Goal: Information Seeking & Learning: Learn about a topic

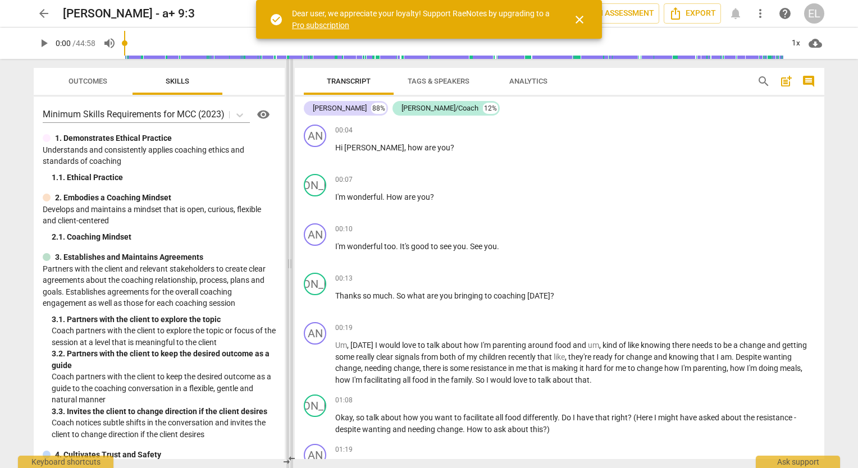
drag, startPoint x: 429, startPoint y: 265, endPoint x: 289, endPoint y: 250, distance: 140.6
click at [289, 250] on span at bounding box center [289, 263] width 7 height 409
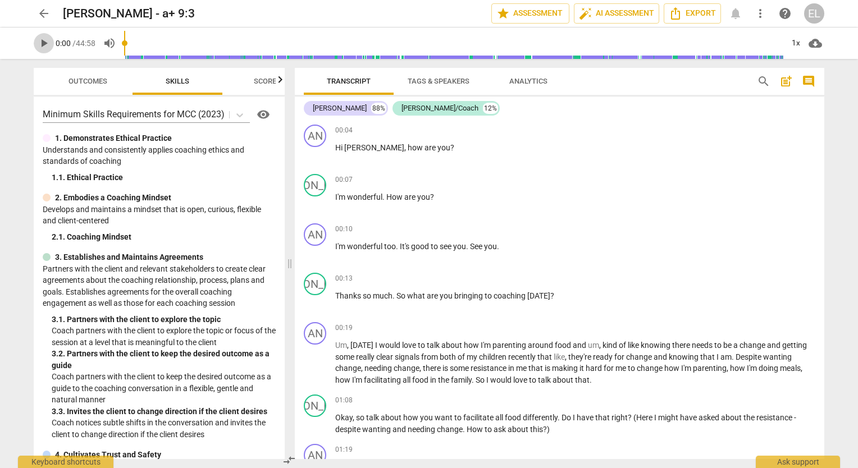
click at [43, 44] on span "play_arrow" at bounding box center [43, 43] width 13 height 13
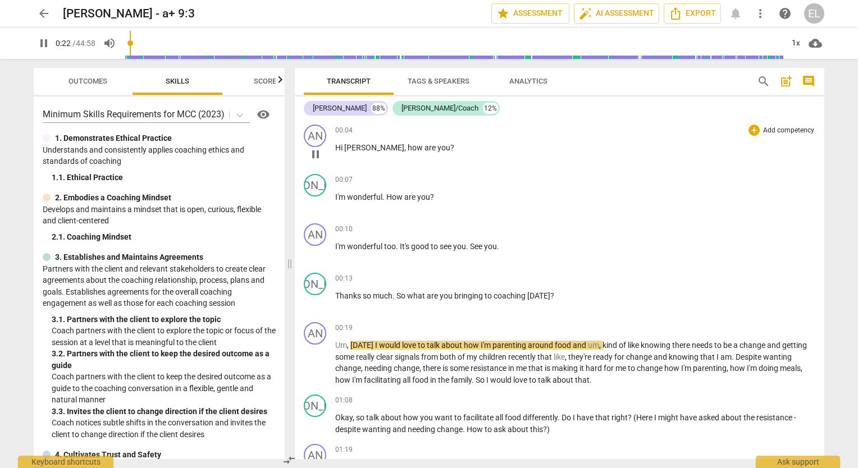
click at [524, 156] on div "00:04 + Add competency keyboard_arrow_right Hi [PERSON_NAME] , how are you ?" at bounding box center [575, 145] width 480 height 40
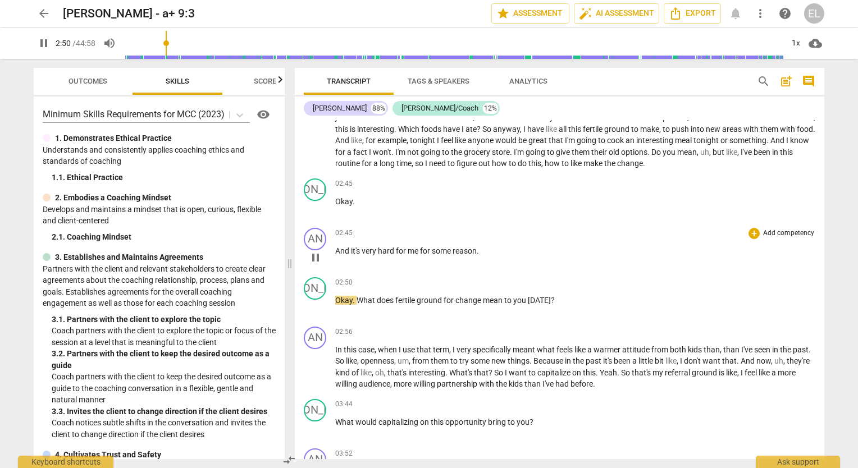
scroll to position [397, 0]
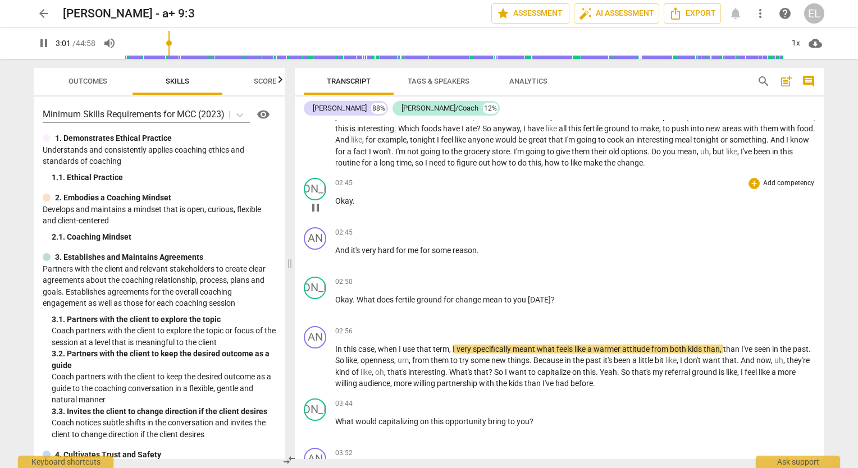
click at [316, 209] on span "pause" at bounding box center [315, 207] width 13 height 13
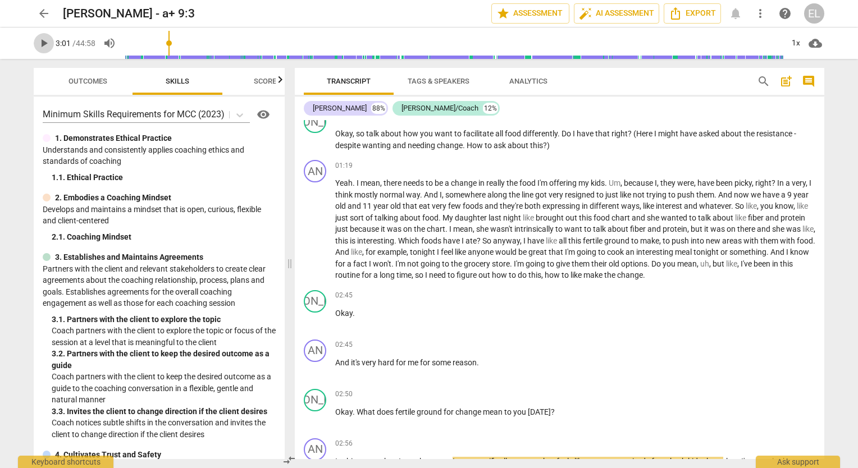
click at [40, 44] on span "play_arrow" at bounding box center [43, 43] width 13 height 13
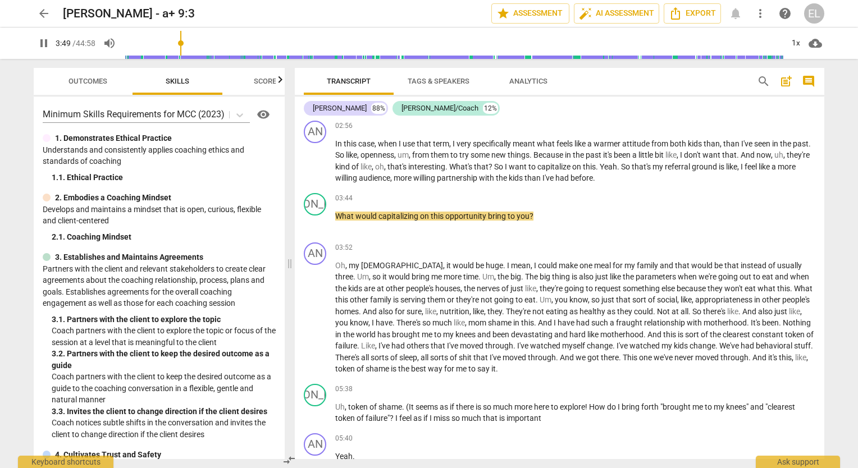
scroll to position [677, 0]
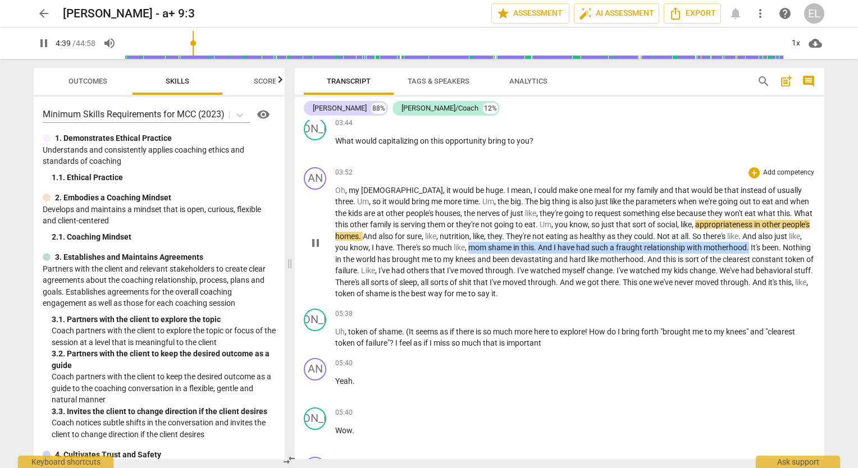
drag, startPoint x: 454, startPoint y: 244, endPoint x: 737, endPoint y: 248, distance: 282.5
click at [737, 248] on p "Oh , my God , it would be huge . I mean , I could make one meal for my family a…" at bounding box center [575, 242] width 480 height 115
click at [760, 229] on icon "button" at bounding box center [764, 229] width 11 height 13
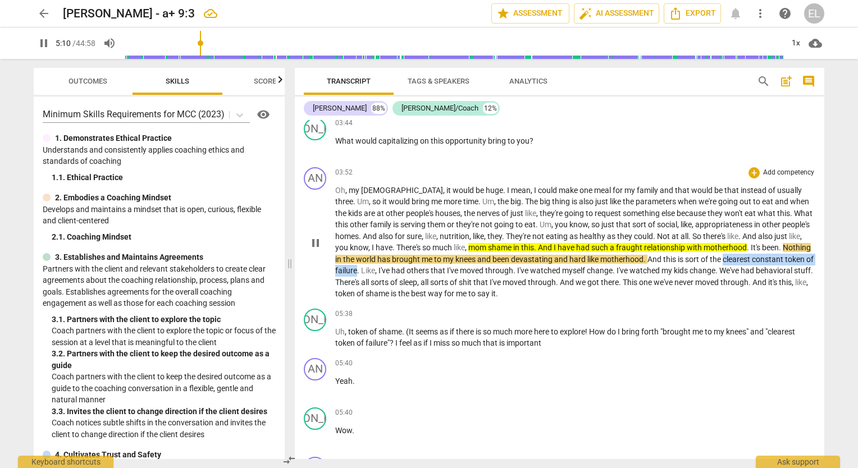
drag, startPoint x: 716, startPoint y: 254, endPoint x: 358, endPoint y: 268, distance: 358.6
click at [358, 268] on p "Oh , my God , it would be huge . I mean , I could make one meal for my family a…" at bounding box center [575, 242] width 480 height 115
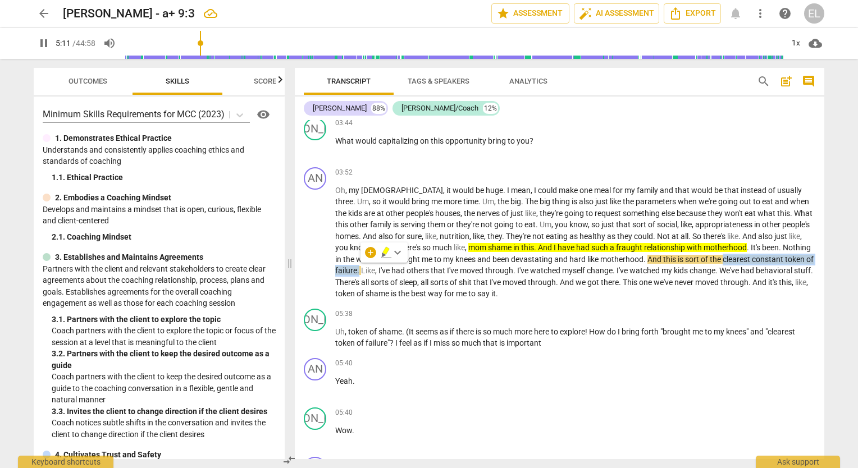
click at [384, 253] on icon "button" at bounding box center [385, 251] width 7 height 8
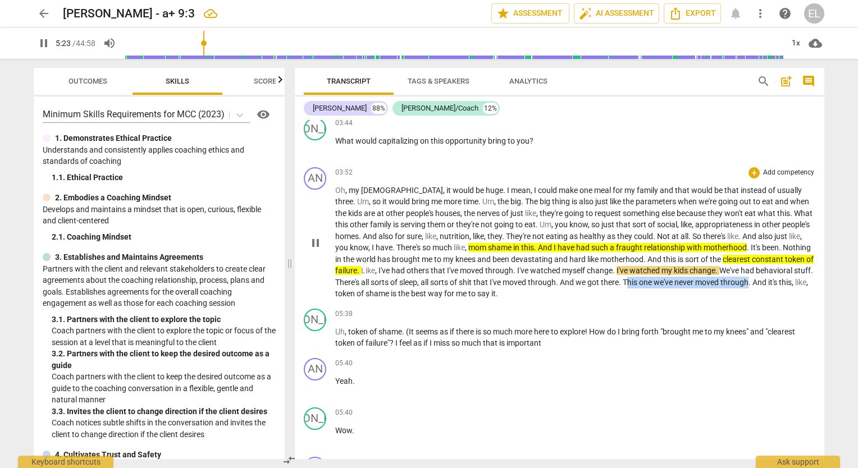
drag, startPoint x: 652, startPoint y: 279, endPoint x: 773, endPoint y: 278, distance: 120.8
click at [773, 278] on p "Oh , my God , it would be huge . I mean , I could make one meal for my family a…" at bounding box center [575, 242] width 480 height 115
click at [795, 263] on icon "button" at bounding box center [799, 264] width 11 height 13
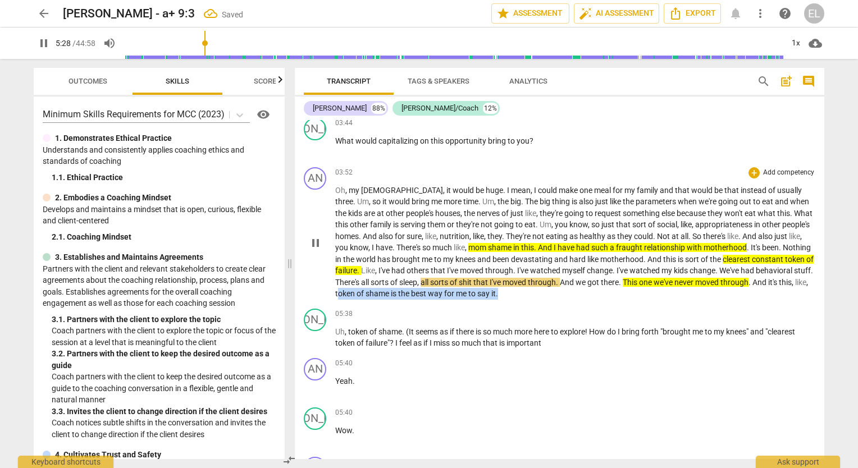
drag, startPoint x: 368, startPoint y: 291, endPoint x: 534, endPoint y: 293, distance: 165.7
click at [534, 293] on p "Oh , my God , it would be huge . I mean , I could make one meal for my family a…" at bounding box center [575, 242] width 480 height 115
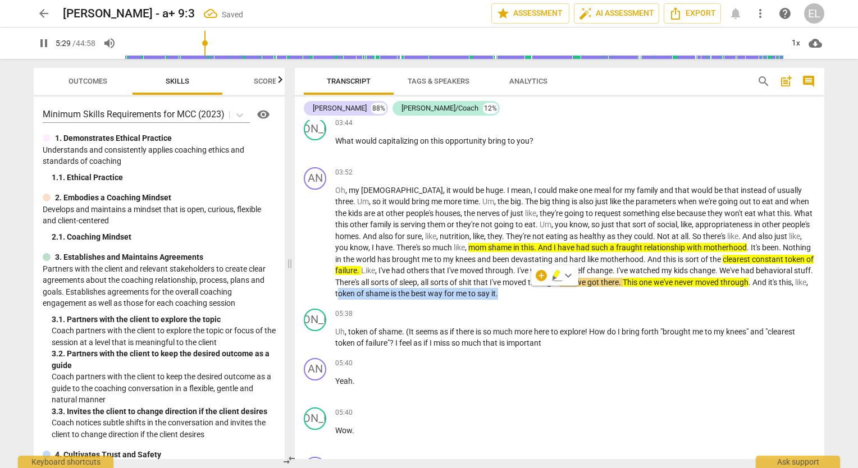
click at [555, 278] on icon "button" at bounding box center [555, 278] width 4 height 4
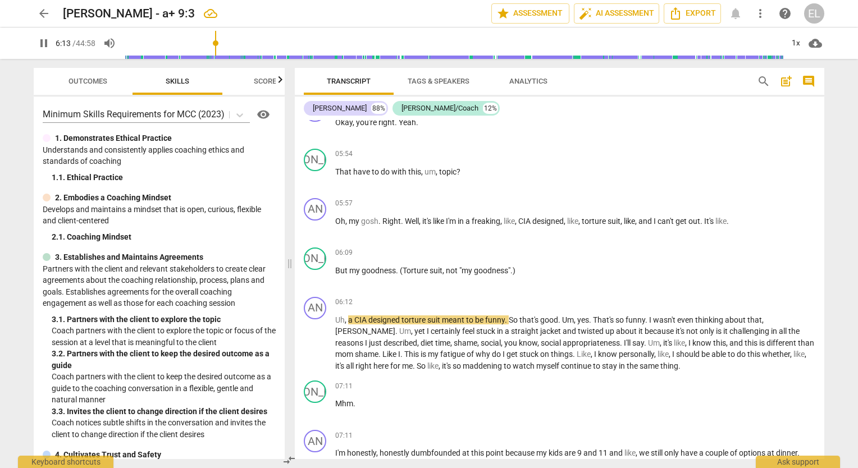
scroll to position [1252, 0]
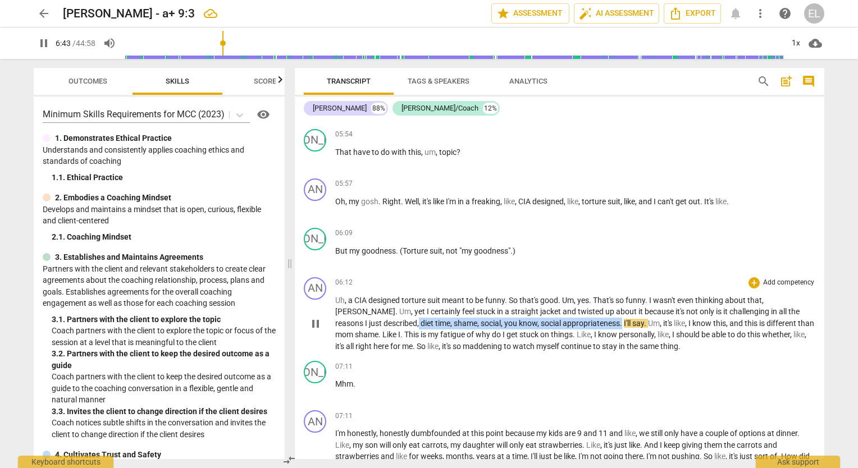
drag, startPoint x: 371, startPoint y: 312, endPoint x: 576, endPoint y: 314, distance: 205.6
click at [576, 314] on p "Uh , a CIA designed torture suit meant to be funny . So that's good . Um , yes …" at bounding box center [575, 324] width 480 height 58
click at [604, 299] on icon "button" at bounding box center [603, 299] width 7 height 8
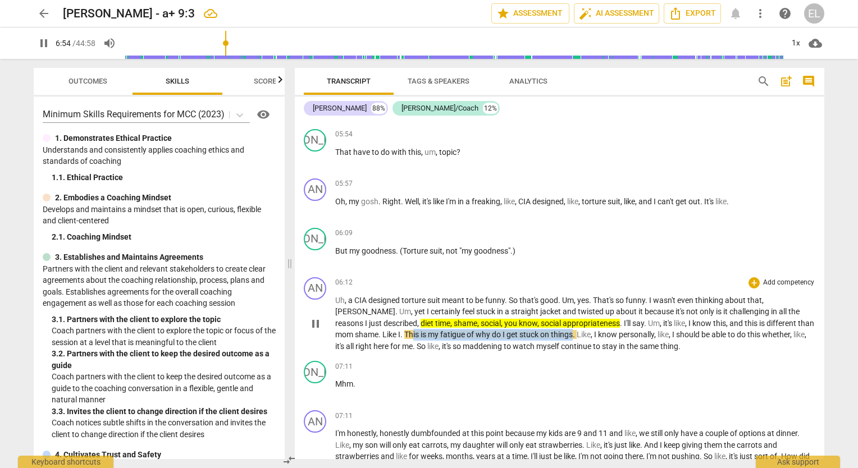
drag, startPoint x: 393, startPoint y: 328, endPoint x: 555, endPoint y: 328, distance: 161.8
click at [555, 328] on p "Uh , a CIA designed torture suit meant to be funny . So that's good . Um , yes …" at bounding box center [575, 324] width 480 height 58
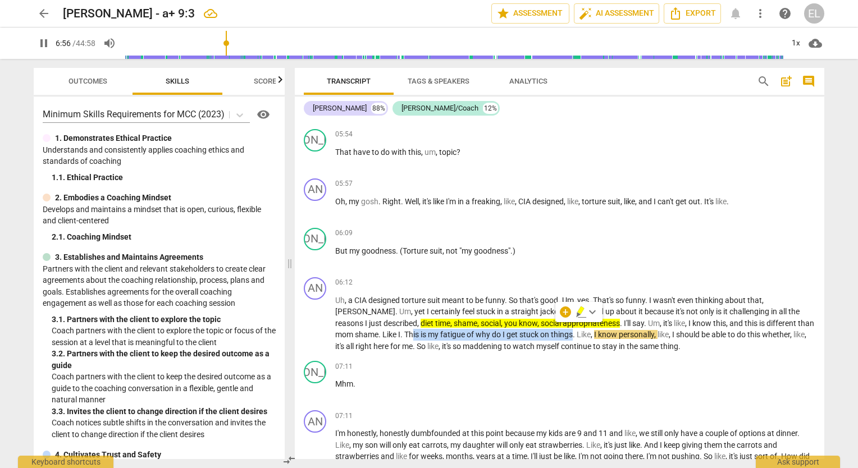
click at [582, 313] on icon "button" at bounding box center [581, 312] width 11 height 13
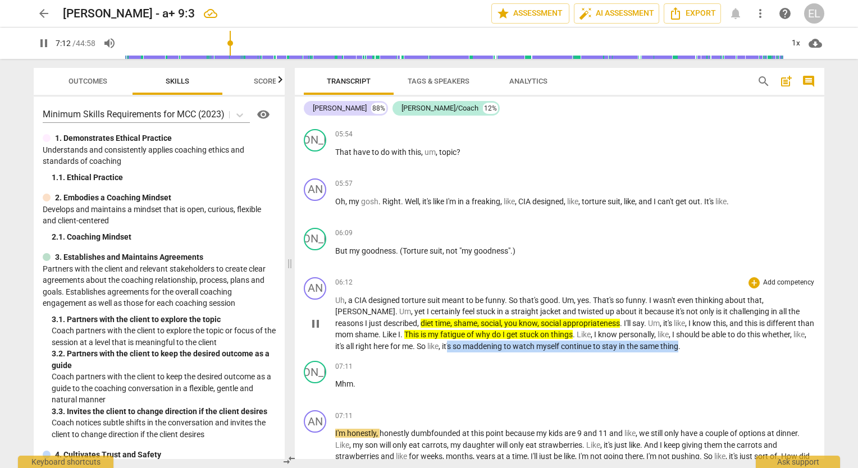
drag, startPoint x: 440, startPoint y: 335, endPoint x: 672, endPoint y: 339, distance: 231.4
click at [672, 339] on p "Uh , a CIA designed torture suit meant to be funny . So that's good . Um , yes …" at bounding box center [575, 324] width 480 height 58
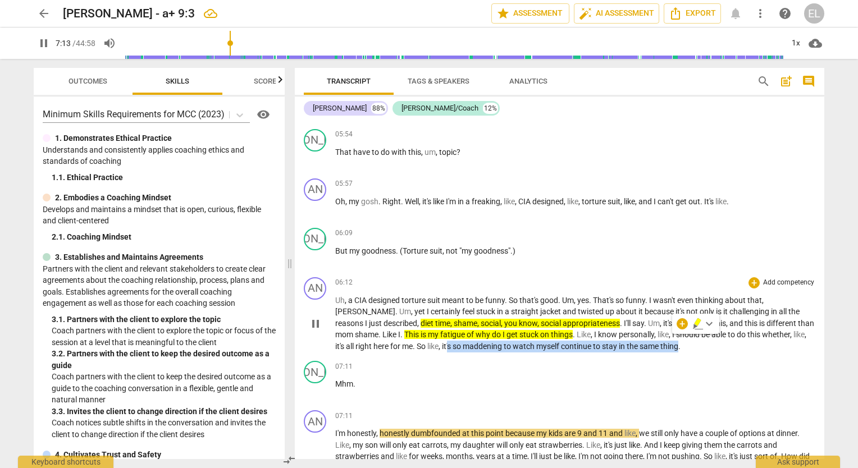
click at [699, 327] on icon "button" at bounding box center [698, 323] width 11 height 13
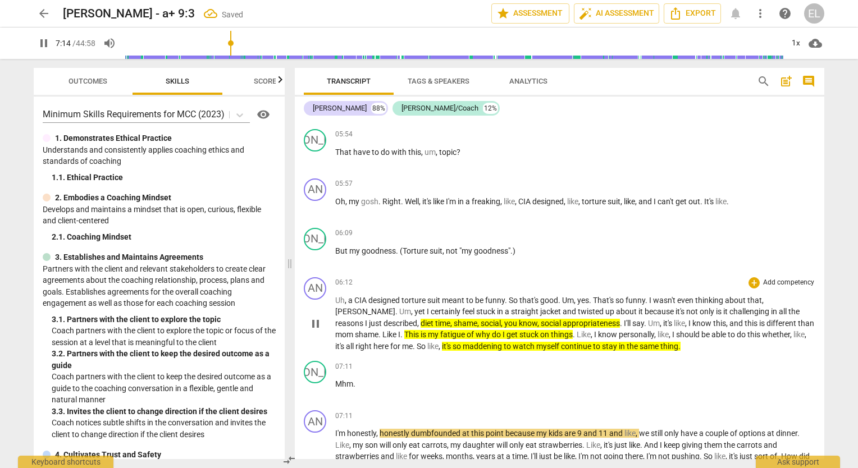
scroll to position [1421, 0]
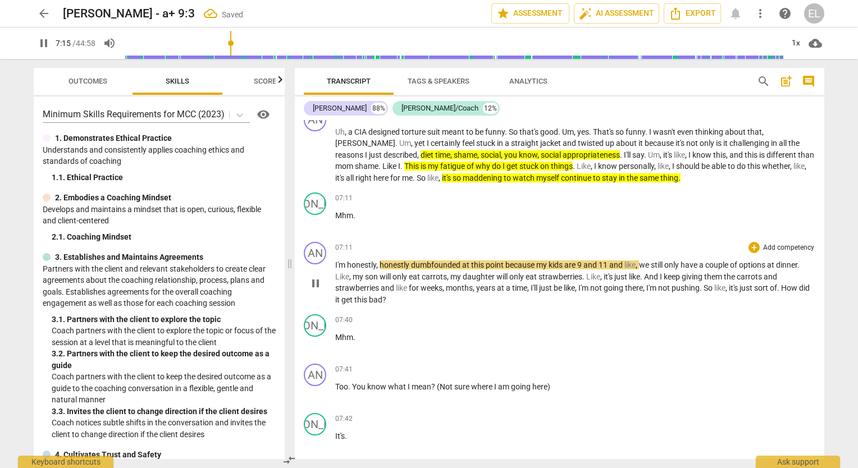
click at [424, 238] on div "AN play_arrow pause 07:11 + Add competency keyboard_arrow_right I'm honestly , …" at bounding box center [560, 274] width 530 height 72
click at [463, 332] on p "Mhm ." at bounding box center [575, 338] width 480 height 12
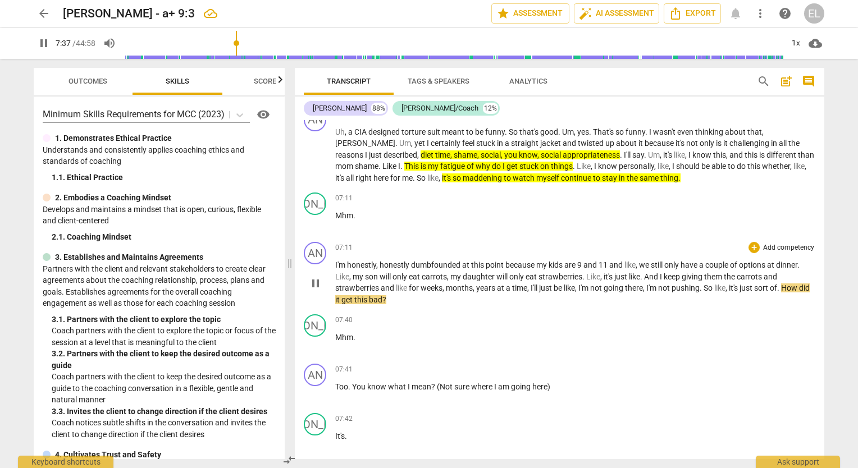
drag, startPoint x: 791, startPoint y: 278, endPoint x: 792, endPoint y: 285, distance: 6.8
click at [792, 285] on p "I'm honestly , honestly dumbfounded at this point because my kids are 9 and 11 …" at bounding box center [575, 282] width 480 height 46
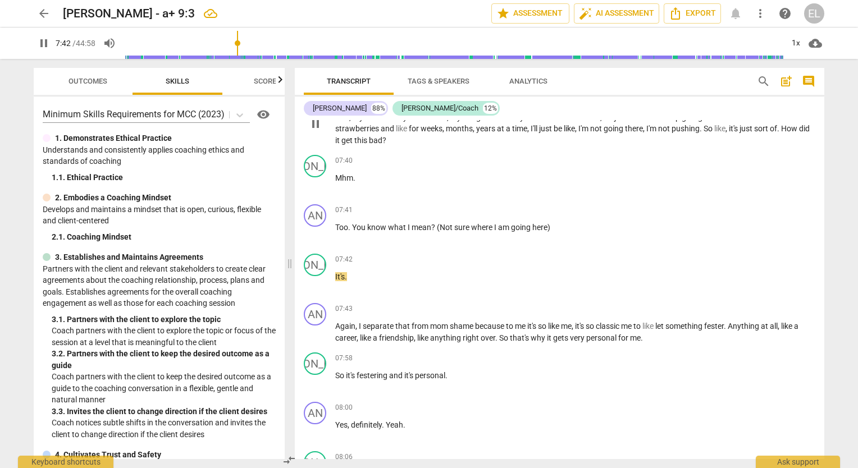
scroll to position [1589, 0]
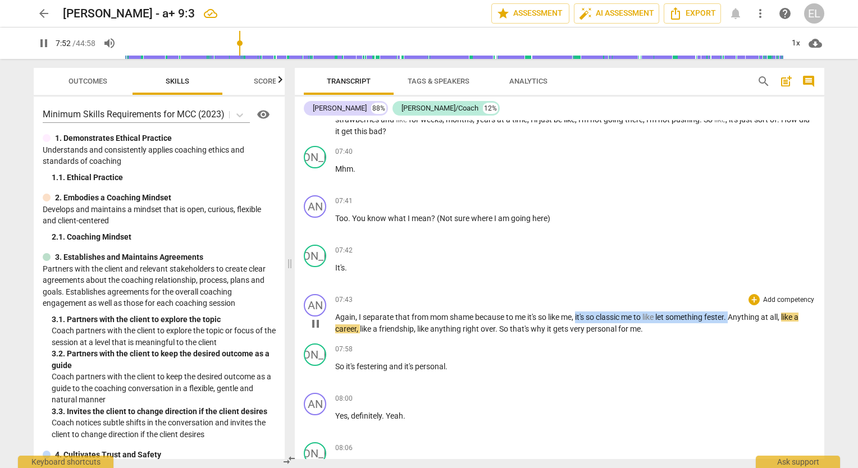
drag, startPoint x: 579, startPoint y: 307, endPoint x: 737, endPoint y: 306, distance: 157.8
click at [737, 312] on p "Again , I separate that from mom shame because to me it's so like me , it's so …" at bounding box center [575, 323] width 480 height 23
click at [759, 291] on icon "button" at bounding box center [762, 292] width 11 height 13
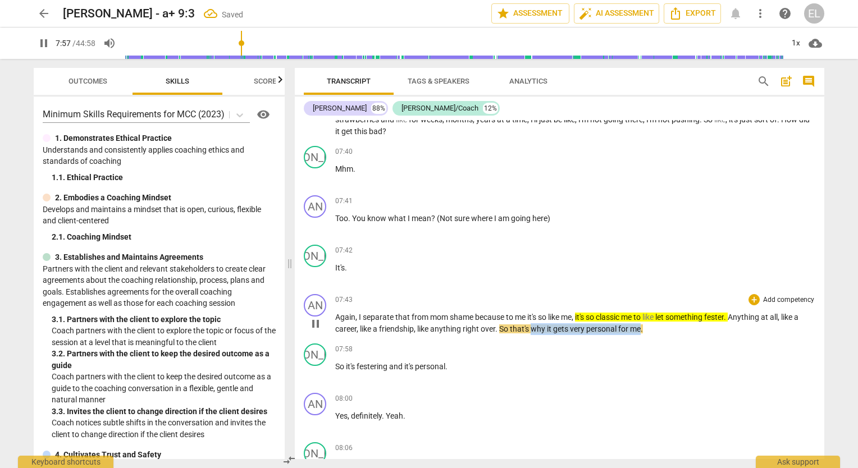
drag, startPoint x: 532, startPoint y: 321, endPoint x: 643, endPoint y: 323, distance: 110.1
click at [643, 323] on p "Again , I separate that from mom shame because to me it's so like me , it's so …" at bounding box center [575, 323] width 480 height 23
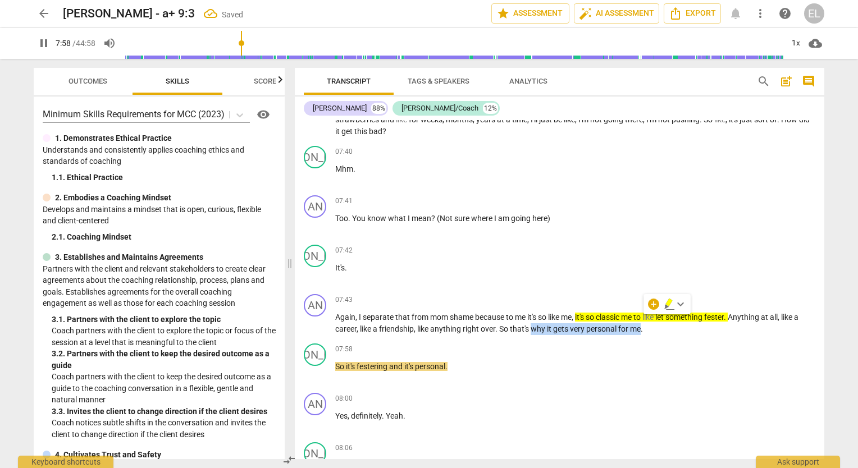
click at [667, 302] on icon "button" at bounding box center [669, 303] width 7 height 8
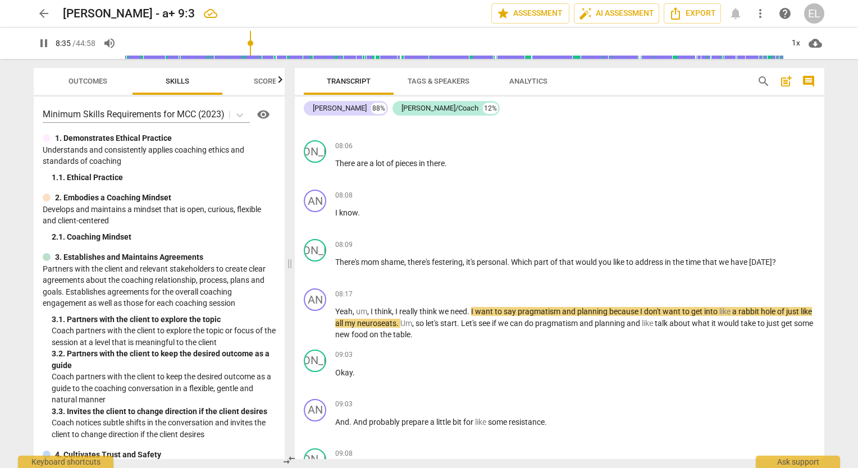
scroll to position [1926, 0]
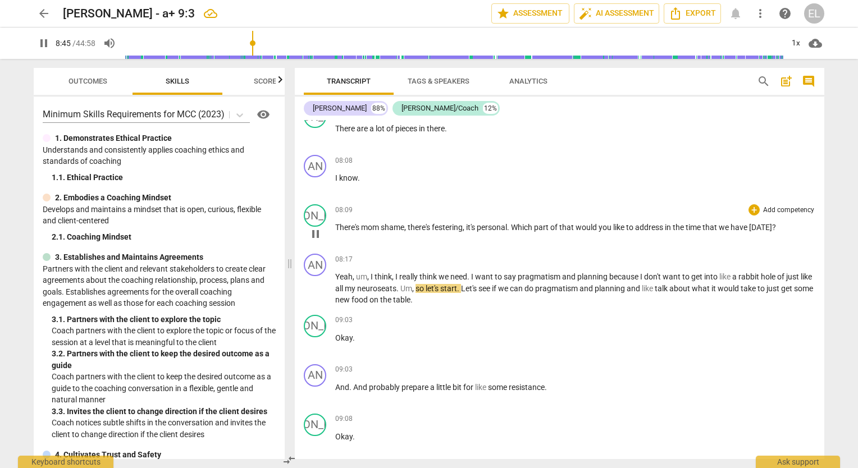
click at [315, 227] on span "pause" at bounding box center [315, 233] width 13 height 13
click at [372, 223] on span "mom" at bounding box center [371, 227] width 20 height 9
click at [356, 222] on p "There's mom shame , there's festering , it's personal . Which part of that woul…" at bounding box center [575, 228] width 480 height 12
click at [363, 223] on span "mom" at bounding box center [371, 227] width 20 height 9
click at [361, 172] on p "I know ." at bounding box center [575, 178] width 480 height 12
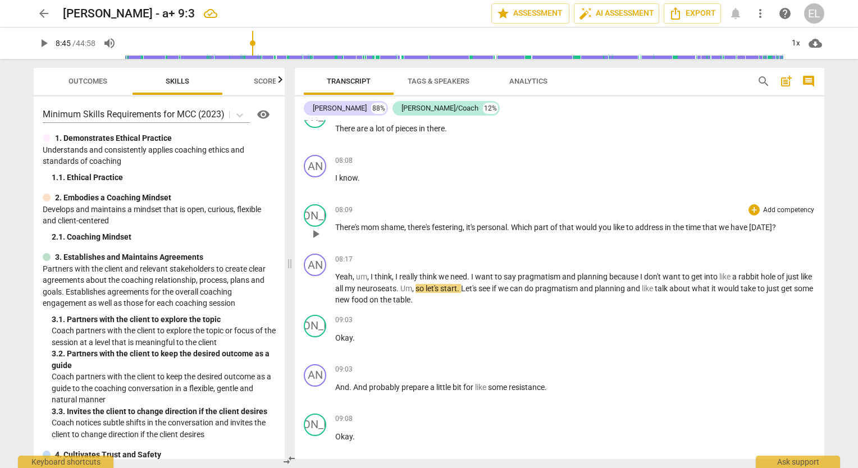
click at [197, 145] on p "Understands and consistently applies coaching ethics and standards of coaching" at bounding box center [159, 155] width 233 height 23
click at [396, 227] on div "08:09 + Add competency keyboard_arrow_right There's mom shame , there's festeri…" at bounding box center [575, 224] width 480 height 40
click at [384, 223] on span "shame" at bounding box center [393, 227] width 24 height 9
click at [49, 45] on span "play_arrow" at bounding box center [43, 43] width 13 height 13
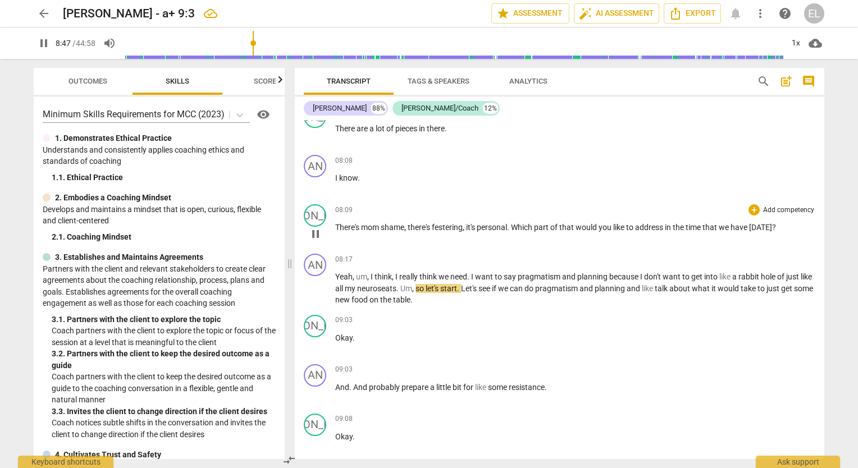
click at [315, 227] on span "pause" at bounding box center [315, 233] width 13 height 13
click at [541, 431] on div "09:08 + Add competency keyboard_arrow_right Okay ." at bounding box center [575, 434] width 480 height 40
click at [483, 332] on p "Okay ." at bounding box center [575, 338] width 480 height 12
click at [618, 315] on div "09:03 + Add competency keyboard_arrow_right" at bounding box center [575, 320] width 480 height 11
click at [43, 46] on span "play_arrow" at bounding box center [43, 43] width 13 height 13
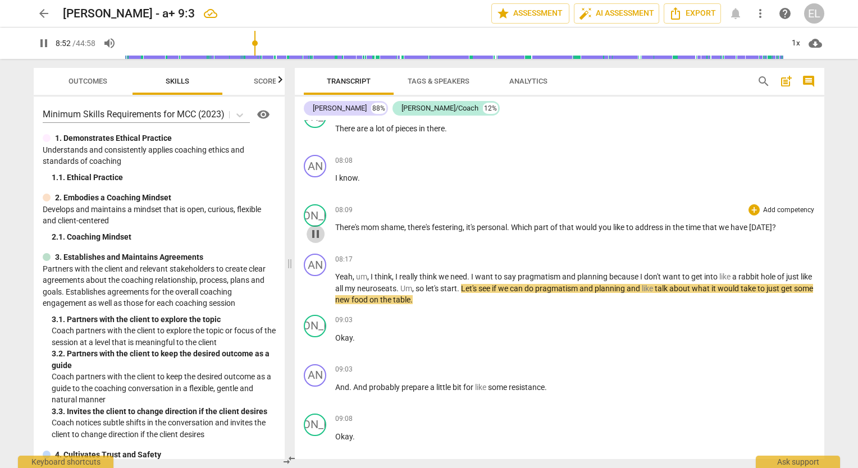
click at [319, 227] on span "pause" at bounding box center [315, 233] width 13 height 13
drag, startPoint x: 317, startPoint y: 219, endPoint x: 437, endPoint y: 168, distance: 130.6
click at [317, 227] on span "play_arrow" at bounding box center [315, 233] width 13 height 13
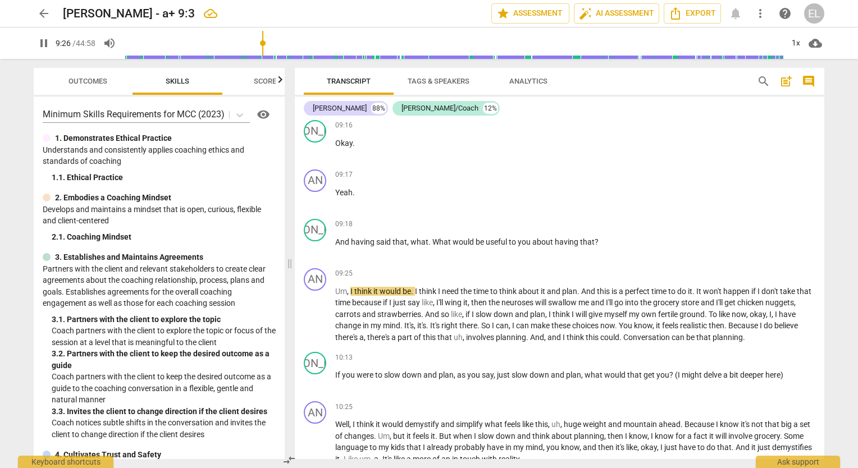
scroll to position [2320, 0]
click at [43, 40] on span "pause" at bounding box center [43, 43] width 13 height 13
click at [620, 149] on div "JA play_arrow pause 09:16 + Add competency keyboard_arrow_right Okay ." at bounding box center [560, 139] width 530 height 49
drag, startPoint x: 45, startPoint y: 44, endPoint x: 63, endPoint y: 43, distance: 18.0
click at [45, 44] on span "play_arrow" at bounding box center [43, 43] width 13 height 13
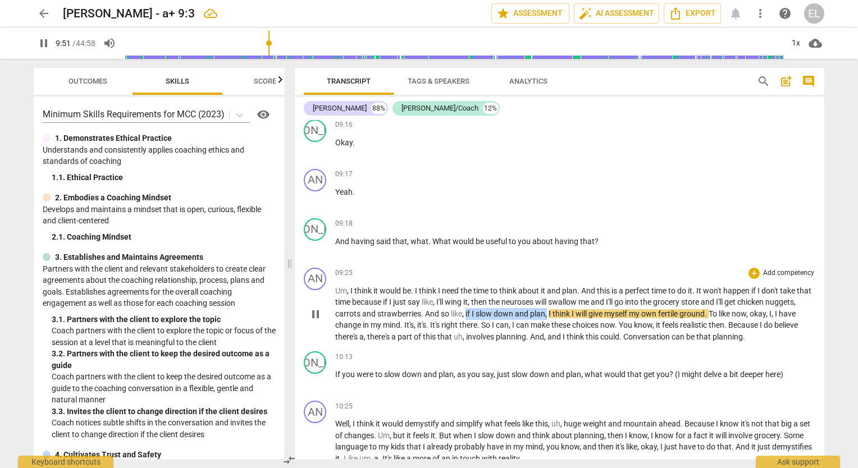
drag, startPoint x: 498, startPoint y: 296, endPoint x: 579, endPoint y: 298, distance: 80.9
click at [579, 298] on p "Um , I think it would be . I think I need the time to think about it and plan .…" at bounding box center [575, 314] width 480 height 58
click at [605, 282] on icon "button" at bounding box center [606, 283] width 7 height 8
drag, startPoint x: 591, startPoint y: 297, endPoint x: 739, endPoint y: 299, distance: 148.3
click at [739, 299] on p "Um , I think it would be . I think I need the time to think about it and plan .…" at bounding box center [575, 314] width 480 height 58
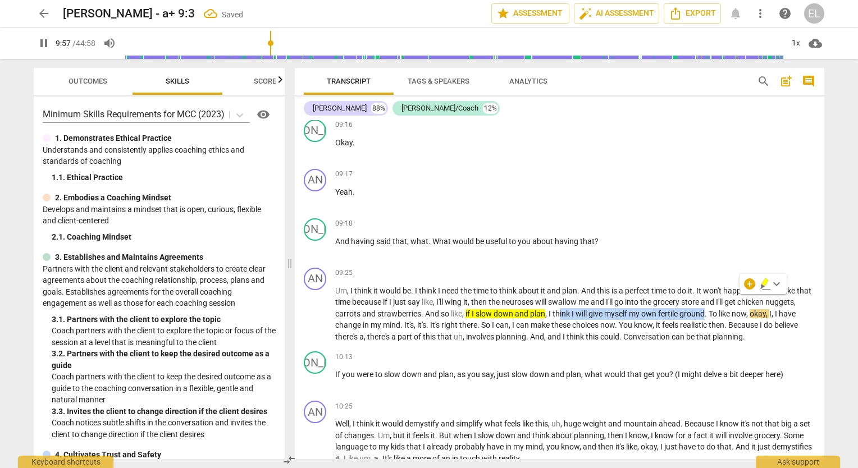
click at [766, 281] on icon "button" at bounding box center [765, 283] width 7 height 8
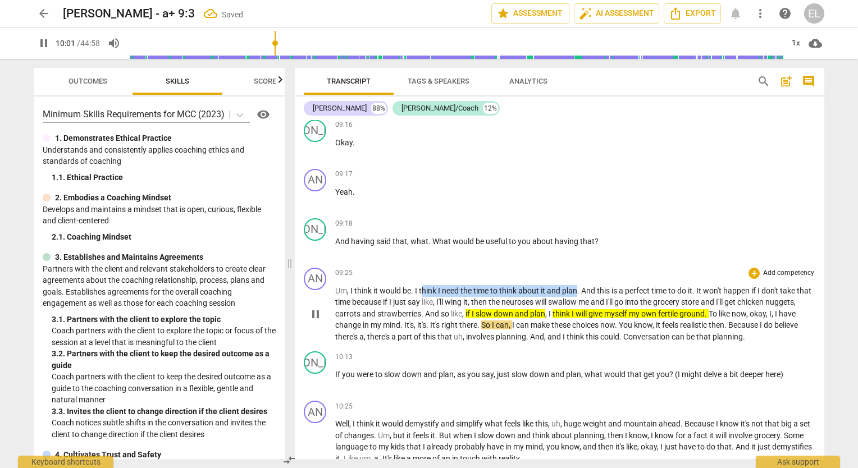
drag, startPoint x: 423, startPoint y: 272, endPoint x: 577, endPoint y: 275, distance: 154.5
click at [577, 285] on p "Um , I think it would be . I think I need the time to think about it and plan .…" at bounding box center [575, 314] width 480 height 58
click at [607, 258] on icon "button" at bounding box center [604, 260] width 11 height 13
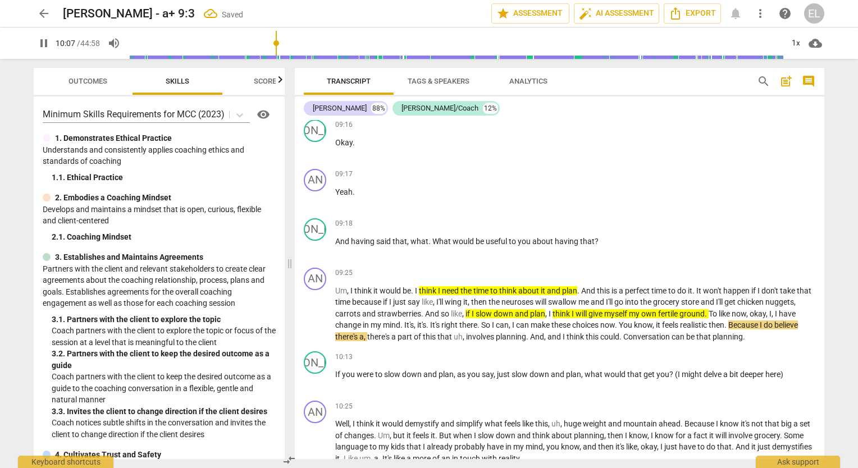
click at [45, 45] on span "pause" at bounding box center [43, 43] width 13 height 13
drag, startPoint x: 43, startPoint y: 42, endPoint x: 98, endPoint y: 46, distance: 55.8
click at [43, 42] on span "play_arrow" at bounding box center [43, 43] width 13 height 13
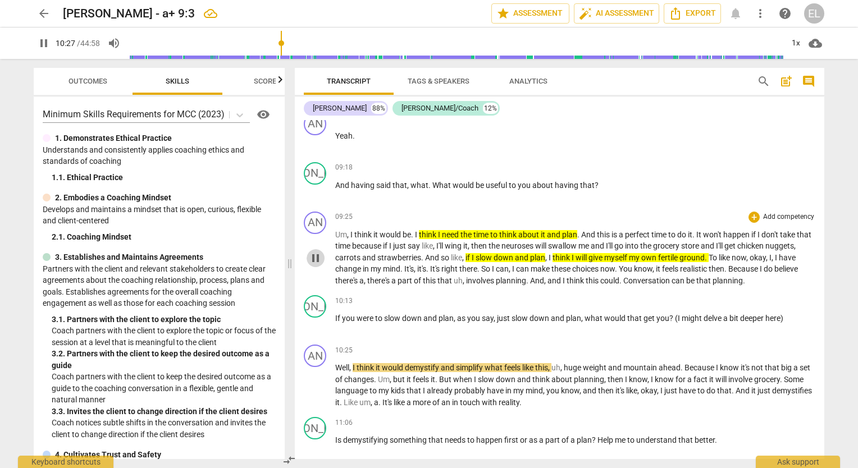
click at [318, 252] on span "pause" at bounding box center [315, 258] width 13 height 13
drag, startPoint x: 335, startPoint y: 254, endPoint x: 421, endPoint y: 250, distance: 86.6
click at [421, 250] on p "Um , I think it would be . I think I need the time to think about it and plan .…" at bounding box center [575, 258] width 480 height 58
click at [445, 239] on icon "button" at bounding box center [448, 238] width 7 height 8
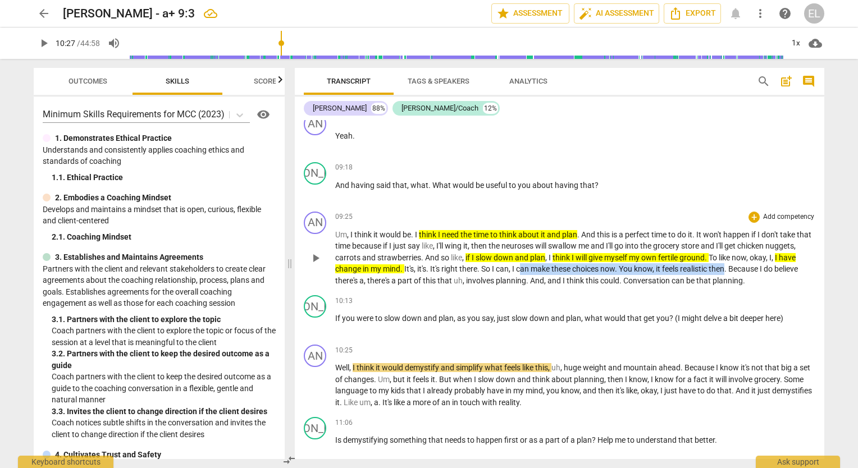
drag, startPoint x: 544, startPoint y: 256, endPoint x: 751, endPoint y: 250, distance: 207.3
click at [751, 250] on p "Um , I think it would be . I think I need the time to think about it and plan .…" at bounding box center [575, 258] width 480 height 58
click at [778, 239] on icon "button" at bounding box center [778, 238] width 7 height 8
drag, startPoint x: 496, startPoint y: 267, endPoint x: 553, endPoint y: 262, distance: 57.0
click at [553, 262] on p "Um , I think it would be . I think I need the time to think about it and plan .…" at bounding box center [575, 258] width 480 height 58
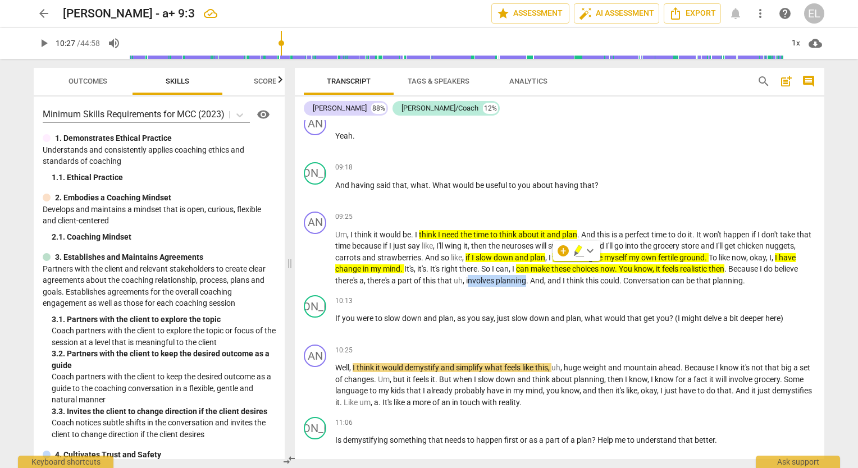
click at [580, 250] on icon "button" at bounding box center [578, 249] width 7 height 8
drag, startPoint x: 318, startPoint y: 312, endPoint x: 471, endPoint y: 212, distance: 181.8
click at [318, 318] on span "play_arrow" at bounding box center [315, 324] width 13 height 13
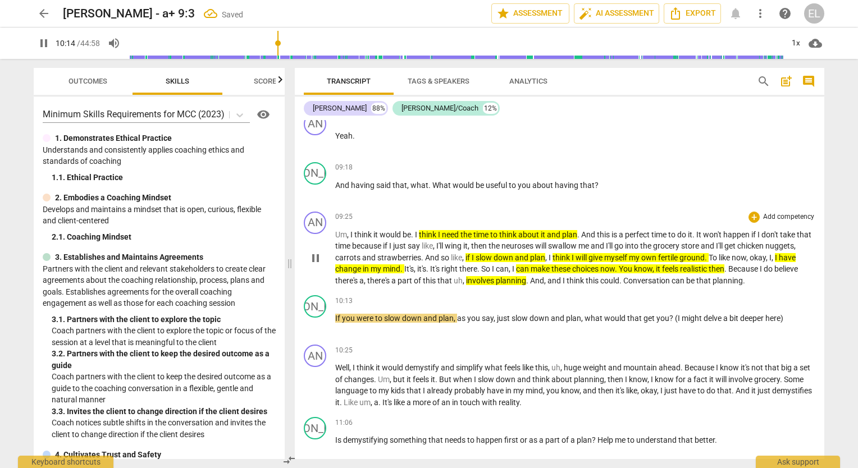
scroll to position [2432, 0]
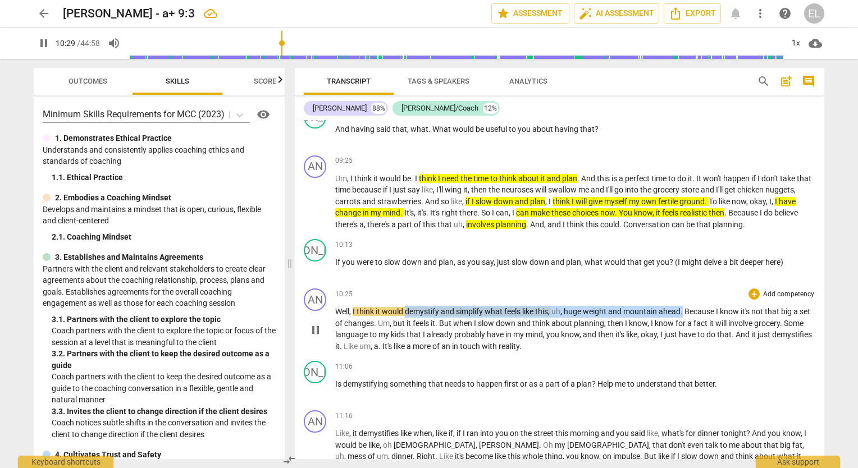
drag, startPoint x: 407, startPoint y: 294, endPoint x: 685, endPoint y: 295, distance: 278.0
click at [685, 306] on p "Well , I think it would demystify and simplify what feels like this , uh , huge…" at bounding box center [575, 329] width 480 height 46
click at [712, 283] on icon "button" at bounding box center [712, 280] width 7 height 8
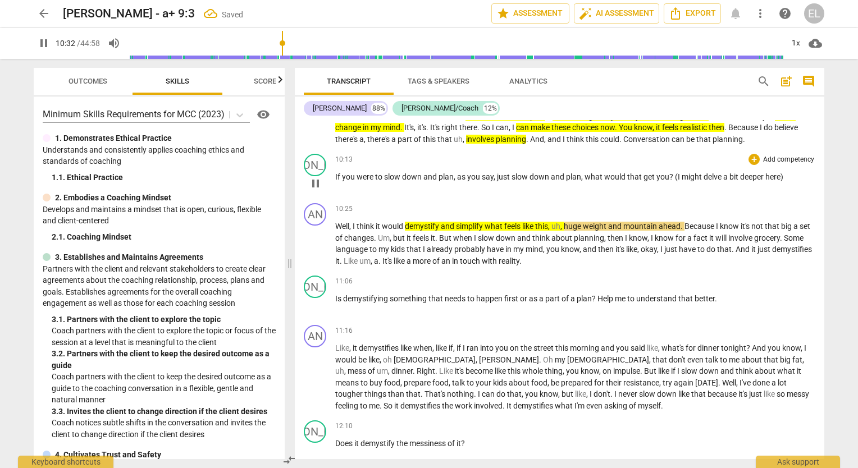
scroll to position [2544, 0]
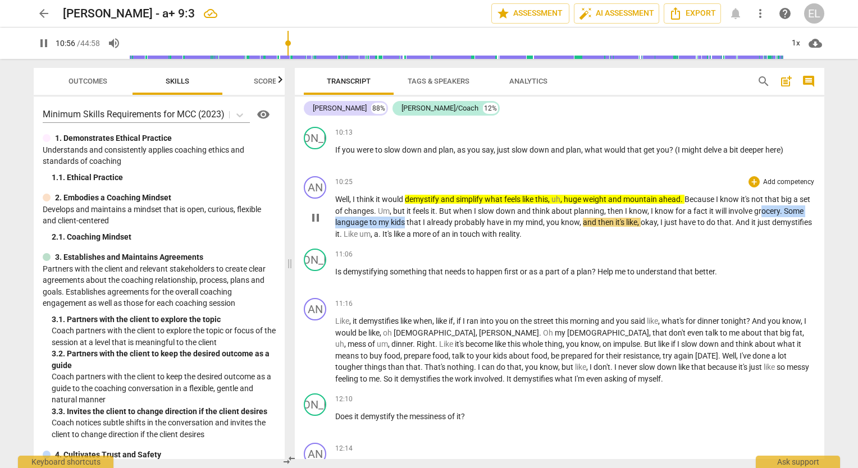
drag, startPoint x: 775, startPoint y: 198, endPoint x: 426, endPoint y: 204, distance: 348.3
click at [426, 204] on p "Well , I think it would demystify and simplify what feels like this , uh , huge…" at bounding box center [575, 217] width 480 height 46
click at [453, 193] on icon "button" at bounding box center [454, 191] width 11 height 13
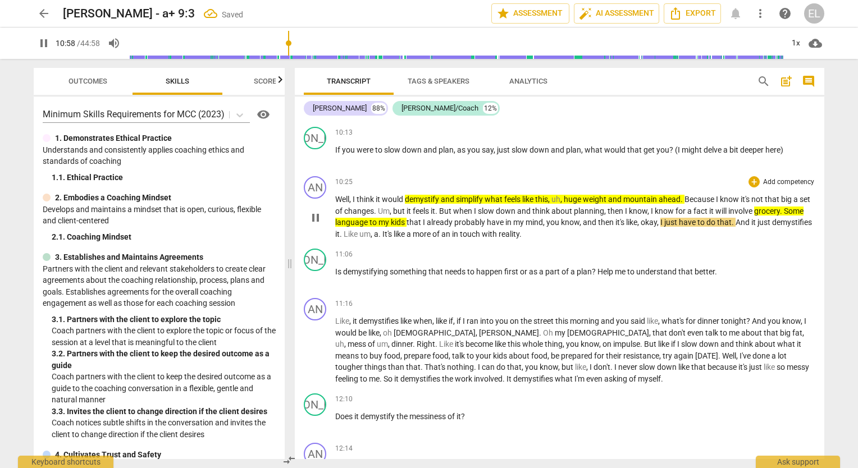
click at [701, 221] on p "Well , I think it would demystify and simplify what feels like this , uh , huge…" at bounding box center [575, 217] width 480 height 46
drag, startPoint x: 691, startPoint y: 208, endPoint x: 754, endPoint y: 207, distance: 62.9
click at [754, 207] on p "Well , I think it would demystify and simplify what feels like this , uh , huge…" at bounding box center [575, 217] width 480 height 46
click at [777, 197] on icon "button" at bounding box center [780, 191] width 11 height 13
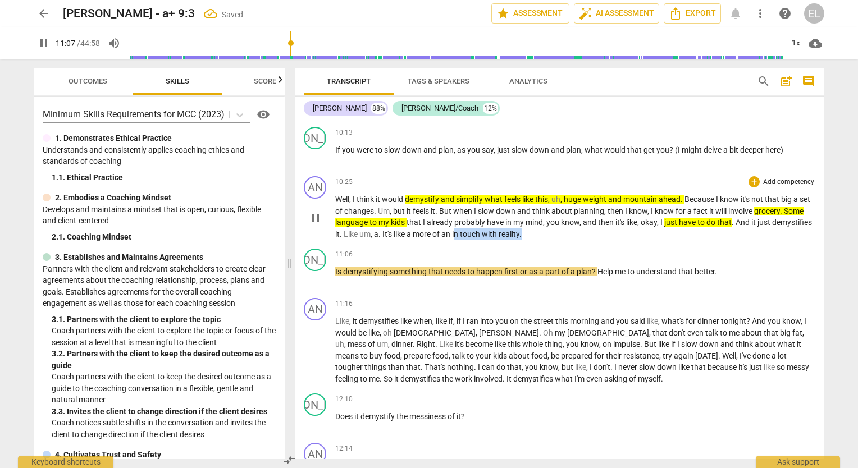
drag, startPoint x: 498, startPoint y: 219, endPoint x: 566, endPoint y: 217, distance: 68.0
click at [566, 217] on p "Well , I think it would demystify and simplify what feels like this , uh , huge…" at bounding box center [575, 217] width 480 height 46
click at [589, 208] on icon "button" at bounding box center [591, 203] width 11 height 13
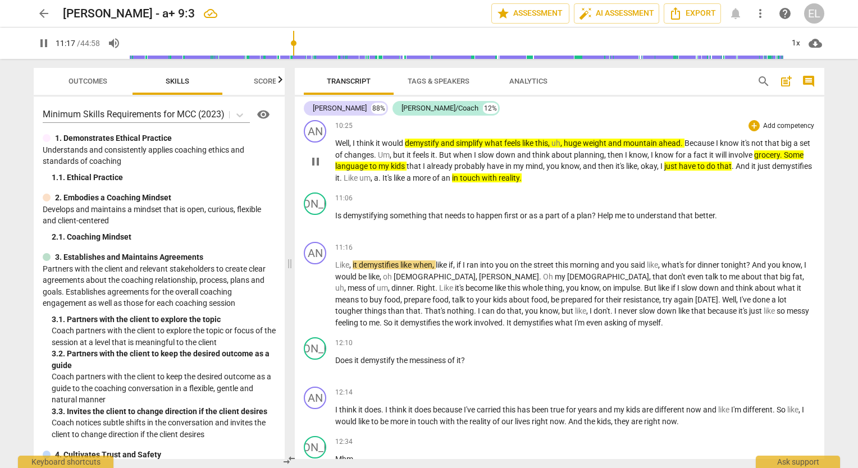
scroll to position [2657, 0]
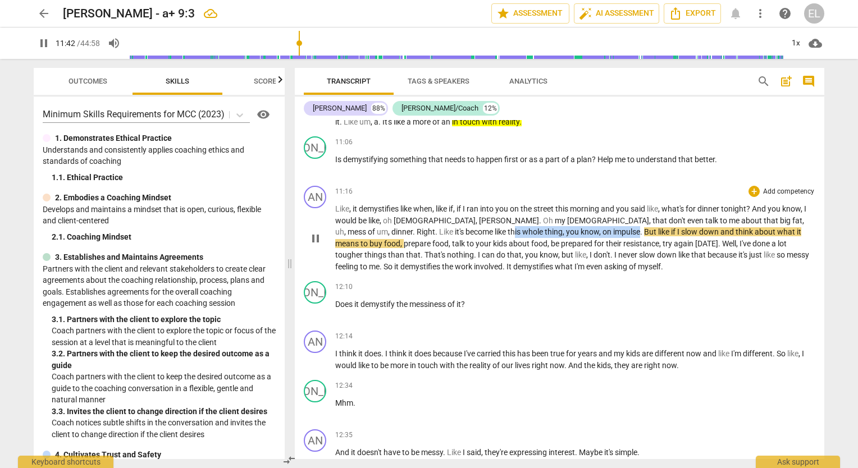
drag, startPoint x: 340, startPoint y: 218, endPoint x: 467, endPoint y: 217, distance: 126.4
click at [467, 217] on p "Like , it demystifies like when , like if , if I ran into you on the street thi…" at bounding box center [575, 237] width 480 height 69
click at [492, 203] on icon "button" at bounding box center [494, 201] width 11 height 13
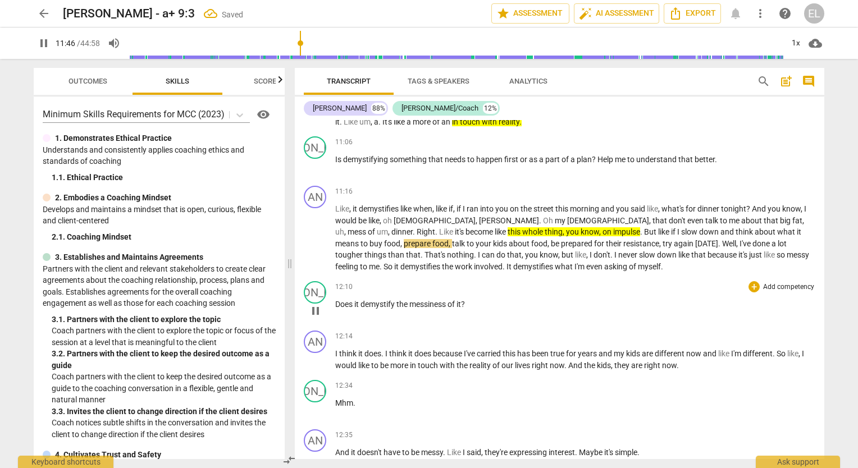
click at [586, 281] on div "12:10 + Add competency keyboard_arrow_right" at bounding box center [575, 286] width 480 height 11
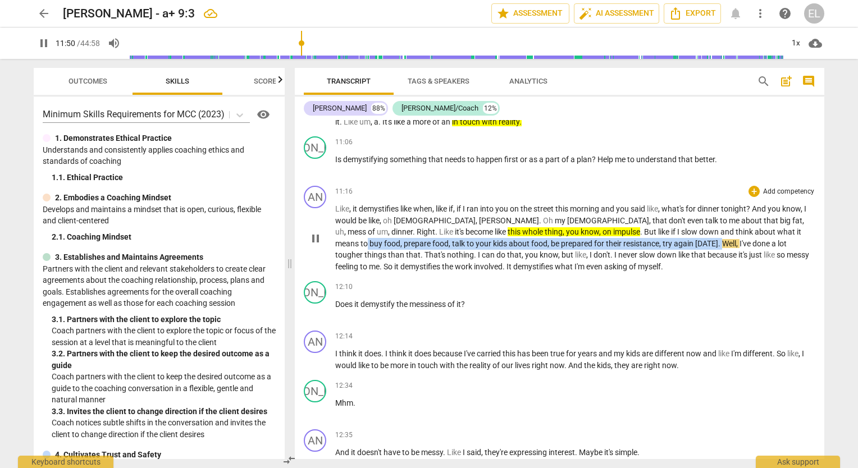
drag, startPoint x: 665, startPoint y: 215, endPoint x: 558, endPoint y: 227, distance: 107.9
click at [558, 227] on p "Like , it demystifies like when , like if , if I ran into you on the street thi…" at bounding box center [575, 237] width 480 height 69
click at [584, 210] on icon "button" at bounding box center [584, 211] width 7 height 8
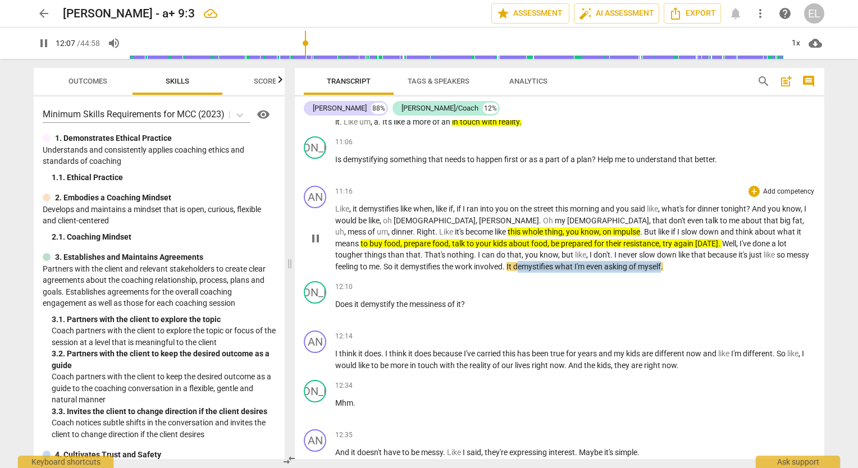
drag, startPoint x: 380, startPoint y: 249, endPoint x: 525, endPoint y: 251, distance: 144.9
click at [525, 251] on p "Like , it demystifies like when , like if , if I ran into you on the street thi…" at bounding box center [575, 237] width 480 height 69
click at [548, 239] on icon "button" at bounding box center [549, 235] width 11 height 13
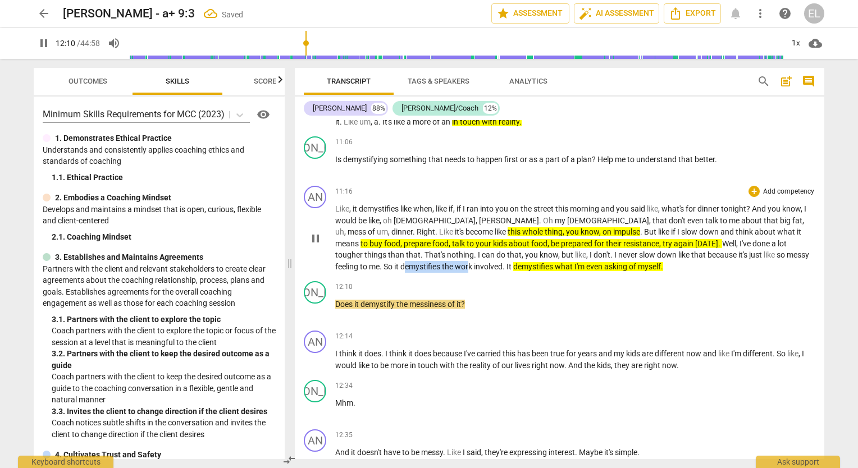
drag, startPoint x: 715, startPoint y: 242, endPoint x: 777, endPoint y: 239, distance: 62.4
click at [777, 239] on p "Like , it demystifies like when , like if , if I ran into you on the street thi…" at bounding box center [575, 237] width 480 height 69
click at [804, 224] on icon "button" at bounding box center [808, 224] width 11 height 13
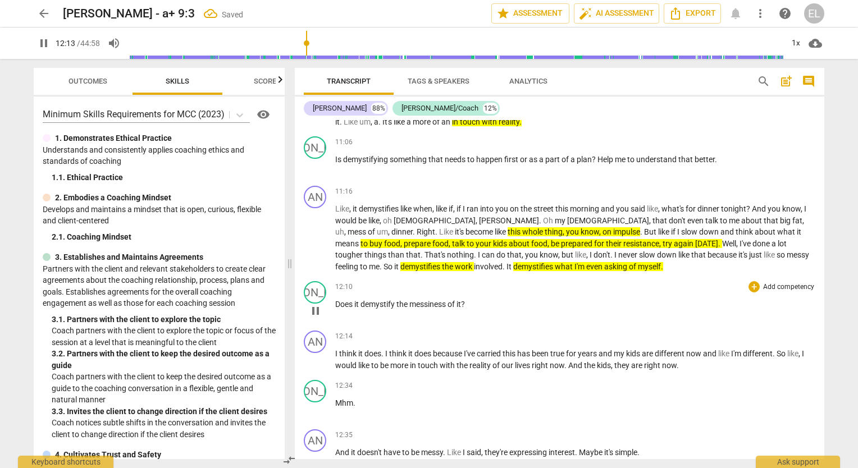
scroll to position [2713, 0]
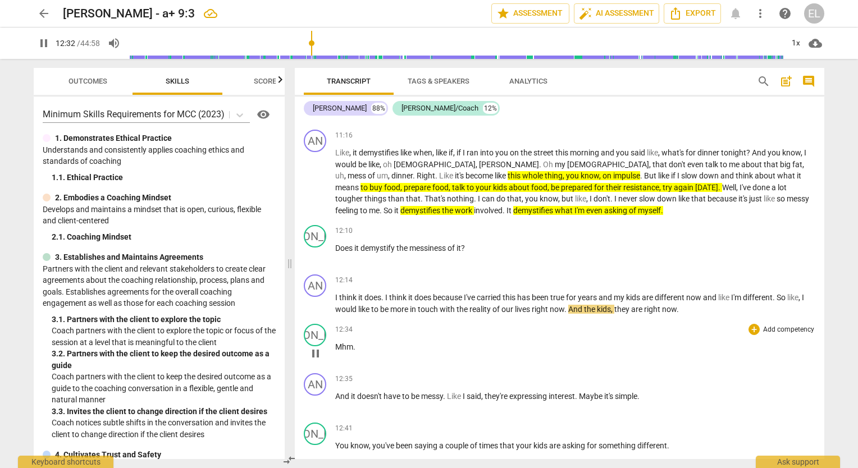
click at [435, 324] on div "12:34 + Add competency keyboard_arrow_right Mhm ." at bounding box center [575, 344] width 480 height 40
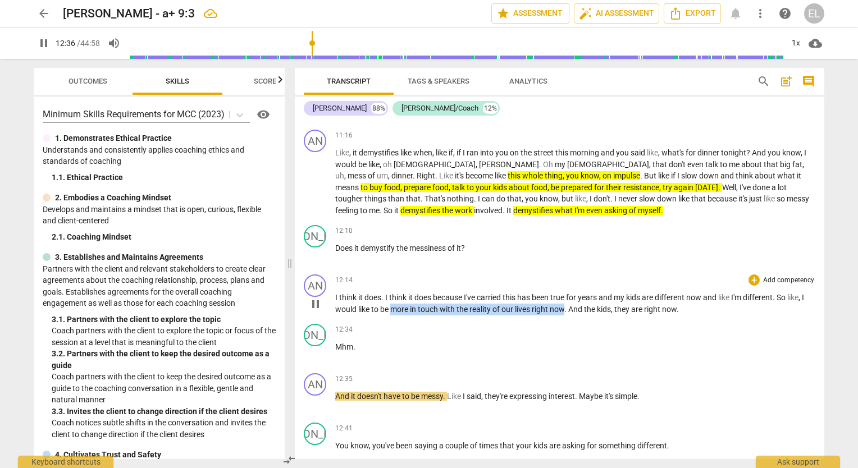
drag, startPoint x: 394, startPoint y: 292, endPoint x: 566, endPoint y: 300, distance: 172.1
click at [566, 300] on div "AN play_arrow pause 12:14 + Add competency keyboard_arrow_right I think it does…" at bounding box center [560, 294] width 530 height 49
click at [591, 284] on icon "button" at bounding box center [592, 277] width 11 height 13
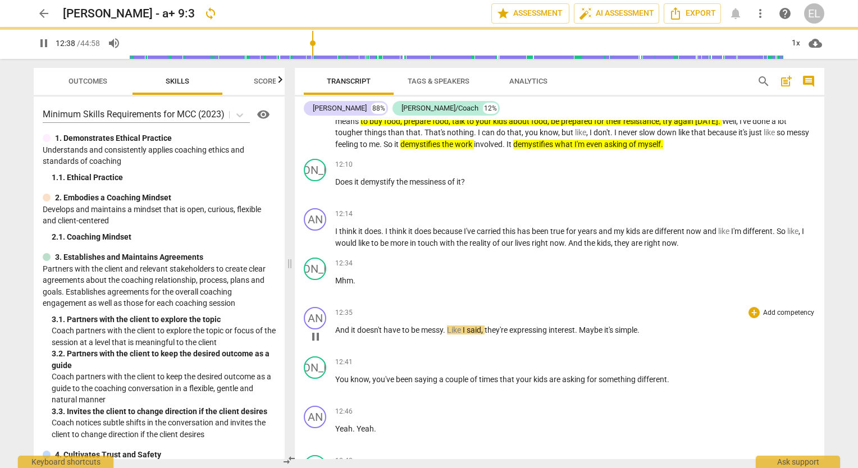
scroll to position [2825, 0]
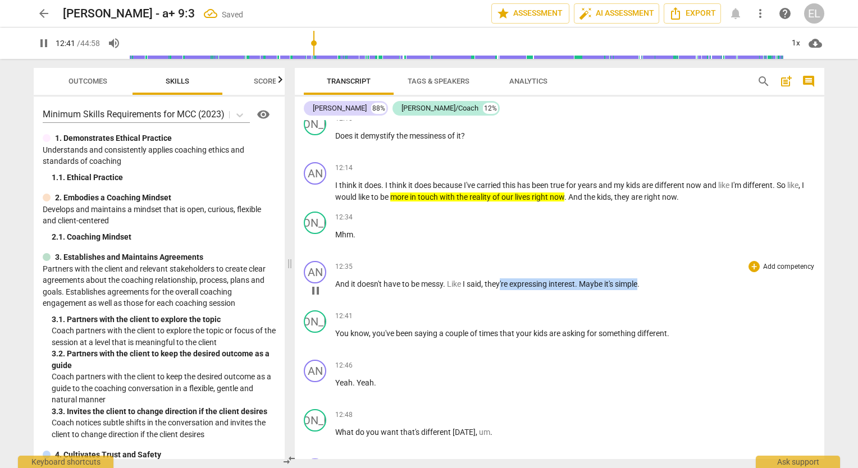
drag, startPoint x: 501, startPoint y: 268, endPoint x: 643, endPoint y: 268, distance: 141.5
click at [643, 279] on p "And it doesn't have to be messy . Like I said , they're expressing interest . M…" at bounding box center [575, 285] width 480 height 12
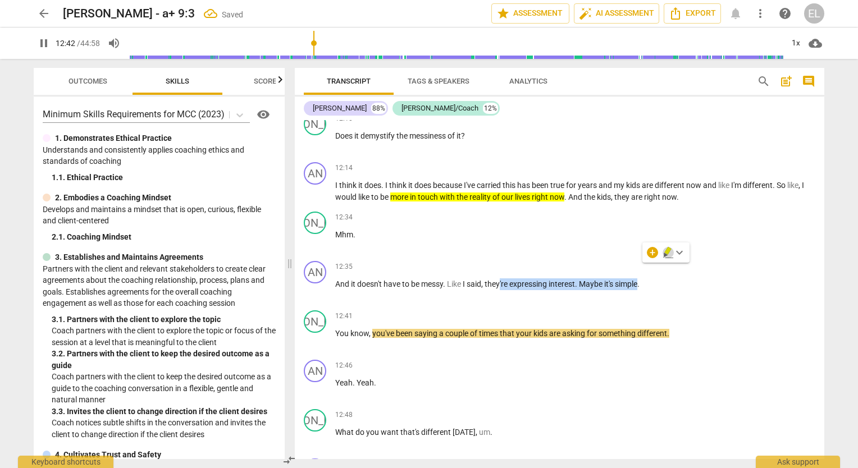
click at [669, 254] on icon "button" at bounding box center [668, 252] width 11 height 13
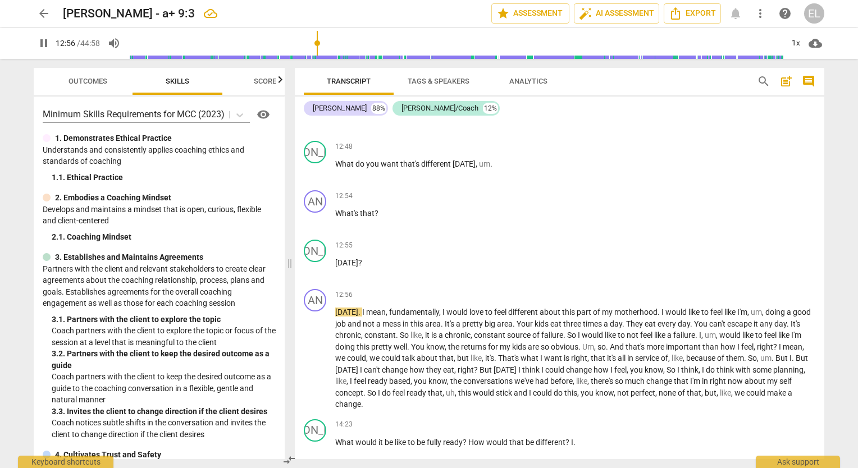
scroll to position [3106, 0]
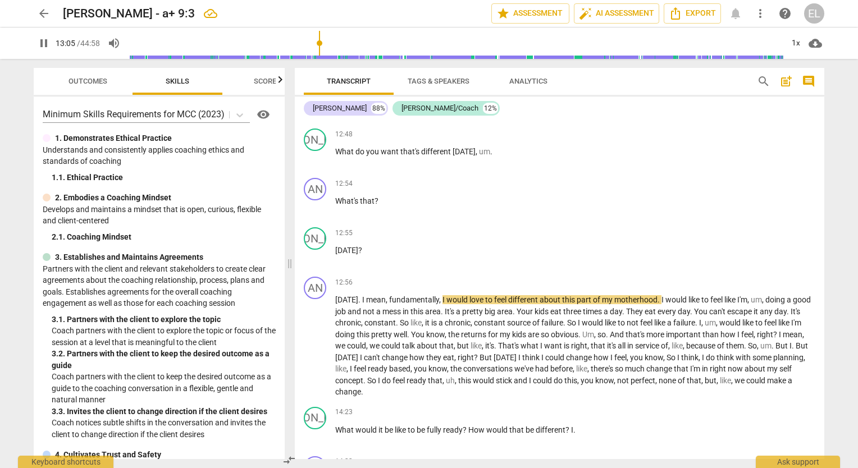
click at [427, 227] on div "12:55 + Add competency keyboard_arrow_right [DATE] ?" at bounding box center [575, 247] width 480 height 40
drag, startPoint x: 440, startPoint y: 278, endPoint x: 657, endPoint y: 280, distance: 216.8
click at [657, 294] on p "[DATE] . I mean , fundamentally , I would love to feel different about this par…" at bounding box center [575, 346] width 480 height 104
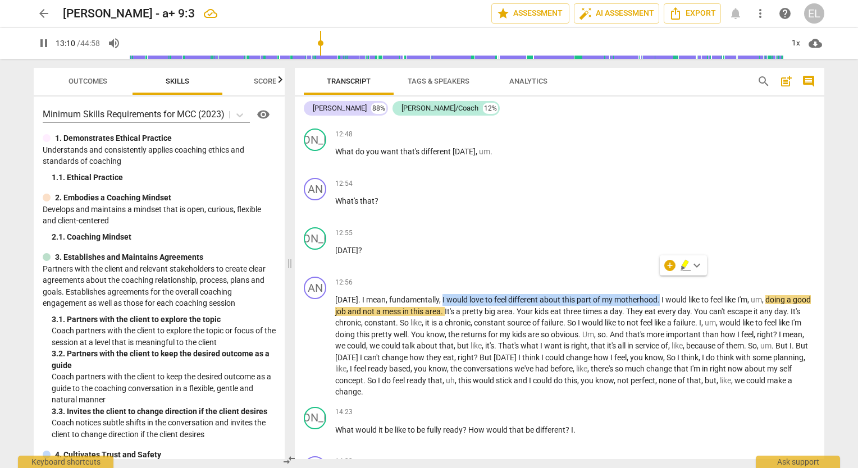
click at [688, 262] on icon "button" at bounding box center [685, 264] width 7 height 8
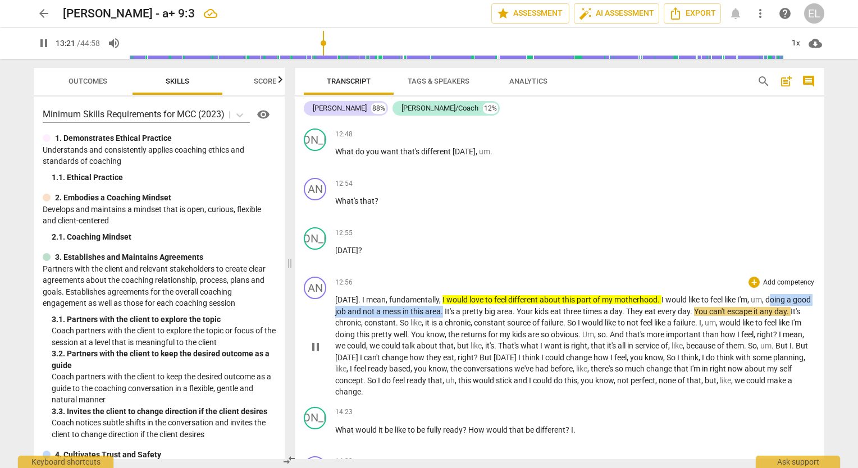
drag, startPoint x: 771, startPoint y: 280, endPoint x: 463, endPoint y: 294, distance: 308.6
click at [463, 294] on p "[DATE] . I mean , fundamentally , I would love to feel different about this par…" at bounding box center [575, 346] width 480 height 104
click at [490, 279] on icon "button" at bounding box center [491, 276] width 7 height 8
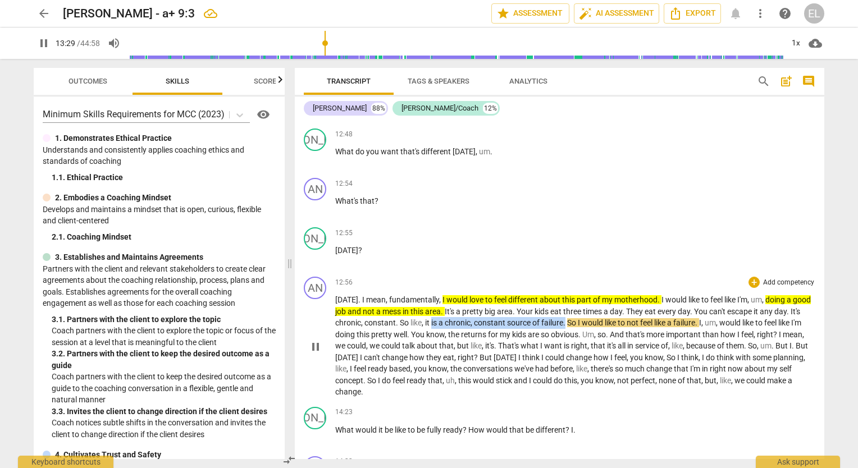
drag, startPoint x: 444, startPoint y: 300, endPoint x: 578, endPoint y: 306, distance: 134.3
click at [578, 306] on p "[DATE] . I mean , fundamentally , I would love to feel different about this par…" at bounding box center [575, 346] width 480 height 104
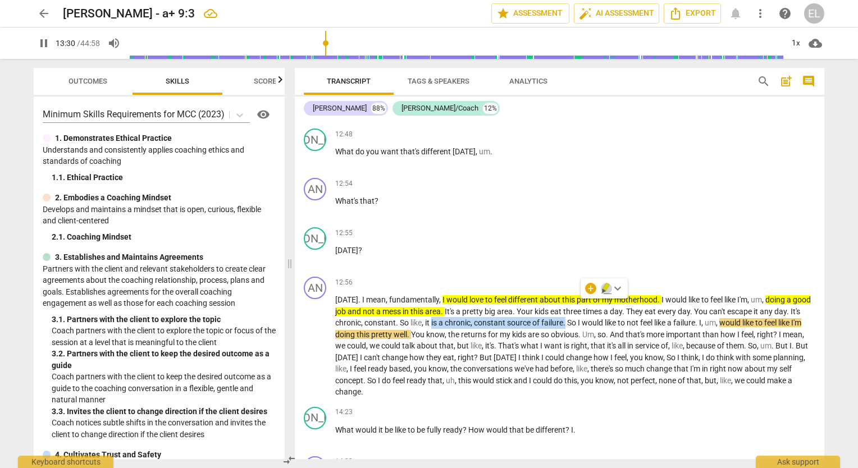
click at [604, 286] on icon "button" at bounding box center [606, 287] width 7 height 8
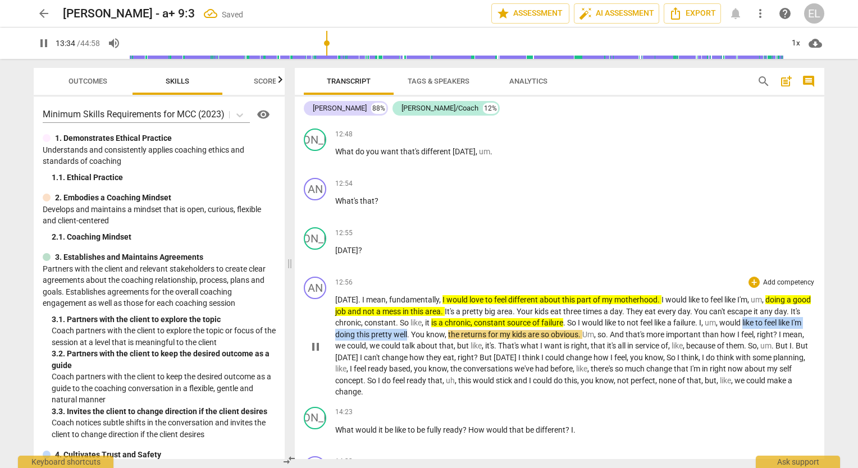
drag, startPoint x: 760, startPoint y: 304, endPoint x: 419, endPoint y: 318, distance: 341.2
click at [419, 318] on p "[DATE] . I mean , fundamentally , I would love to feel different about this par…" at bounding box center [575, 346] width 480 height 104
click at [443, 300] on icon "button" at bounding box center [444, 299] width 7 height 8
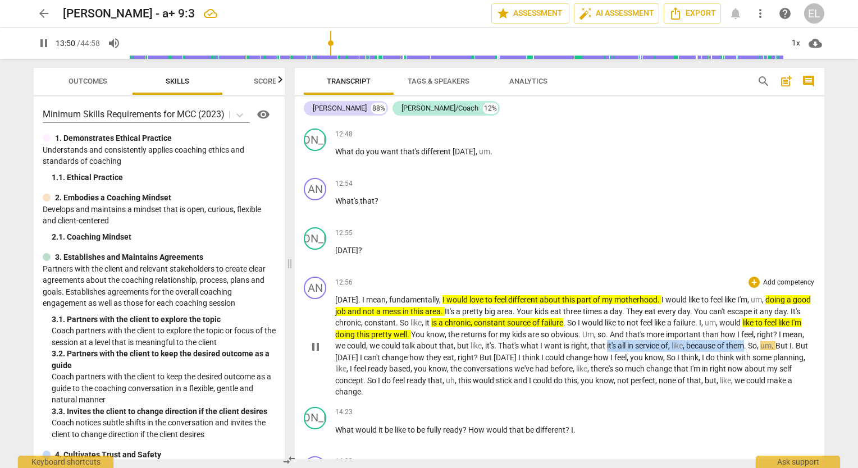
drag, startPoint x: 631, startPoint y: 326, endPoint x: 769, endPoint y: 332, distance: 137.7
click at [769, 332] on p "[DATE] . I mean , fundamentally , I would love to feel different about this par…" at bounding box center [575, 346] width 480 height 104
click at [795, 309] on icon "button" at bounding box center [797, 311] width 11 height 13
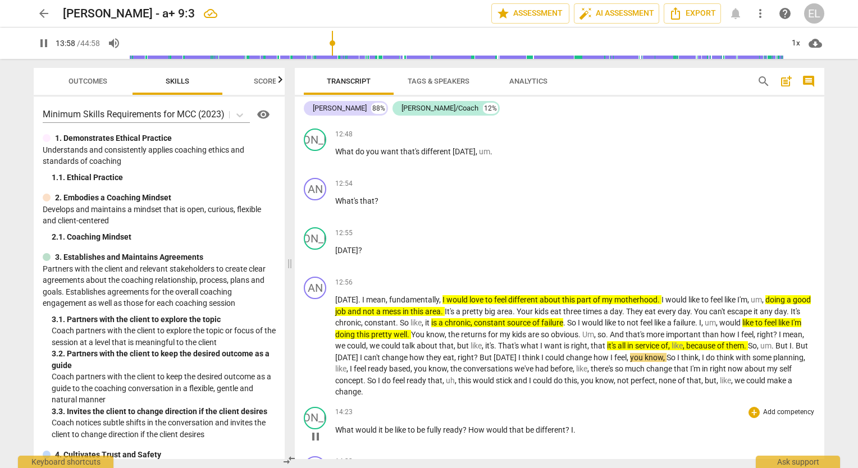
click at [625, 407] on div "14:23 + Add competency keyboard_arrow_right What would it be like to be fully r…" at bounding box center [575, 427] width 480 height 40
drag, startPoint x: 547, startPoint y: 336, endPoint x: 661, endPoint y: 341, distance: 113.6
click at [661, 341] on p "[DATE] . I mean , fundamentally , I would love to feel different about this par…" at bounding box center [575, 346] width 480 height 104
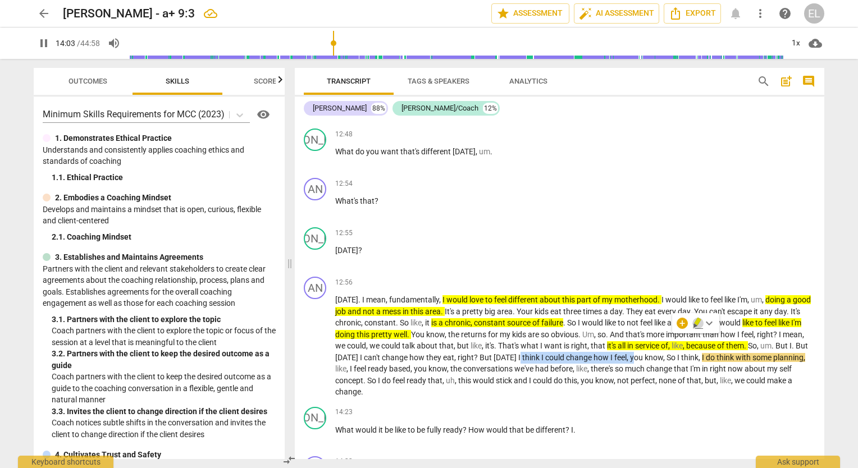
click at [699, 325] on icon "button" at bounding box center [698, 323] width 11 height 13
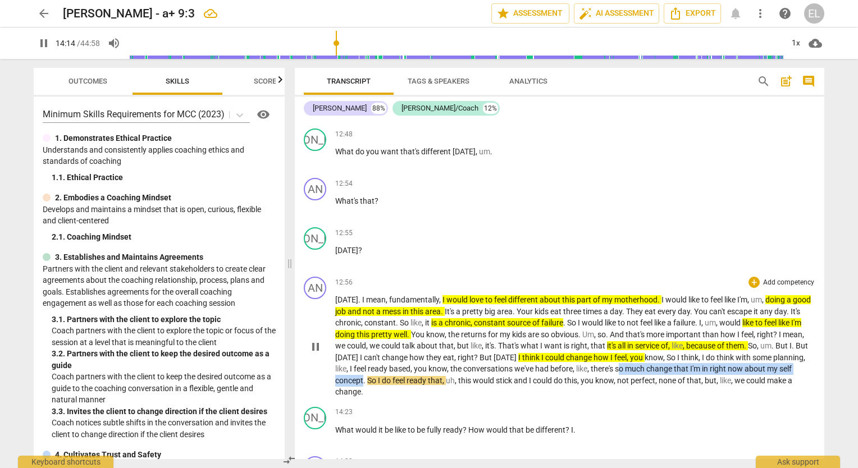
drag, startPoint x: 655, startPoint y: 352, endPoint x: 391, endPoint y: 363, distance: 264.2
click at [391, 363] on p "[DATE] . I mean , fundamentally , I would love to feel different about this par…" at bounding box center [575, 346] width 480 height 104
click at [418, 348] on icon "button" at bounding box center [416, 346] width 11 height 13
click at [485, 372] on p "[DATE] . I mean , fundamentally , I would love to feel different about this par…" at bounding box center [575, 346] width 480 height 104
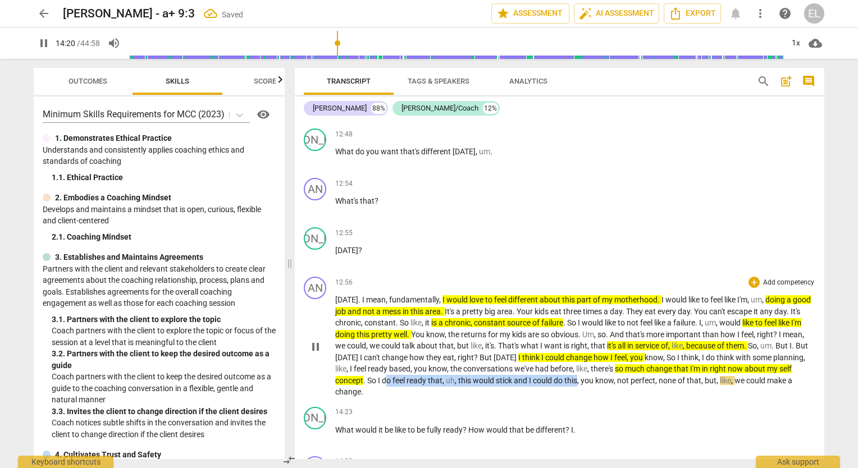
drag, startPoint x: 416, startPoint y: 359, endPoint x: 604, endPoint y: 361, distance: 188.7
click at [604, 361] on p "[DATE] . I mean , fundamentally , I would love to feel different about this par…" at bounding box center [575, 346] width 480 height 104
click at [629, 345] on icon "button" at bounding box center [631, 345] width 7 height 8
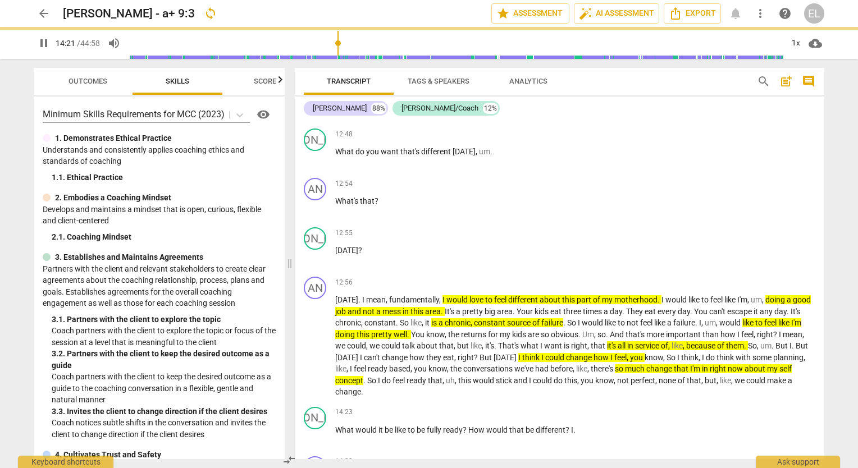
click at [463, 371] on p "[DATE] . I mean , fundamentally , I would love to feel different about this par…" at bounding box center [575, 346] width 480 height 104
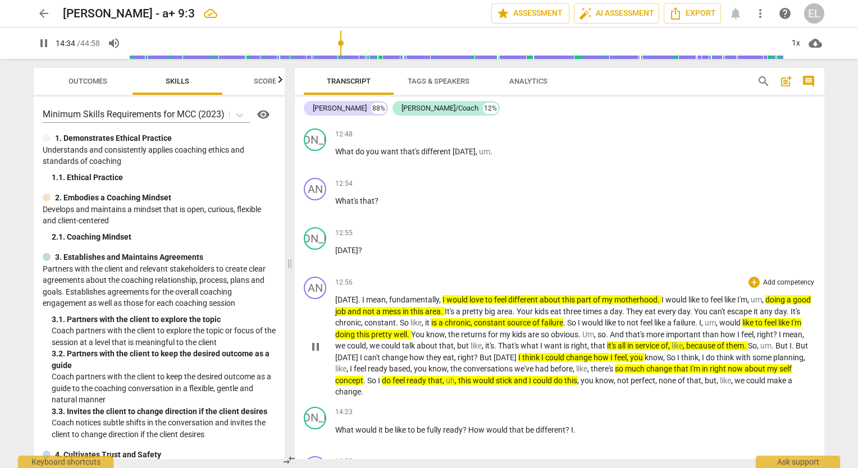
click at [311, 340] on span "pause" at bounding box center [315, 346] width 13 height 13
drag, startPoint x: 387, startPoint y: 350, endPoint x: 443, endPoint y: 349, distance: 56.2
click at [443, 349] on p "[DATE] . I mean , fundamentally , I would love to feel different about this par…" at bounding box center [575, 346] width 480 height 104
click at [470, 336] on icon "button" at bounding box center [470, 333] width 7 height 8
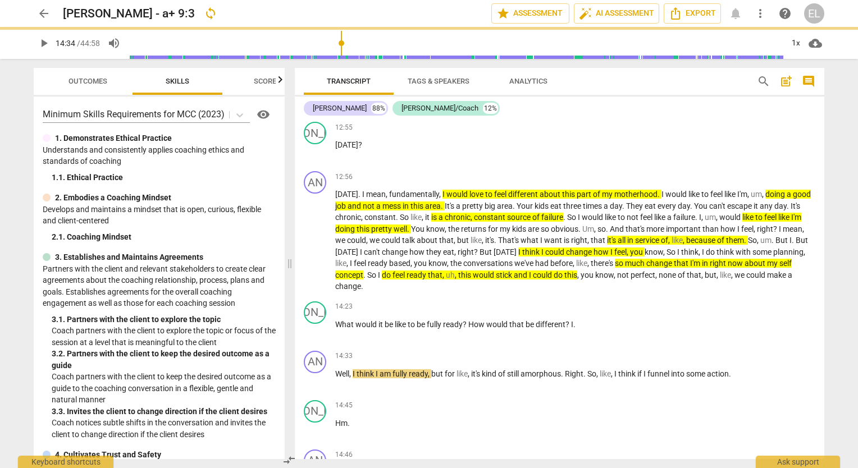
scroll to position [3274, 0]
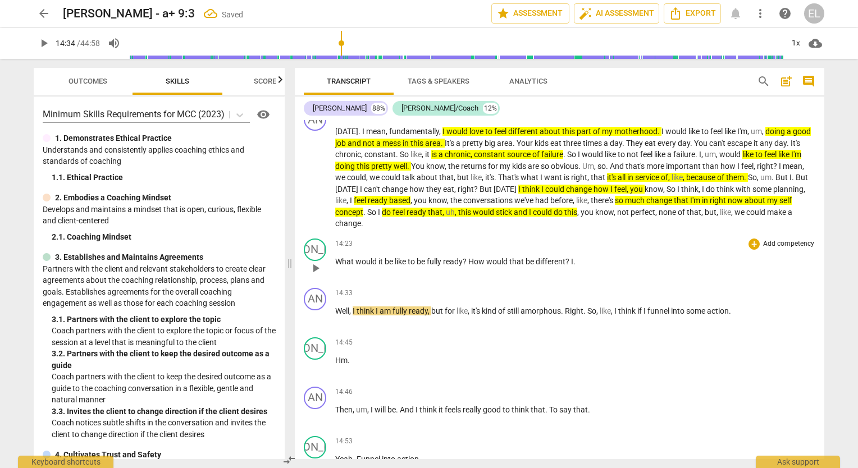
drag, startPoint x: 315, startPoint y: 250, endPoint x: 433, endPoint y: 226, distance: 120.9
click at [315, 262] on span "play_arrow" at bounding box center [315, 268] width 13 height 13
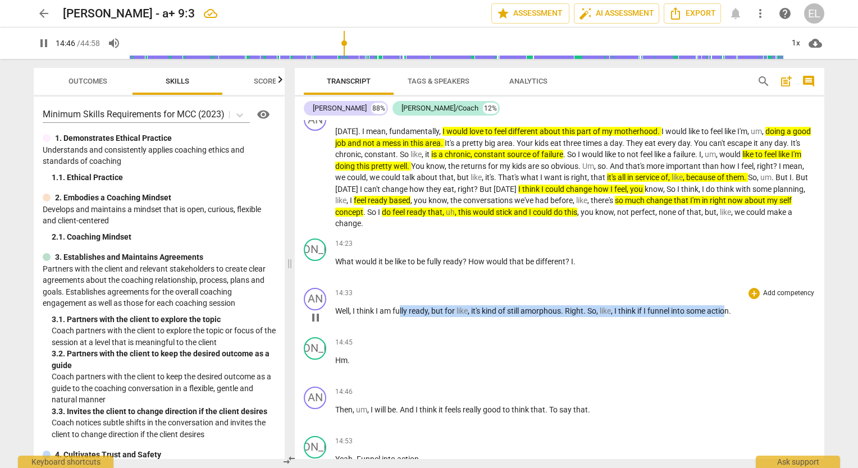
drag, startPoint x: 400, startPoint y: 290, endPoint x: 730, endPoint y: 290, distance: 329.1
click at [730, 306] on p "Well , I think I am fully ready , but for like , it's kind of still amorphous .…" at bounding box center [575, 312] width 480 height 12
click at [757, 277] on icon "button" at bounding box center [760, 276] width 11 height 13
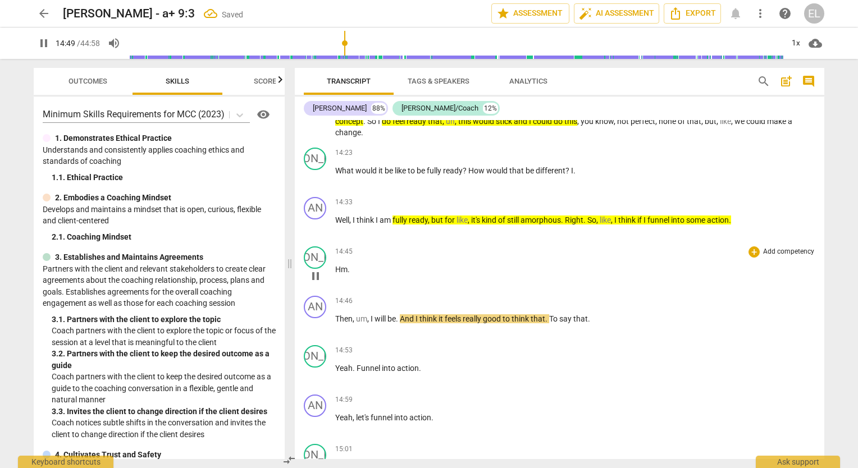
scroll to position [3387, 0]
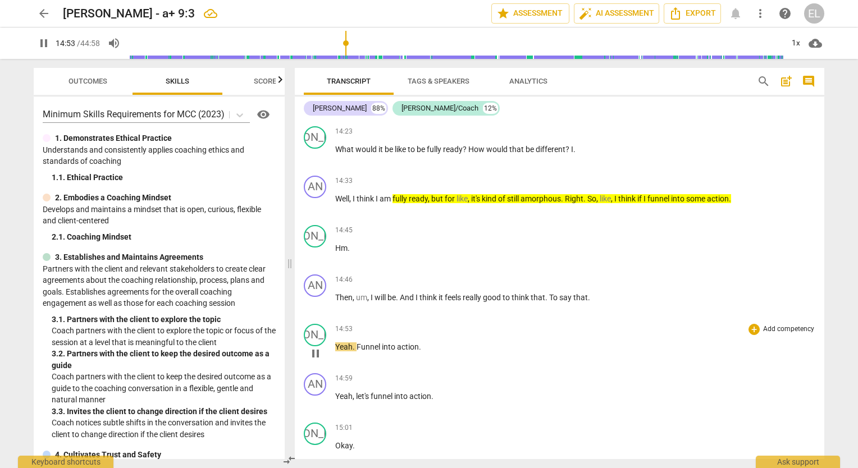
click at [458, 324] on div "14:53 + Add competency keyboard_arrow_right" at bounding box center [575, 329] width 480 height 11
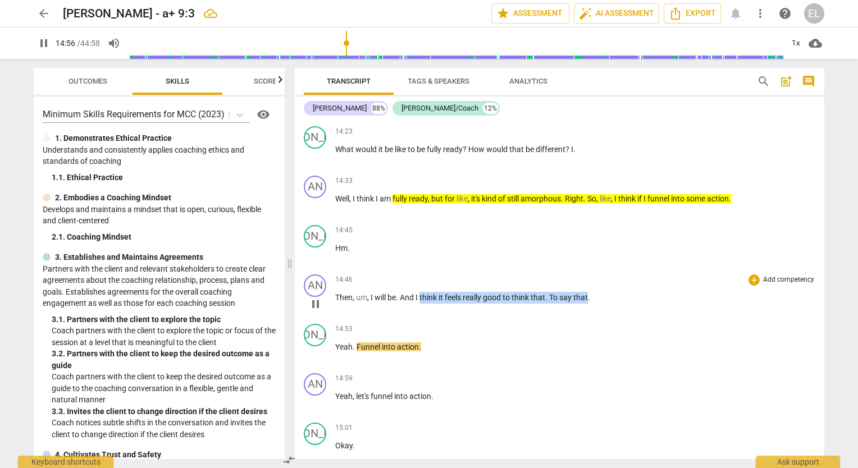
drag, startPoint x: 422, startPoint y: 279, endPoint x: 590, endPoint y: 268, distance: 168.2
click at [590, 275] on div "14:46 + Add competency keyboard_arrow_right Then , um , I will be . And I think…" at bounding box center [575, 295] width 480 height 40
click at [618, 259] on icon "button" at bounding box center [615, 261] width 11 height 13
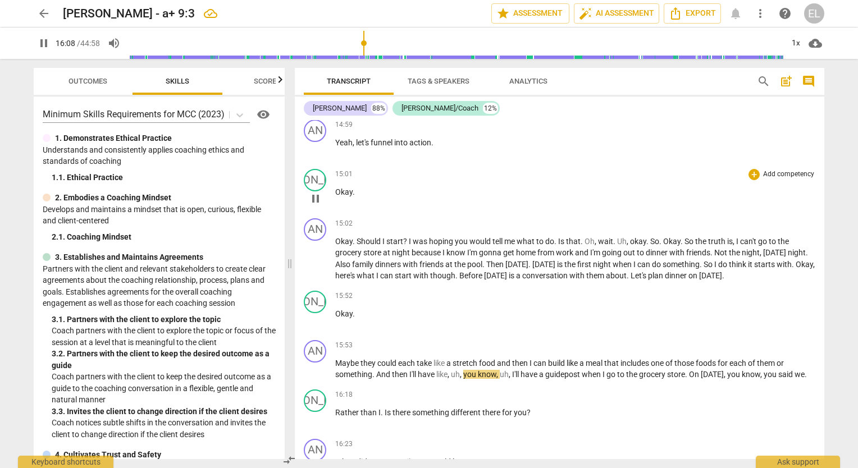
scroll to position [3724, 0]
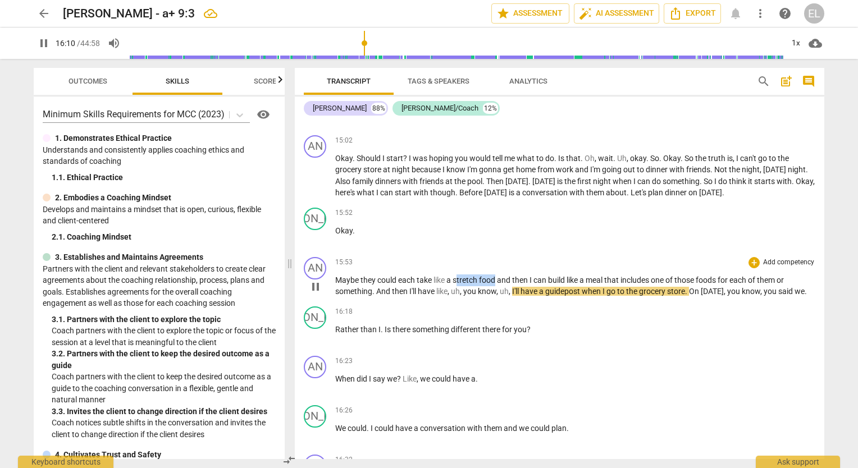
drag, startPoint x: 456, startPoint y: 255, endPoint x: 496, endPoint y: 254, distance: 40.5
click at [496, 275] on p "Maybe they could each take like a stretch food and then I can build like a meal…" at bounding box center [575, 286] width 480 height 23
click at [543, 307] on div "16:18 + Add competency keyboard_arrow_right" at bounding box center [575, 312] width 480 height 11
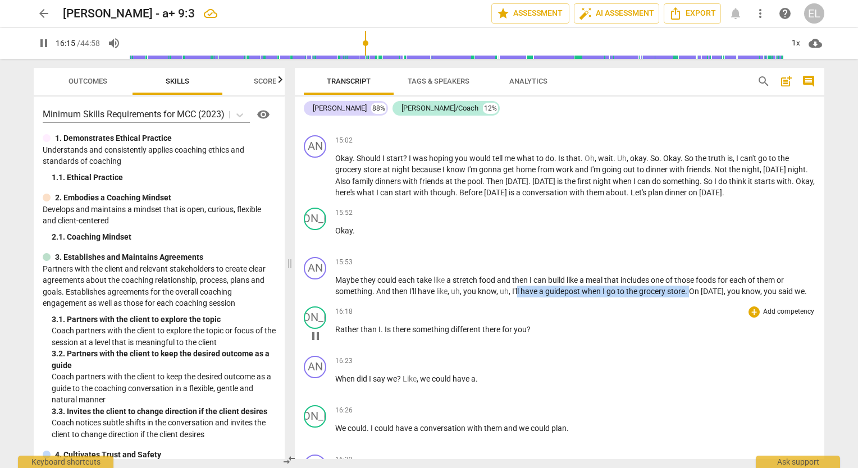
drag, startPoint x: 518, startPoint y: 268, endPoint x: 691, endPoint y: 279, distance: 172.7
click at [691, 279] on div "AN play_arrow pause 00:04 + Add competency keyboard_arrow_right Hi [PERSON_NAME…" at bounding box center [560, 289] width 530 height 339
click at [716, 258] on icon "button" at bounding box center [717, 253] width 11 height 13
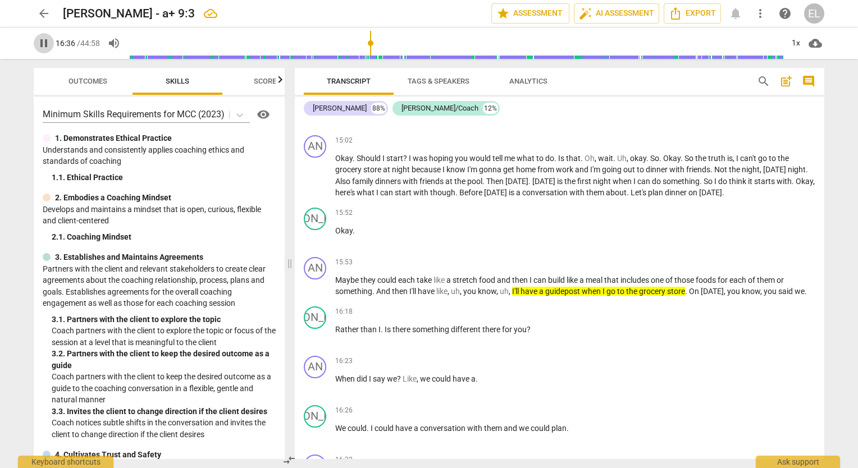
click at [45, 44] on span "pause" at bounding box center [43, 43] width 13 height 13
click at [465, 276] on span "stretch" at bounding box center [466, 280] width 26 height 9
click at [313, 280] on span "play_arrow" at bounding box center [315, 286] width 13 height 13
click at [412, 165] on span "because" at bounding box center [427, 169] width 31 height 9
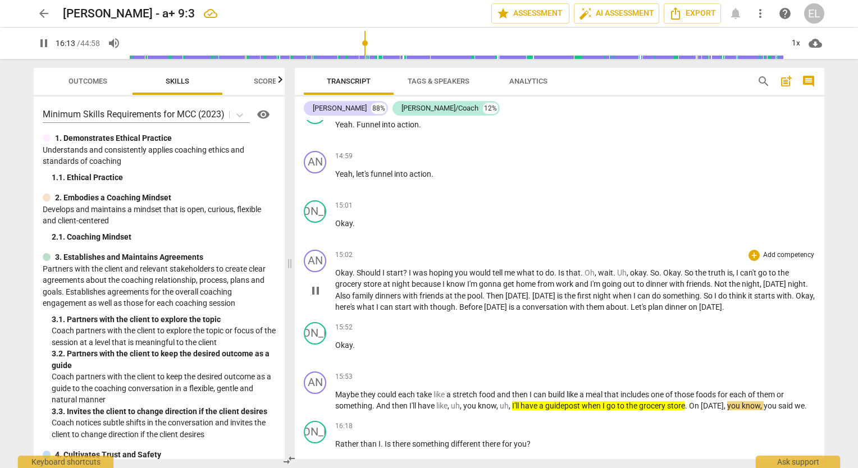
scroll to position [3668, 0]
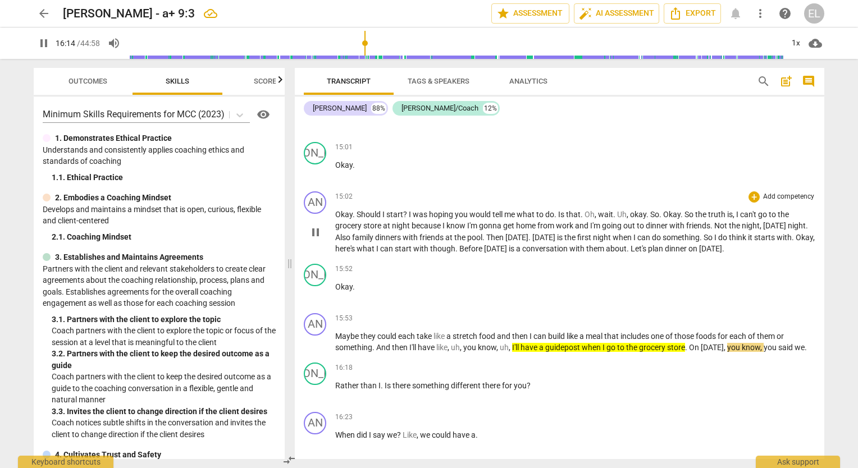
click at [422, 221] on span "because" at bounding box center [427, 225] width 31 height 9
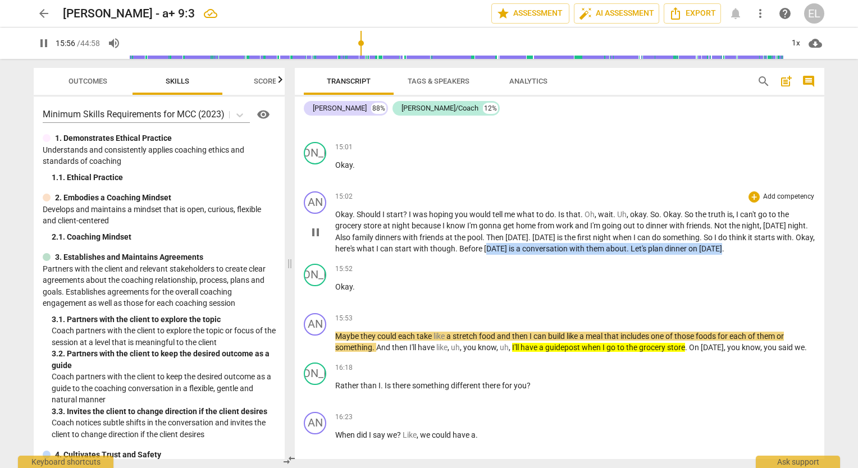
drag, startPoint x: 525, startPoint y: 227, endPoint x: 757, endPoint y: 227, distance: 232.0
click at [757, 227] on p "Okay . Should I start ? I was hoping you would tell me what to do . Is that . O…" at bounding box center [575, 232] width 480 height 46
click at [785, 210] on icon "button" at bounding box center [783, 210] width 7 height 8
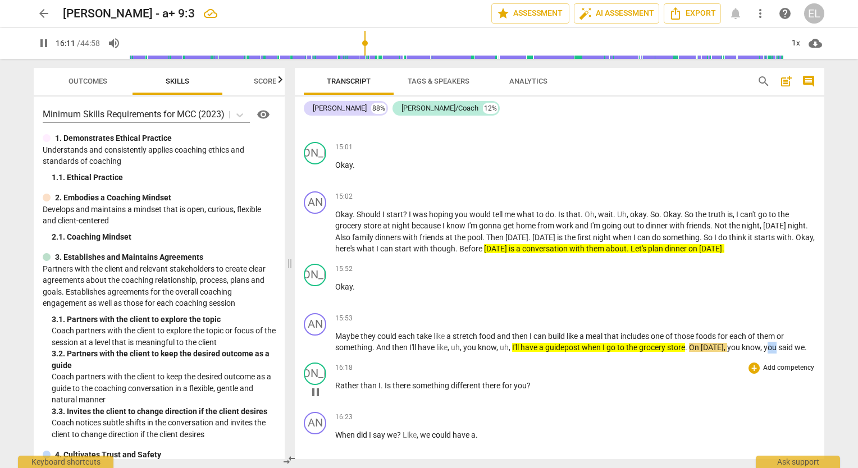
drag, startPoint x: 769, startPoint y: 328, endPoint x: 775, endPoint y: 340, distance: 13.6
click at [775, 340] on div "AN play_arrow pause 00:04 + Add competency keyboard_arrow_right Hi [PERSON_NAME…" at bounding box center [560, 289] width 530 height 339
click at [691, 376] on div "16:18 + Add competency keyboard_arrow_right Rather than I . Is there something …" at bounding box center [575, 383] width 480 height 40
drag, startPoint x: 771, startPoint y: 325, endPoint x: 800, endPoint y: 326, distance: 29.8
click at [800, 331] on p "Maybe they could each take like a stretch food and then I can build like a meal…" at bounding box center [575, 342] width 480 height 23
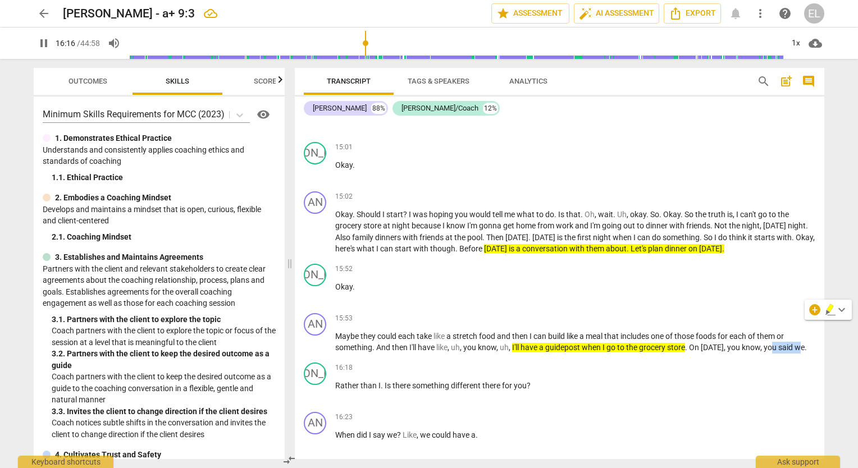
click at [827, 307] on icon "button" at bounding box center [830, 309] width 11 height 13
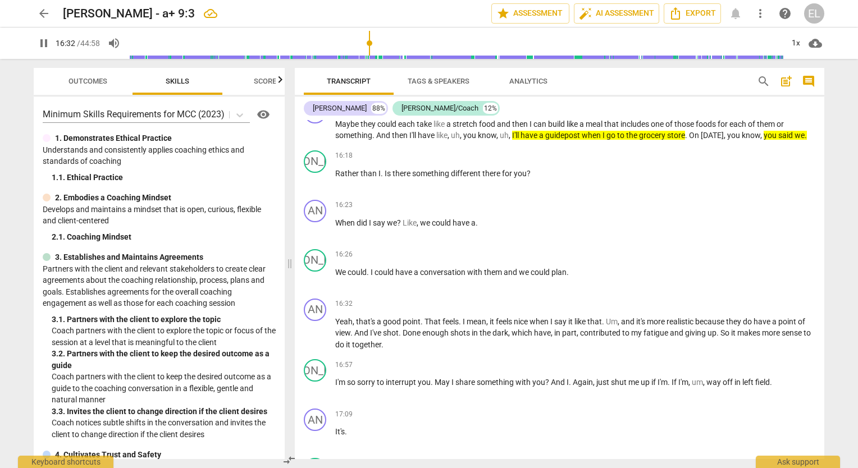
scroll to position [3892, 0]
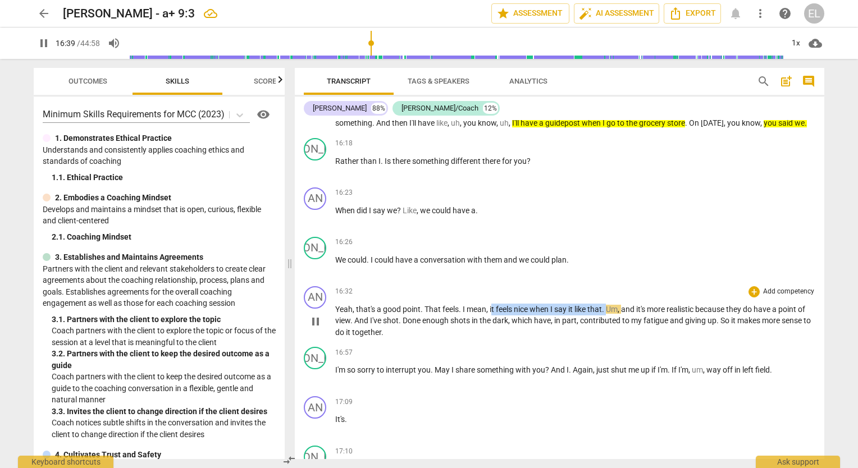
drag, startPoint x: 491, startPoint y: 282, endPoint x: 611, endPoint y: 283, distance: 119.1
click at [611, 304] on p "Yeah , that's a good point . That feels . I mean , it feels nice when I say it …" at bounding box center [575, 321] width 480 height 35
click at [634, 271] on icon "button" at bounding box center [634, 269] width 7 height 8
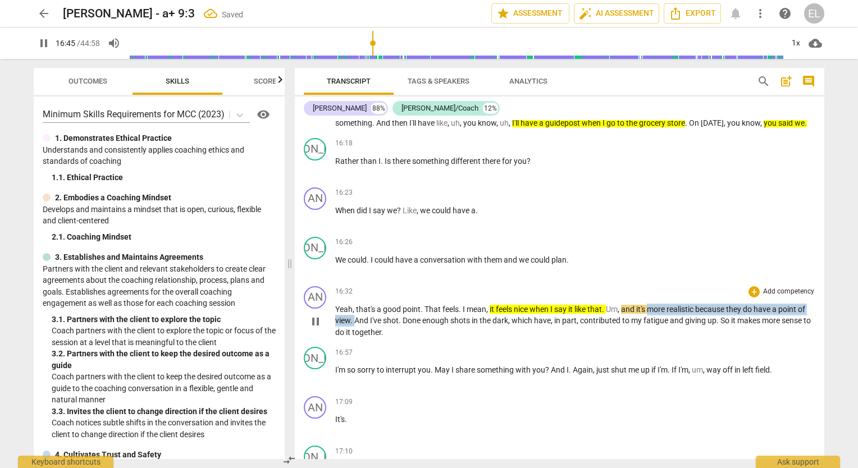
drag, startPoint x: 652, startPoint y: 286, endPoint x: 353, endPoint y: 297, distance: 298.4
click at [353, 304] on p "Yeah , that's a good point . That feels . I mean , it feels nice when I say it …" at bounding box center [575, 321] width 480 height 35
click at [377, 281] on icon "button" at bounding box center [379, 280] width 7 height 8
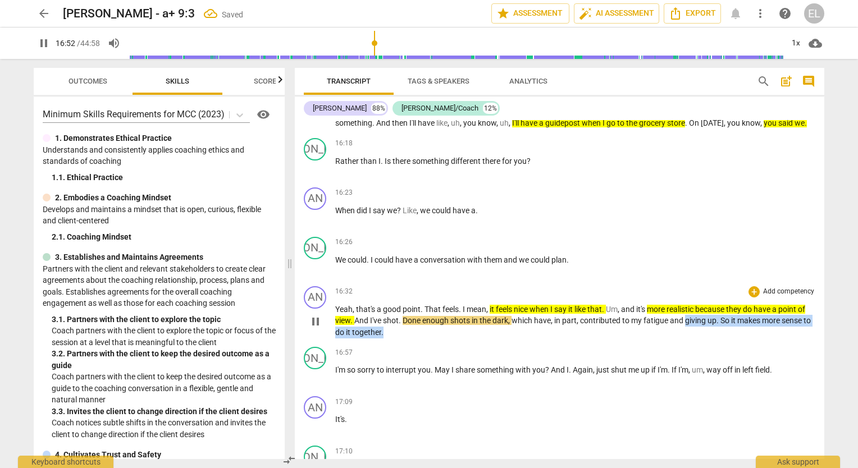
drag, startPoint x: 428, startPoint y: 295, endPoint x: 629, endPoint y: 315, distance: 202.0
click at [686, 304] on p "Yeah , that's a good point . That feels . I mean , it feels nice when I say it …" at bounding box center [575, 321] width 480 height 35
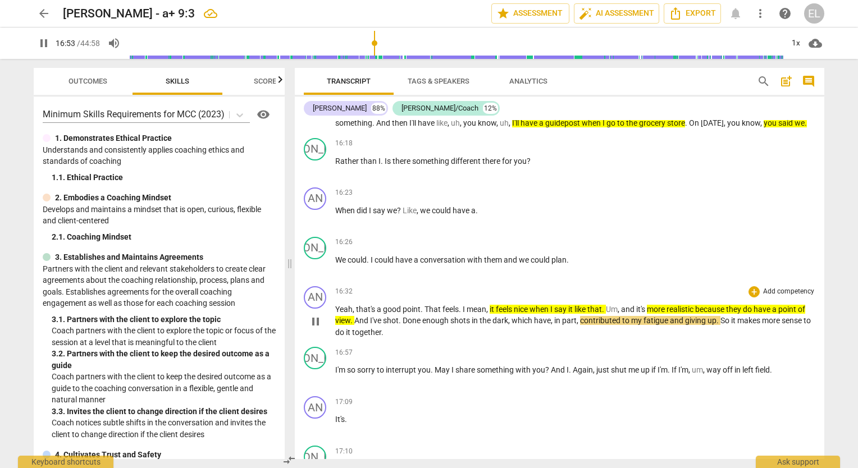
click at [457, 315] on div "AN play_arrow pause 16:32 + Add competency keyboard_arrow_right Yeah , that's a…" at bounding box center [560, 312] width 530 height 61
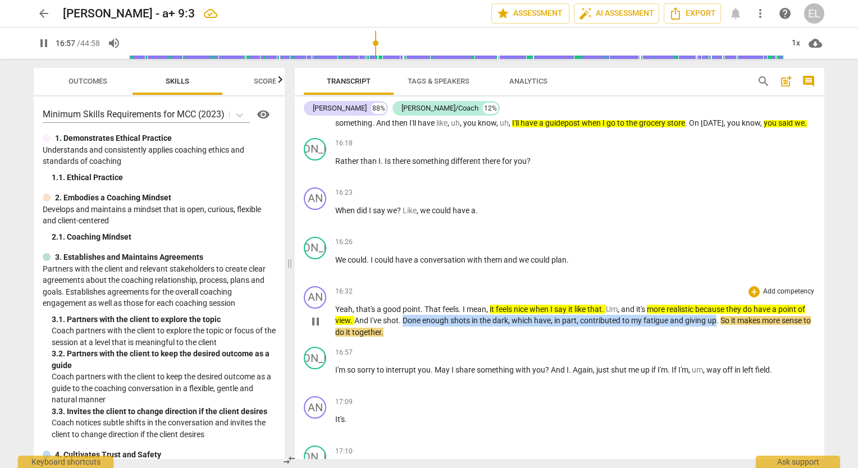
drag, startPoint x: 402, startPoint y: 297, endPoint x: 718, endPoint y: 297, distance: 315.6
click at [718, 304] on p "Yeah , that's a good point . That feels . I mean , it feels nice when I say it …" at bounding box center [575, 321] width 480 height 35
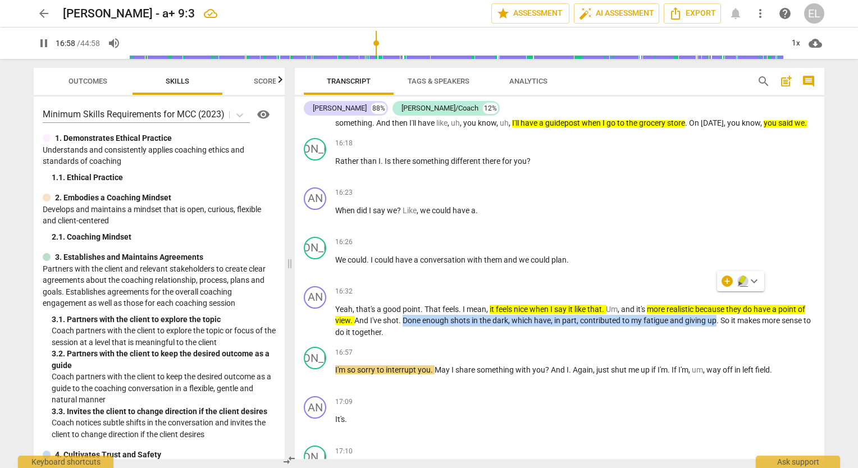
click at [740, 281] on icon "button" at bounding box center [742, 280] width 7 height 8
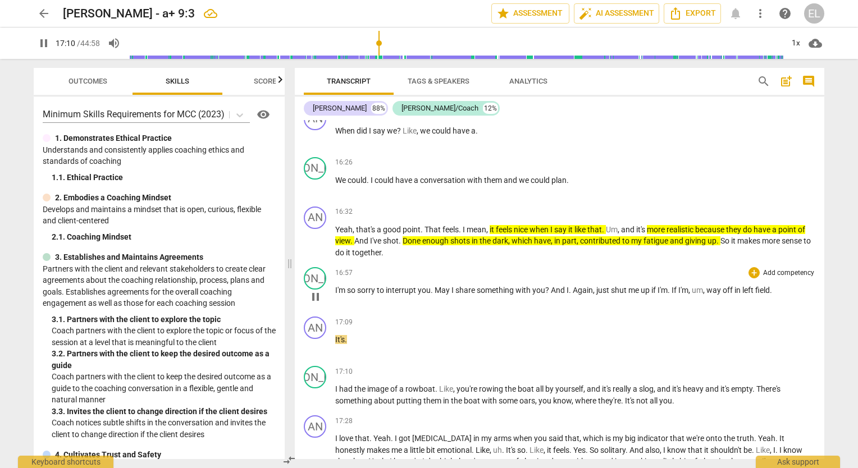
scroll to position [4005, 0]
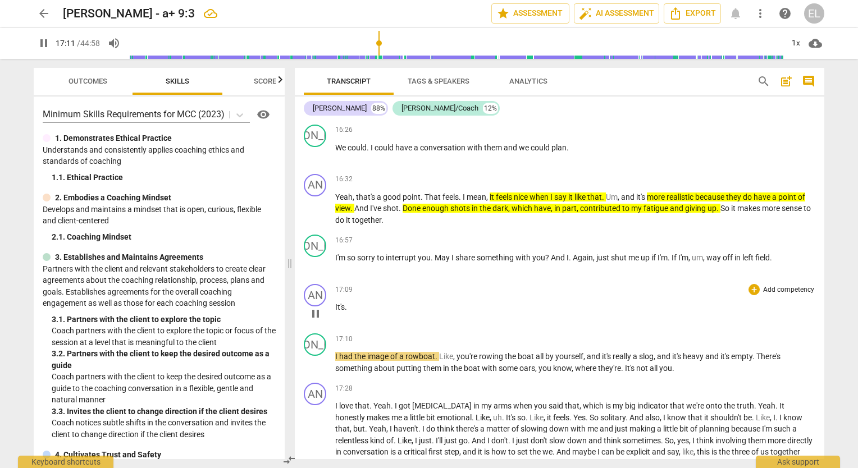
click at [465, 284] on div "17:09 + Add competency keyboard_arrow_right It's ." at bounding box center [575, 304] width 480 height 40
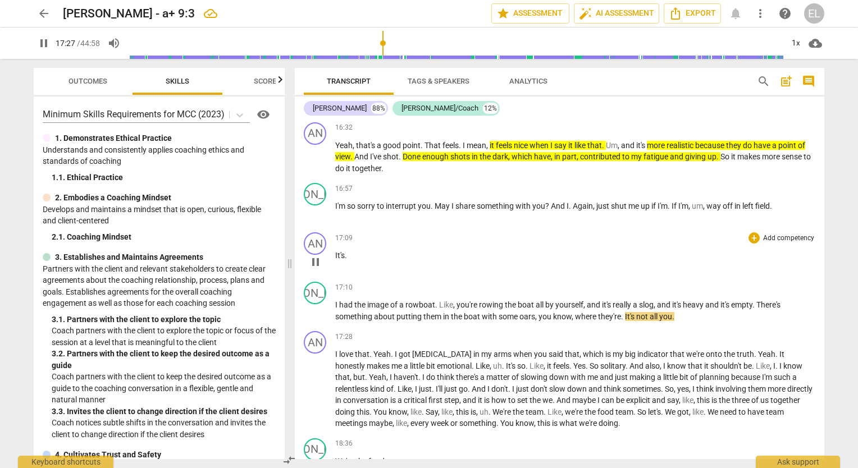
scroll to position [4061, 0]
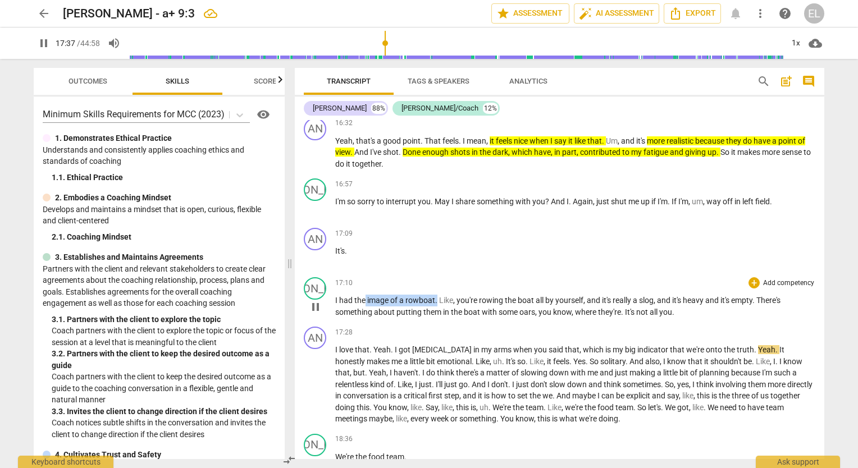
drag, startPoint x: 365, startPoint y: 274, endPoint x: 437, endPoint y: 274, distance: 71.9
click at [437, 295] on p "I had the image of a rowboat . Like , you're rowing the boat all by yourself , …" at bounding box center [575, 306] width 480 height 23
click at [463, 261] on icon "button" at bounding box center [464, 259] width 7 height 8
click at [320, 300] on span "pause" at bounding box center [315, 306] width 13 height 13
click at [39, 44] on span "play_arrow" at bounding box center [43, 43] width 13 height 13
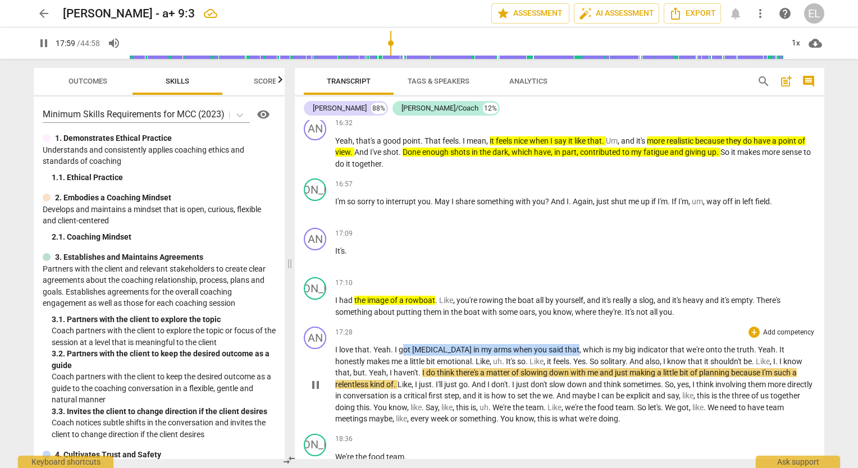
drag, startPoint x: 402, startPoint y: 327, endPoint x: 538, endPoint y: 320, distance: 136.7
click at [538, 344] on p "I love that . Yeah . I got [MEDICAL_DATA] in my arms when you said that , which…" at bounding box center [575, 384] width 480 height 81
click at [561, 309] on icon "button" at bounding box center [563, 308] width 7 height 8
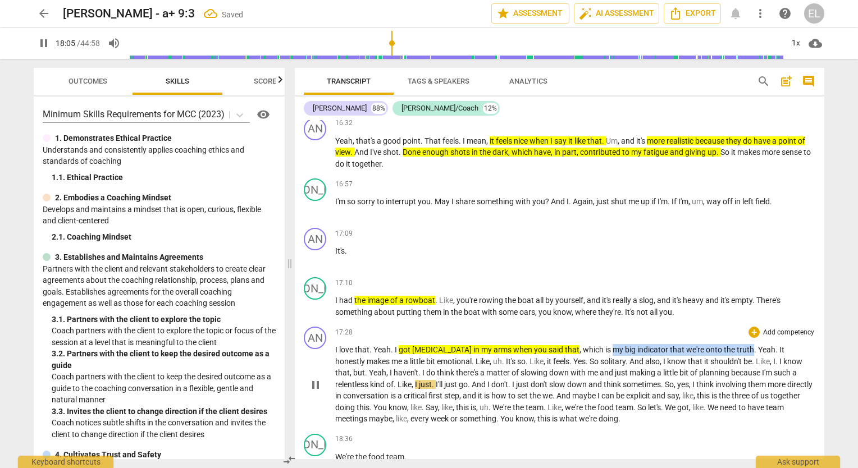
drag, startPoint x: 573, startPoint y: 322, endPoint x: 712, endPoint y: 321, distance: 138.7
click at [712, 344] on p "I love that . Yeah . I got [MEDICAL_DATA] in my arms when you said that , which…" at bounding box center [575, 384] width 480 height 81
click at [738, 311] on icon "button" at bounding box center [738, 308] width 7 height 8
drag, startPoint x: 537, startPoint y: 336, endPoint x: 577, endPoint y: 337, distance: 39.9
click at [577, 344] on p "I love that . Yeah . I got [MEDICAL_DATA] in my arms when you said that , which…" at bounding box center [575, 384] width 480 height 81
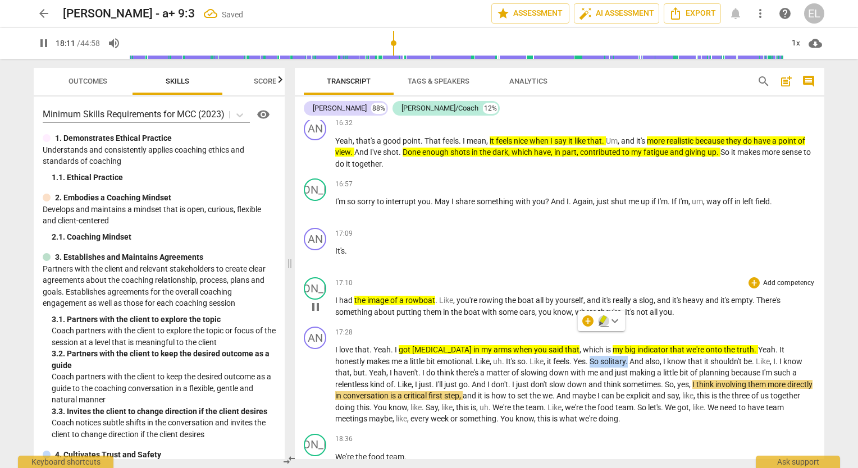
drag, startPoint x: 605, startPoint y: 322, endPoint x: 643, endPoint y: 295, distance: 45.5
click at [604, 322] on icon "button" at bounding box center [603, 321] width 11 height 13
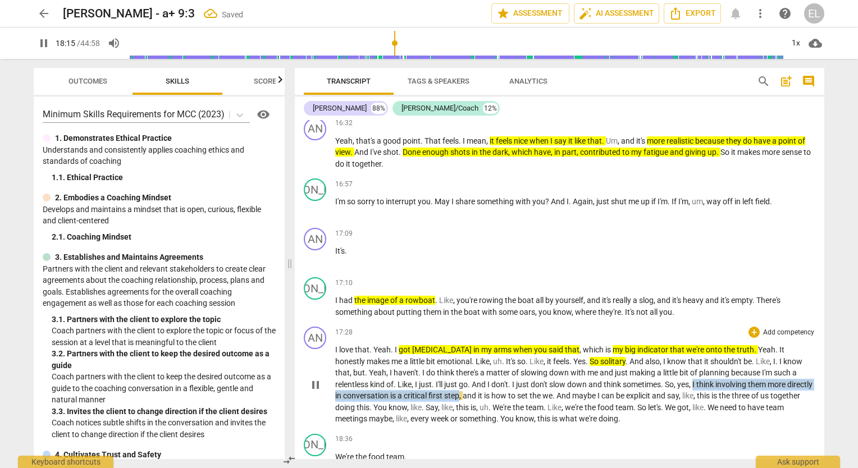
drag, startPoint x: 635, startPoint y: 357, endPoint x: 404, endPoint y: 375, distance: 231.0
click at [404, 375] on p "I love that . Yeah . I got [MEDICAL_DATA] in my arms when you said that , which…" at bounding box center [575, 384] width 480 height 81
click at [431, 356] on icon "button" at bounding box center [431, 355] width 11 height 13
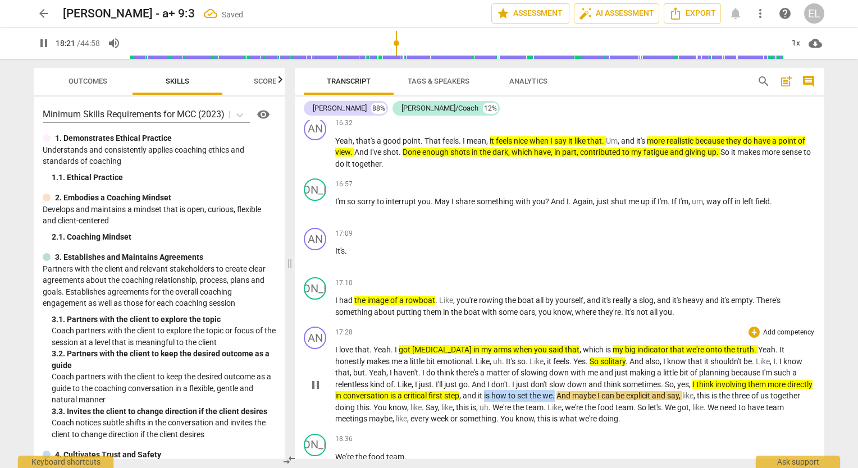
drag, startPoint x: 430, startPoint y: 367, endPoint x: 501, endPoint y: 373, distance: 71.6
click at [501, 373] on p "I love that . Yeah . I got [MEDICAL_DATA] in my arms when you said that , which…" at bounding box center [575, 384] width 480 height 81
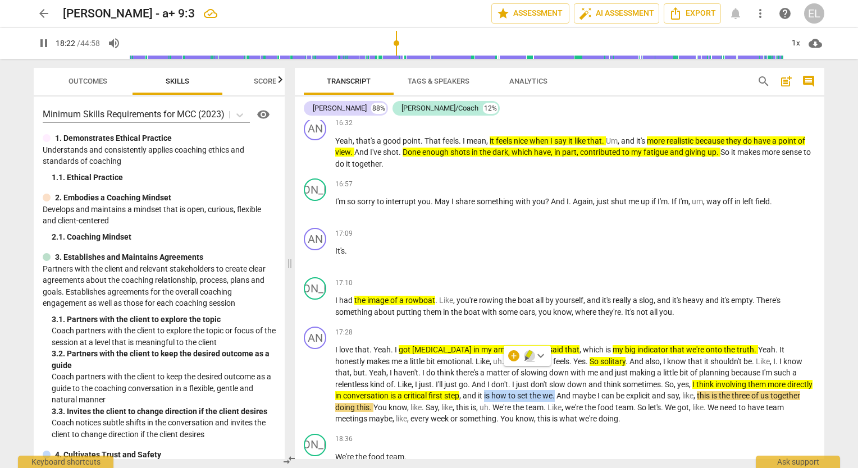
click at [531, 352] on icon "button" at bounding box center [529, 355] width 11 height 13
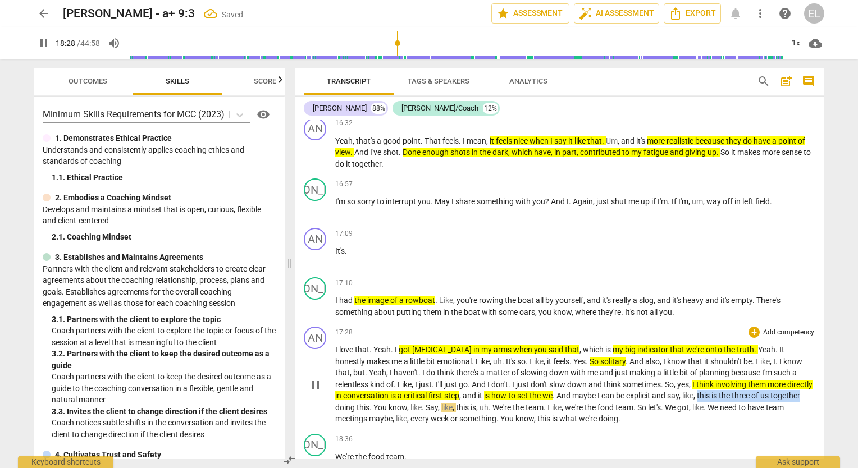
drag, startPoint x: 645, startPoint y: 370, endPoint x: 751, endPoint y: 370, distance: 106.2
click at [751, 370] on p "I love that . Yeah . I got [MEDICAL_DATA] in my arms when you said that , which…" at bounding box center [575, 384] width 480 height 81
click at [776, 353] on icon "button" at bounding box center [778, 355] width 11 height 13
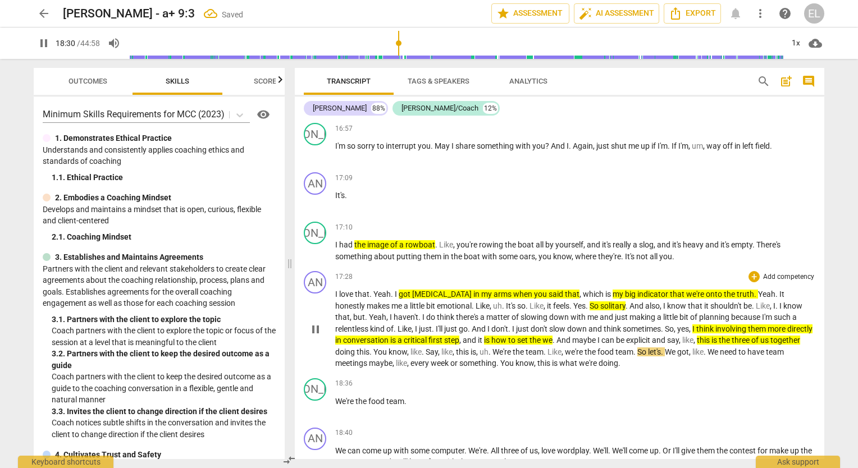
scroll to position [4117, 0]
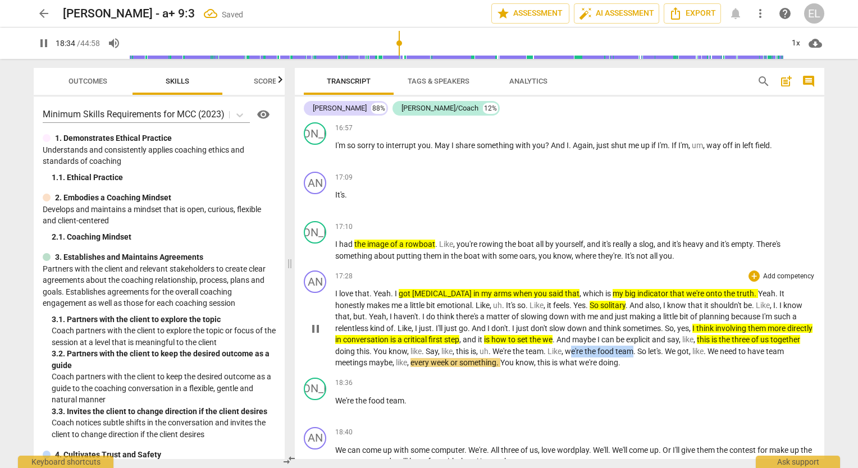
drag, startPoint x: 520, startPoint y: 325, endPoint x: 584, endPoint y: 327, distance: 64.6
click at [584, 327] on p "I love that . Yeah . I got [MEDICAL_DATA] in my arms when you said that , which…" at bounding box center [575, 328] width 480 height 81
click at [610, 306] on icon "button" at bounding box center [609, 310] width 11 height 13
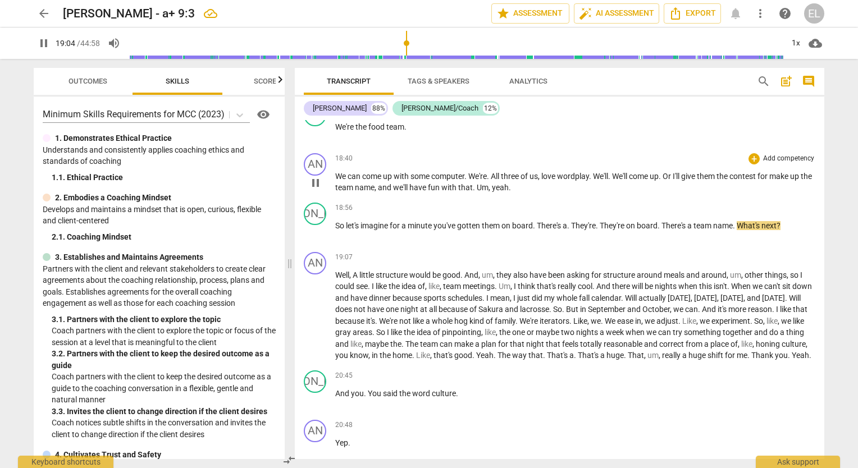
scroll to position [4398, 0]
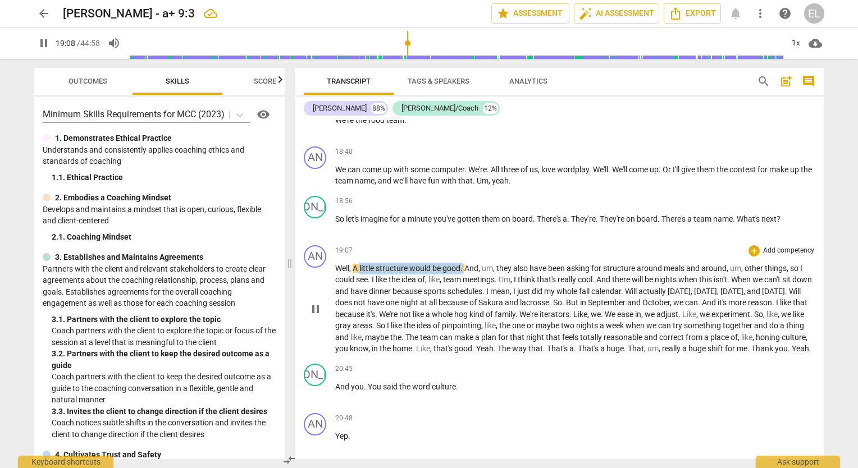
drag, startPoint x: 359, startPoint y: 239, endPoint x: 463, endPoint y: 238, distance: 103.4
click at [463, 263] on p "Well , A little structure would be good . And , um , they also have been asking…" at bounding box center [575, 309] width 480 height 92
click at [493, 227] on icon "button" at bounding box center [491, 227] width 11 height 13
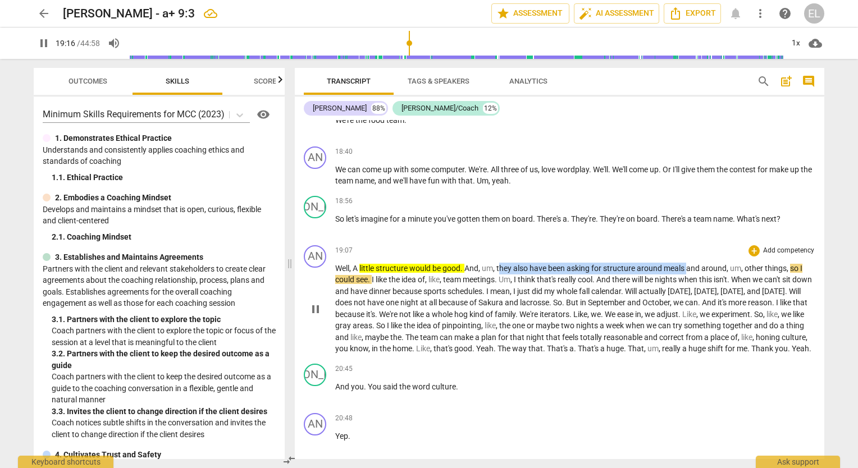
drag, startPoint x: 502, startPoint y: 242, endPoint x: 688, endPoint y: 241, distance: 186.5
click at [688, 263] on p "Well , A little structure would be good . And , um , they also have been asking…" at bounding box center [575, 309] width 480 height 92
click at [717, 222] on icon "button" at bounding box center [714, 227] width 11 height 13
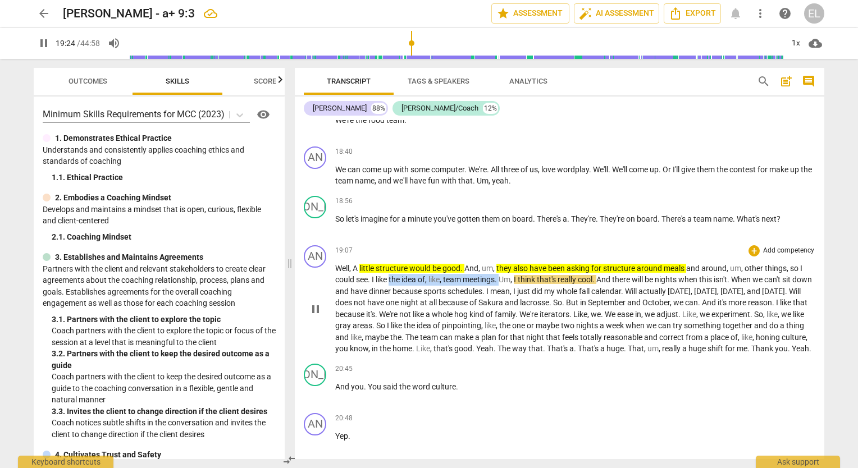
drag, startPoint x: 390, startPoint y: 257, endPoint x: 504, endPoint y: 257, distance: 114.0
click at [504, 263] on p "Well , A little structure would be good . And , um , they also have been asking…" at bounding box center [575, 309] width 480 height 92
click at [526, 243] on icon "button" at bounding box center [528, 238] width 11 height 13
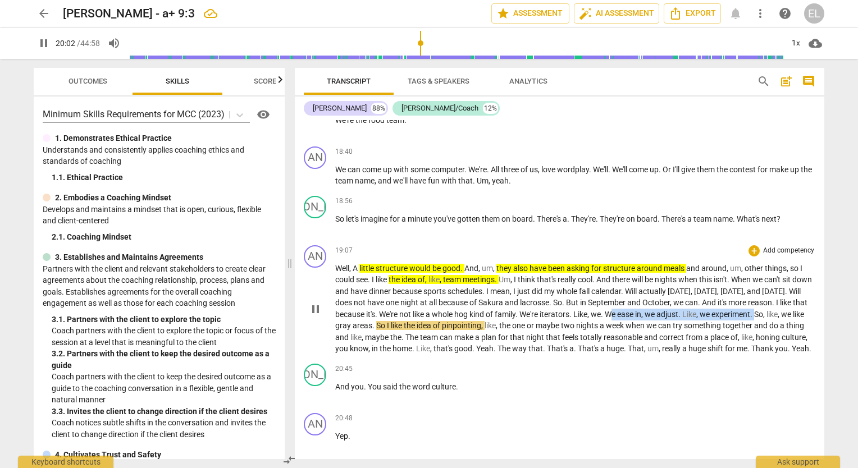
drag, startPoint x: 706, startPoint y: 289, endPoint x: 380, endPoint y: 298, distance: 326.4
click at [380, 298] on p "Well , A little structure would be good . And , um , they also have been asking…" at bounding box center [575, 309] width 480 height 92
click at [402, 281] on icon "button" at bounding box center [403, 284] width 11 height 13
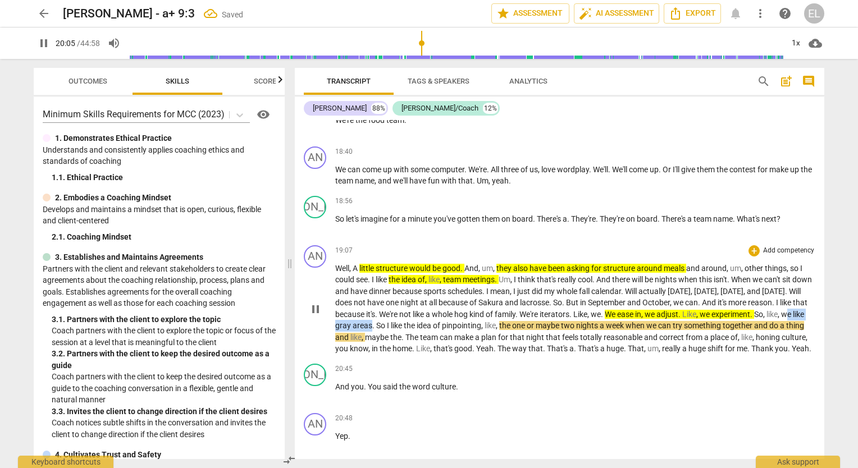
drag, startPoint x: 413, startPoint y: 301, endPoint x: 469, endPoint y: 299, distance: 56.2
click at [469, 299] on p "Well , A little structure would be good . And , um , they also have been asking…" at bounding box center [575, 309] width 480 height 92
click at [494, 284] on icon "button" at bounding box center [493, 283] width 7 height 8
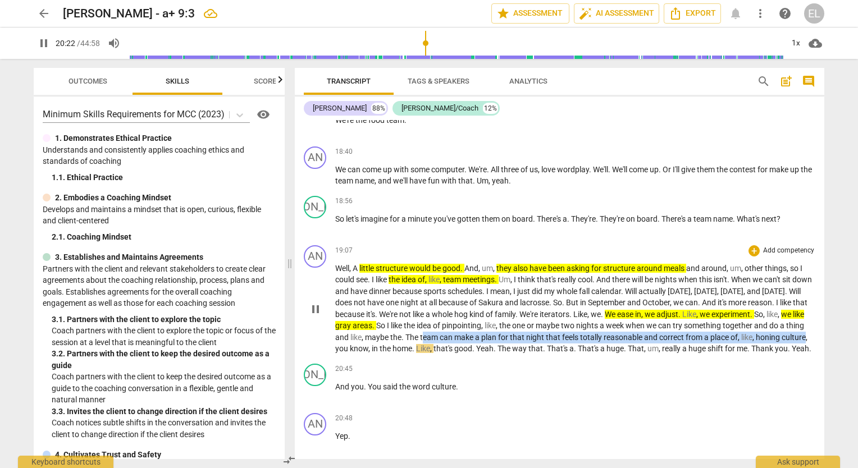
drag, startPoint x: 546, startPoint y: 314, endPoint x: 457, endPoint y: 322, distance: 90.3
click at [457, 322] on p "Well , A little structure would be good . And , um , they also have been asking…" at bounding box center [575, 309] width 480 height 92
click at [481, 307] on icon "button" at bounding box center [482, 306] width 7 height 8
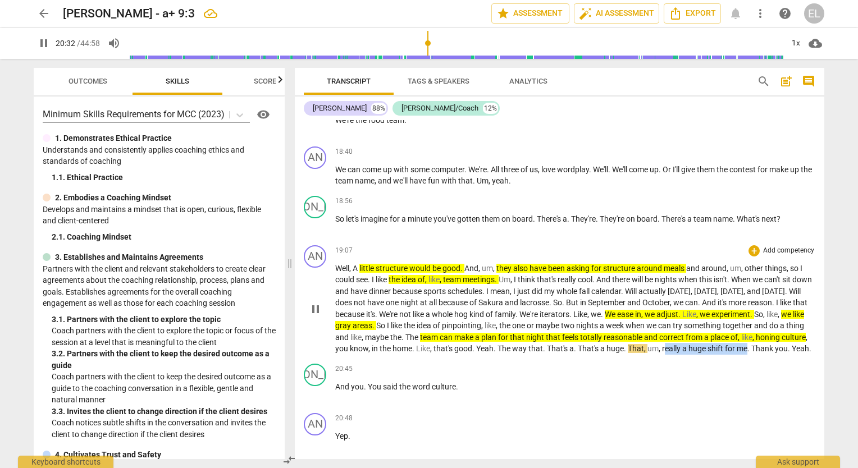
drag, startPoint x: 789, startPoint y: 325, endPoint x: 394, endPoint y: 334, distance: 395.5
click at [394, 334] on p "Well , A little structure would be good . And , um , they also have been asking…" at bounding box center [575, 309] width 480 height 92
click at [422, 317] on icon "button" at bounding box center [419, 318] width 7 height 8
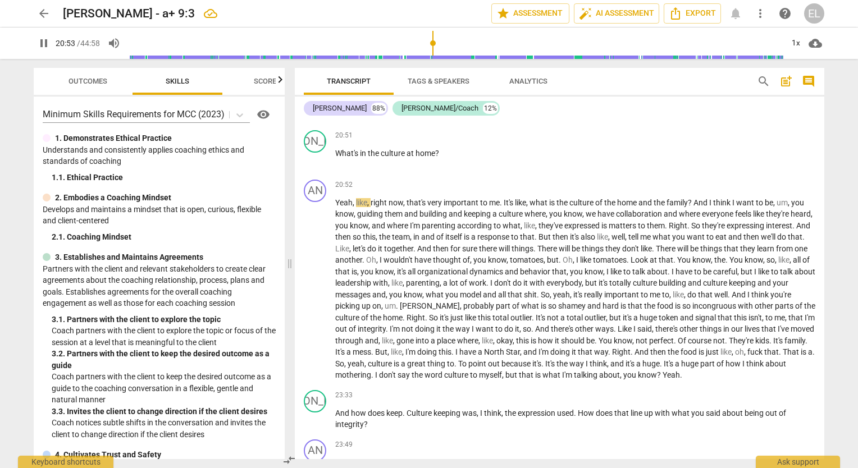
scroll to position [4735, 0]
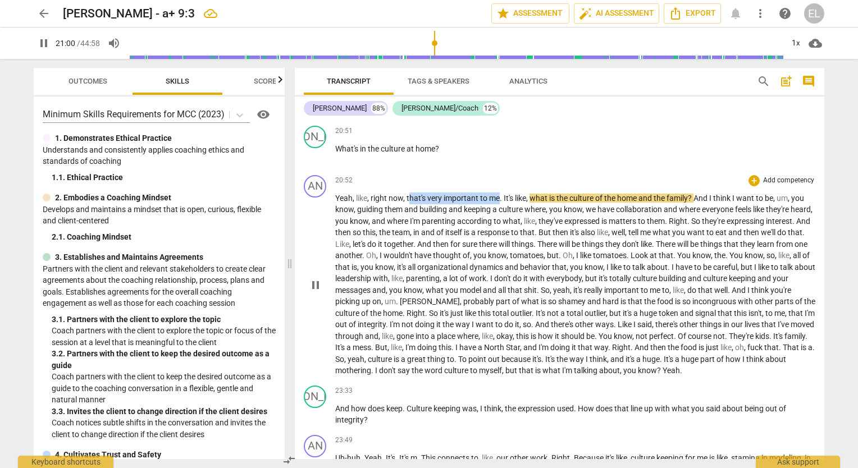
drag, startPoint x: 411, startPoint y: 181, endPoint x: 500, endPoint y: 183, distance: 88.8
click at [500, 193] on p "Yeah , like , right now , that's very important to me . It's like , what is the…" at bounding box center [575, 285] width 480 height 184
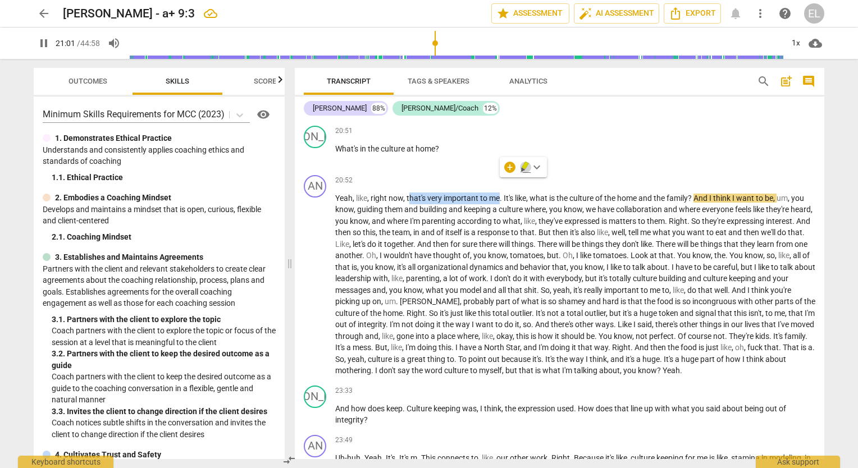
click at [523, 168] on icon "button" at bounding box center [525, 166] width 7 height 8
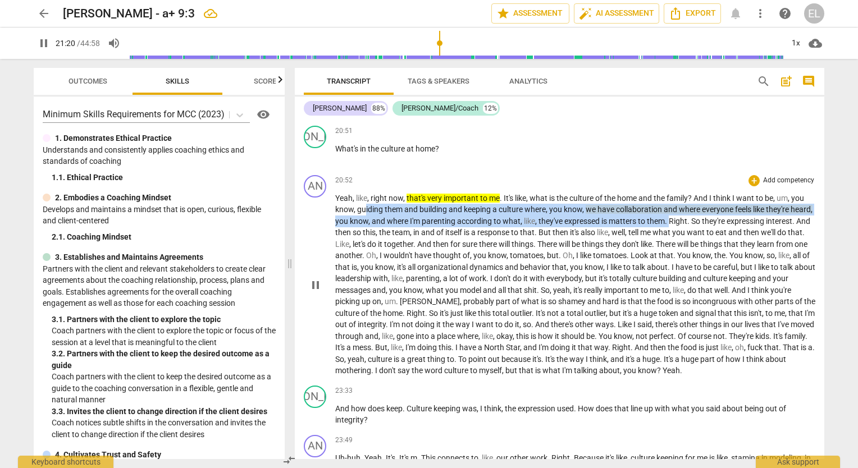
drag, startPoint x: 365, startPoint y: 197, endPoint x: 694, endPoint y: 208, distance: 329.9
click at [694, 208] on p "Yeah , like , right now , that's very important to me . It's like , what is the…" at bounding box center [575, 285] width 480 height 184
click at [718, 190] on icon "button" at bounding box center [719, 189] width 7 height 8
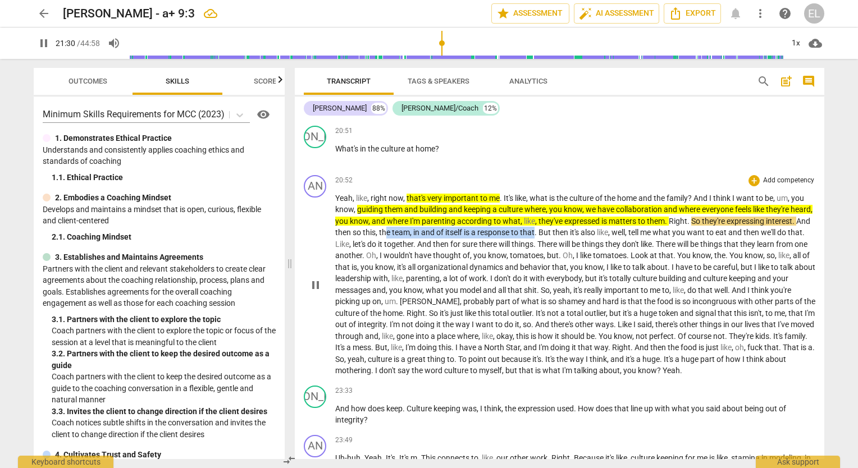
drag, startPoint x: 430, startPoint y: 219, endPoint x: 584, endPoint y: 217, distance: 153.3
click at [584, 217] on p "Yeah , like , right now , that's very important to me . It's like , what is the…" at bounding box center [575, 285] width 480 height 184
click at [609, 201] on icon "button" at bounding box center [607, 200] width 7 height 8
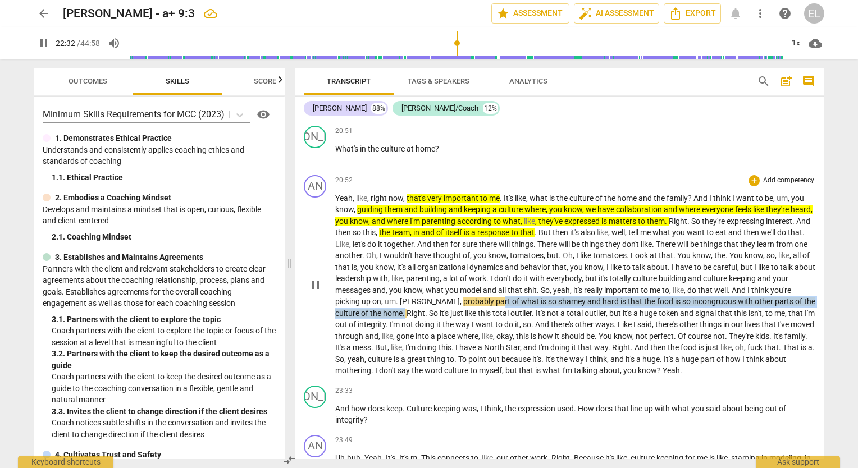
drag, startPoint x: 508, startPoint y: 287, endPoint x: 418, endPoint y: 294, distance: 90.2
click at [418, 294] on p "Yeah , like , right now , that's very important to me . It's like , what is the…" at bounding box center [575, 285] width 480 height 184
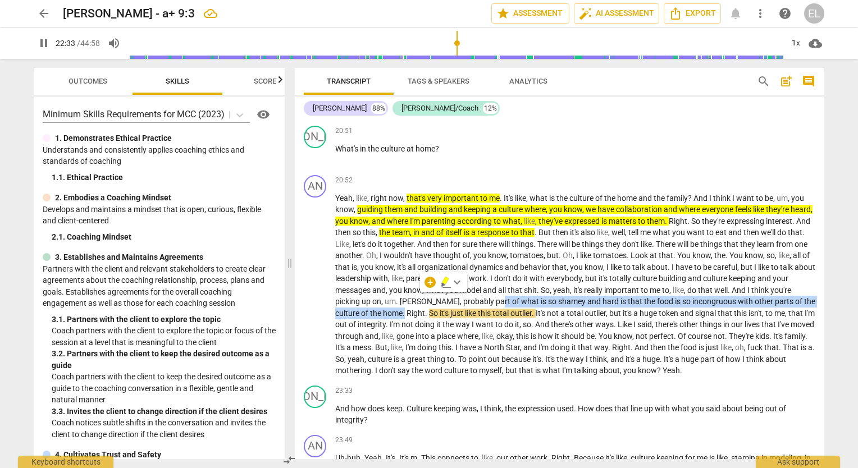
click at [447, 284] on icon "button" at bounding box center [445, 282] width 11 height 13
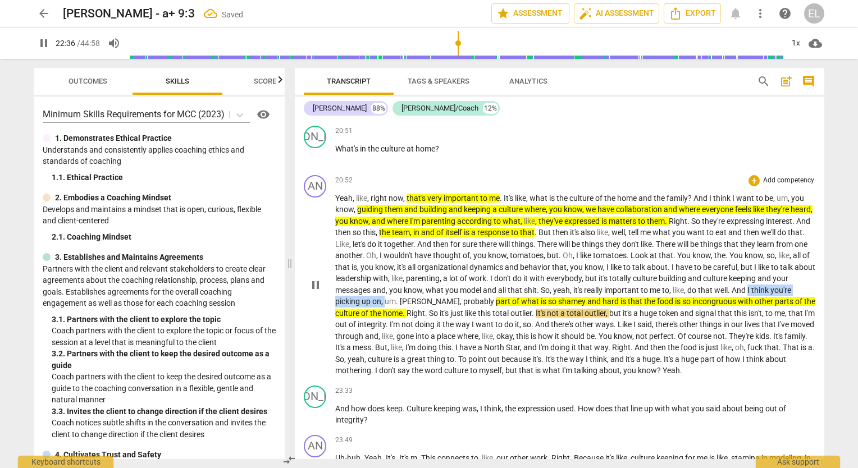
drag, startPoint x: 343, startPoint y: 285, endPoint x: 432, endPoint y: 282, distance: 89.4
click at [432, 282] on p "Yeah , like , right now , that's very important to me . It's like , what is the…" at bounding box center [575, 285] width 480 height 184
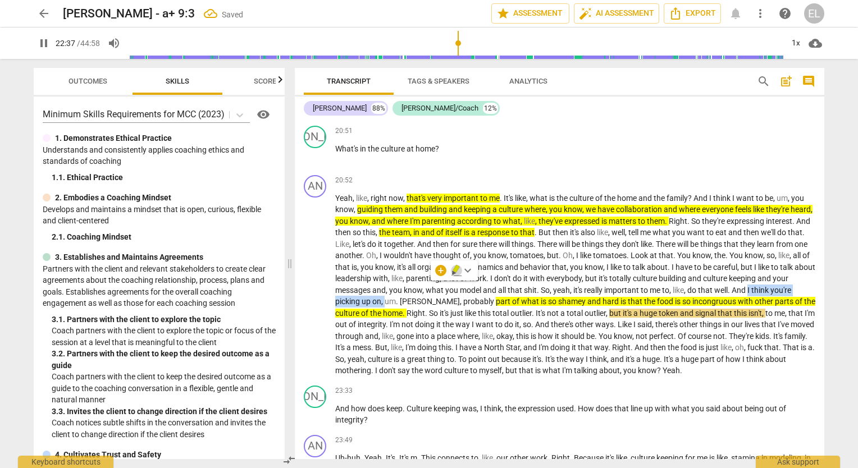
click at [454, 268] on icon "button" at bounding box center [456, 270] width 11 height 13
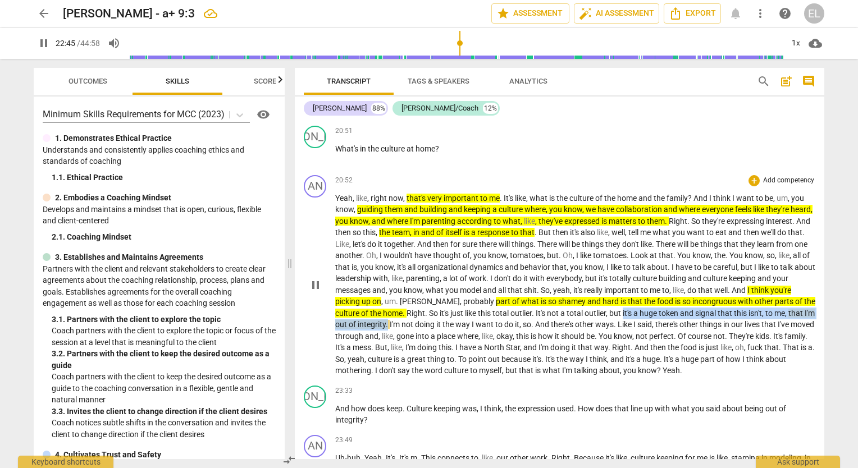
drag, startPoint x: 638, startPoint y: 295, endPoint x: 413, endPoint y: 307, distance: 224.9
click at [413, 307] on p "Yeah , like , right now , that's very important to me . It's like , what is the…" at bounding box center [575, 285] width 480 height 184
click at [438, 298] on icon "button" at bounding box center [439, 293] width 11 height 13
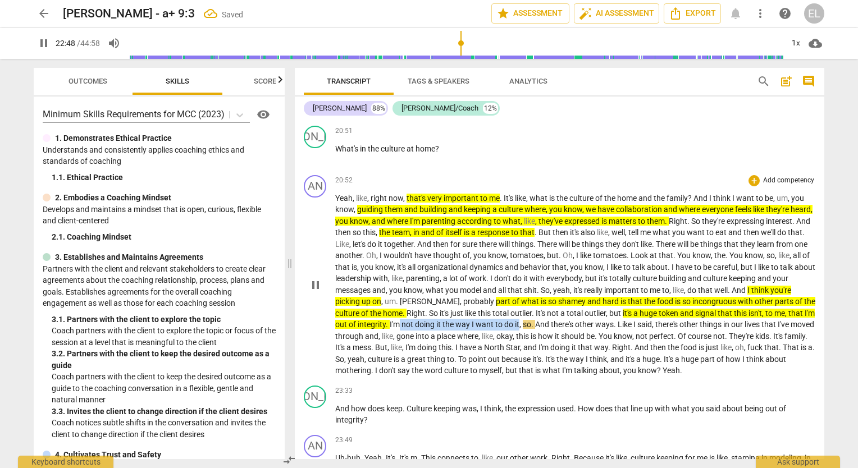
drag, startPoint x: 426, startPoint y: 311, endPoint x: 546, endPoint y: 308, distance: 120.2
click at [546, 308] on p "Yeah , like , right now , that's very important to me . It's like , what is the…" at bounding box center [575, 285] width 480 height 184
click at [572, 294] on icon "button" at bounding box center [572, 292] width 7 height 8
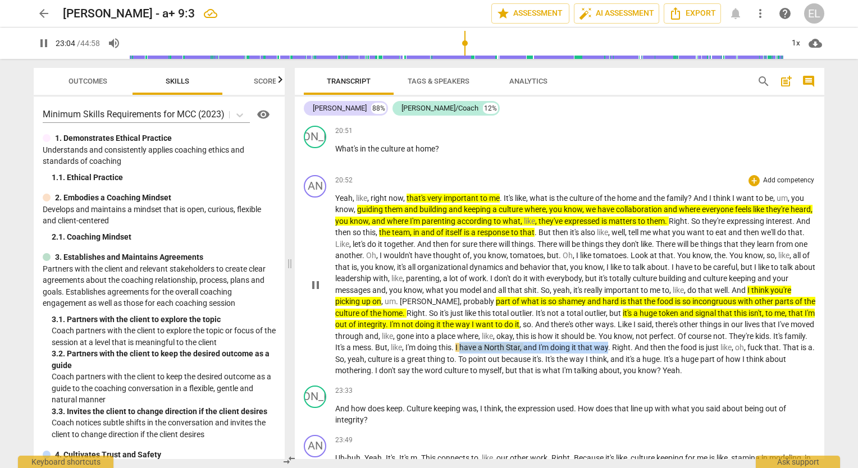
drag, startPoint x: 517, startPoint y: 329, endPoint x: 665, endPoint y: 329, distance: 147.7
click at [665, 329] on p "Yeah , like , right now , that's very important to me . It's like , what is the…" at bounding box center [575, 285] width 480 height 184
click at [691, 312] on icon "button" at bounding box center [690, 315] width 7 height 8
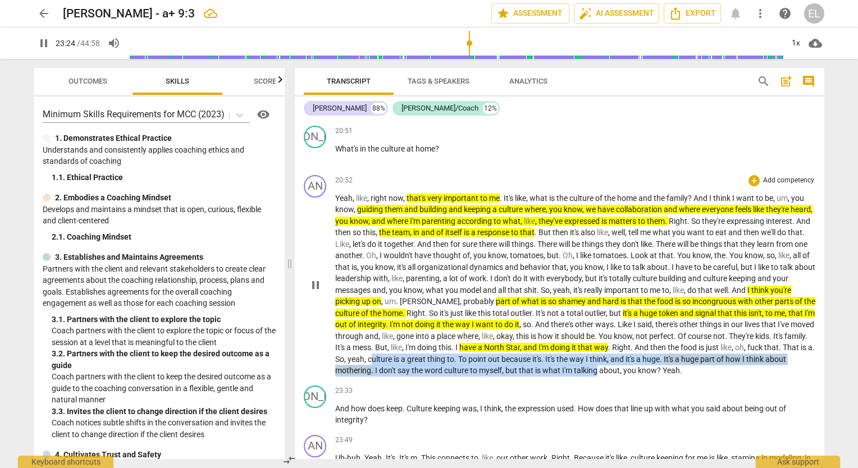
drag, startPoint x: 441, startPoint y: 347, endPoint x: 659, endPoint y: 356, distance: 217.5
click at [659, 356] on p "Yeah , like , right now , that's very important to me . It's like , what is the…" at bounding box center [575, 285] width 480 height 184
click at [684, 340] on icon "button" at bounding box center [686, 338] width 7 height 8
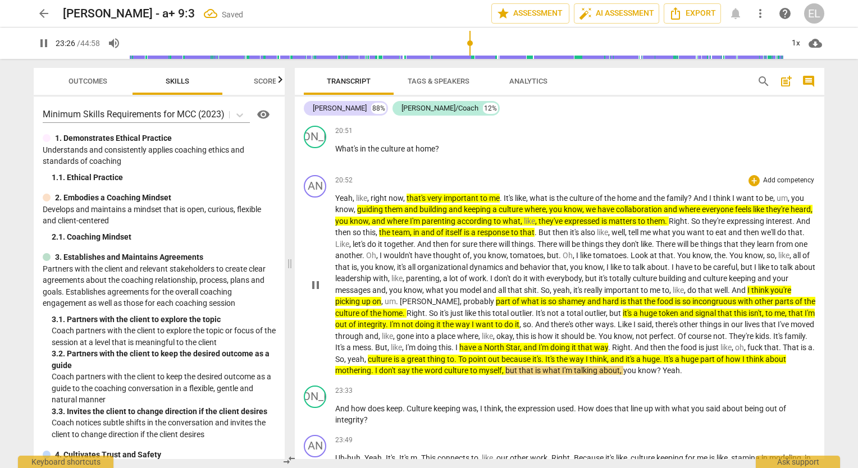
click at [763, 352] on p "Yeah , like , right now , that's very important to me . It's like , what is the…" at bounding box center [575, 285] width 480 height 184
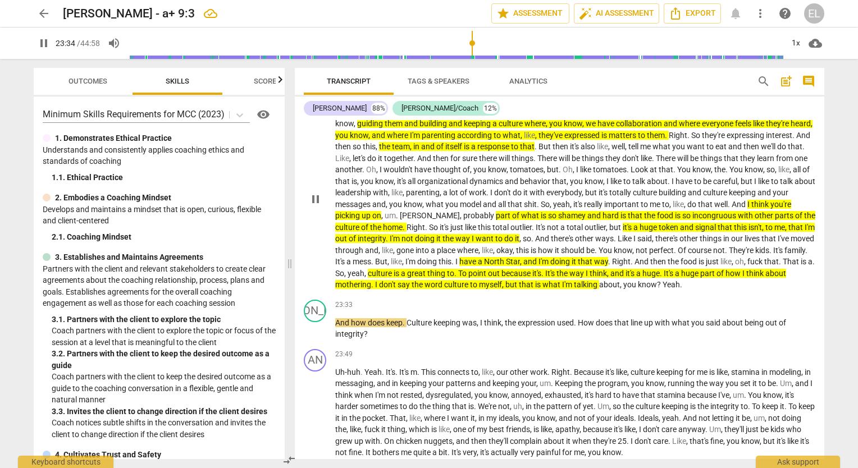
scroll to position [4847, 0]
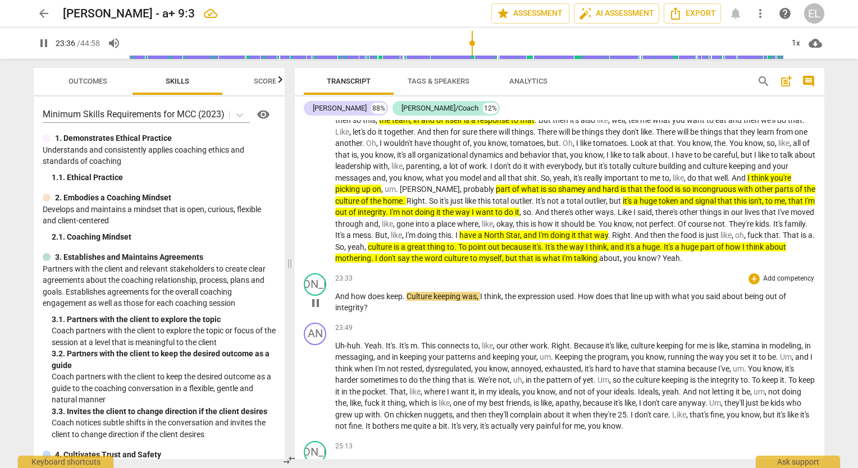
click at [428, 274] on div "23:33 + Add competency keyboard_arrow_right" at bounding box center [575, 279] width 480 height 11
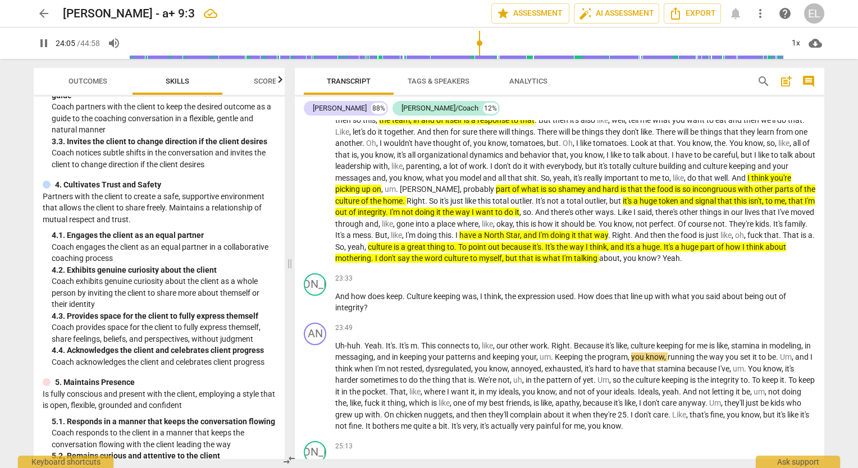
scroll to position [281, 0]
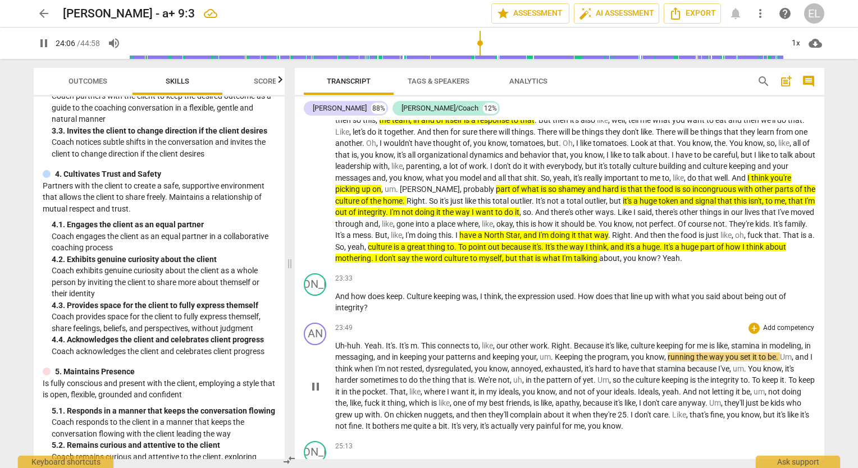
click at [681, 353] on span "running" at bounding box center [682, 357] width 29 height 9
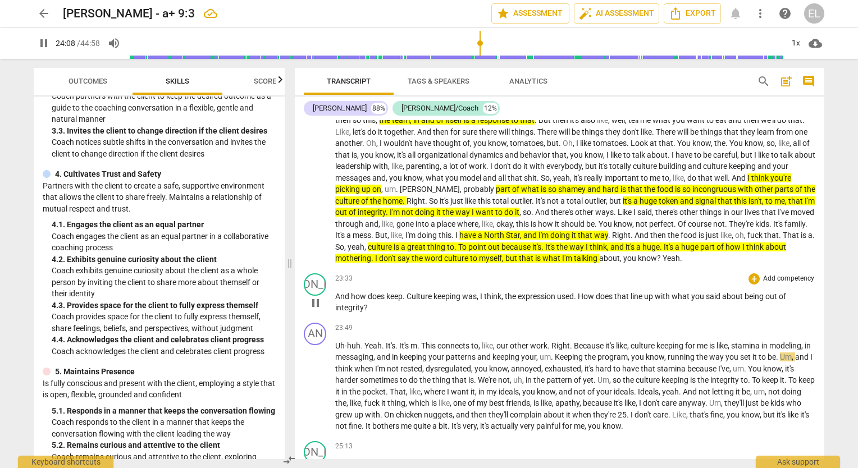
click at [642, 274] on div "23:33 + Add competency keyboard_arrow_right" at bounding box center [575, 279] width 480 height 11
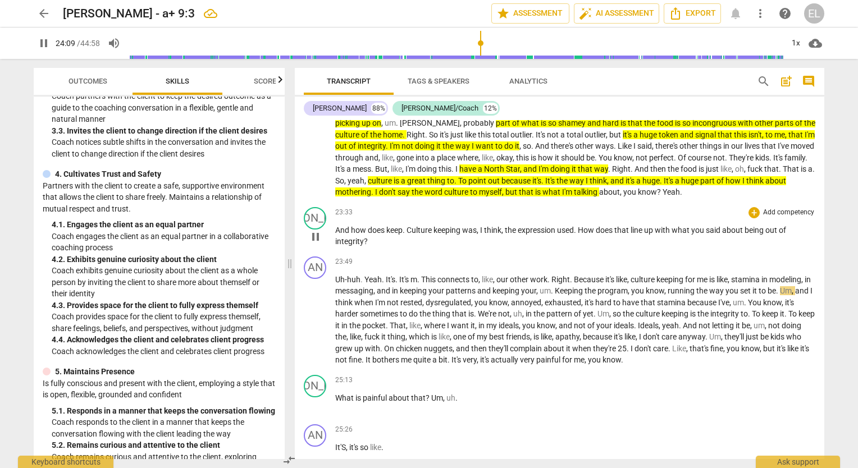
scroll to position [4959, 0]
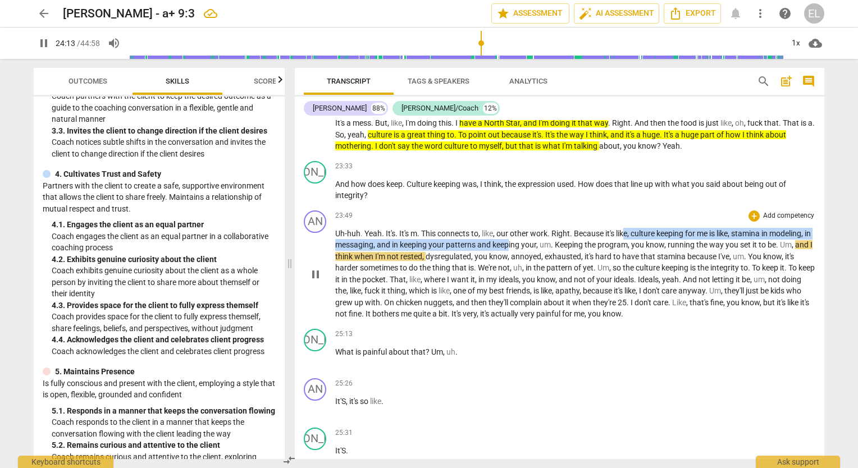
drag, startPoint x: 628, startPoint y: 216, endPoint x: 517, endPoint y: 228, distance: 111.9
click at [517, 228] on p "Uh-huh . Yeah . It's . It's m . This connects to , like , our other work . Righ…" at bounding box center [575, 274] width 480 height 92
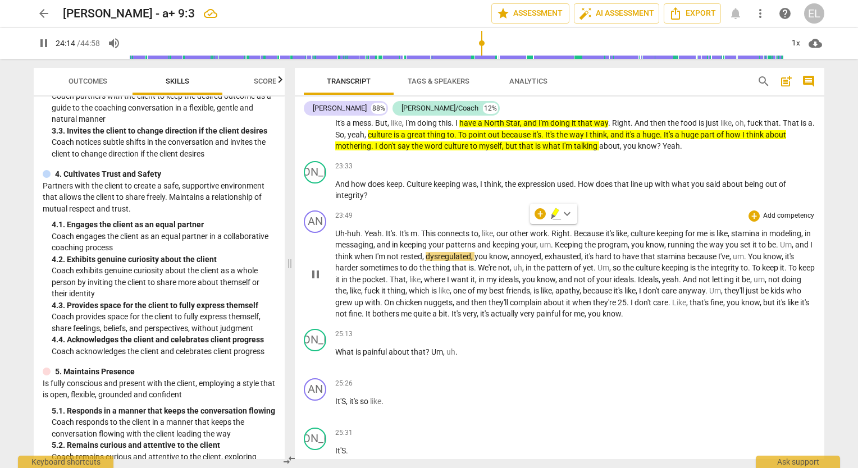
click at [452, 263] on span "thing" at bounding box center [442, 267] width 20 height 9
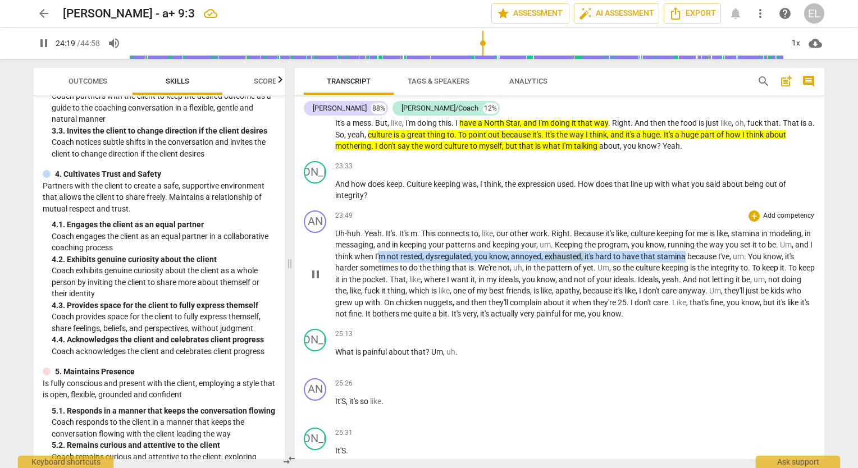
drag, startPoint x: 397, startPoint y: 239, endPoint x: 702, endPoint y: 241, distance: 304.4
click at [702, 241] on p "Uh-huh . Yeah . It's . It's m . This connects to , like , our other work . Righ…" at bounding box center [575, 274] width 480 height 92
click at [731, 230] on icon "button" at bounding box center [730, 225] width 11 height 13
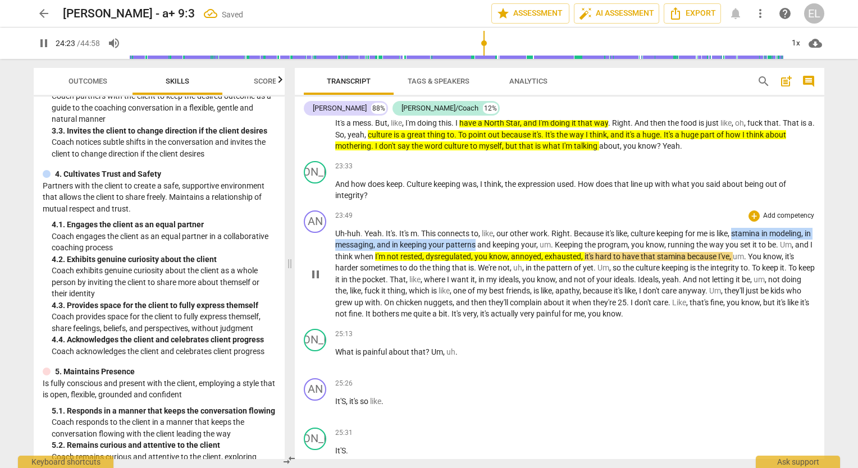
drag, startPoint x: 739, startPoint y: 217, endPoint x: 484, endPoint y: 227, distance: 254.6
click at [484, 228] on p "Uh-huh . Yeah . It's . It's m . This connects to , like , our other work . Righ…" at bounding box center [575, 274] width 480 height 92
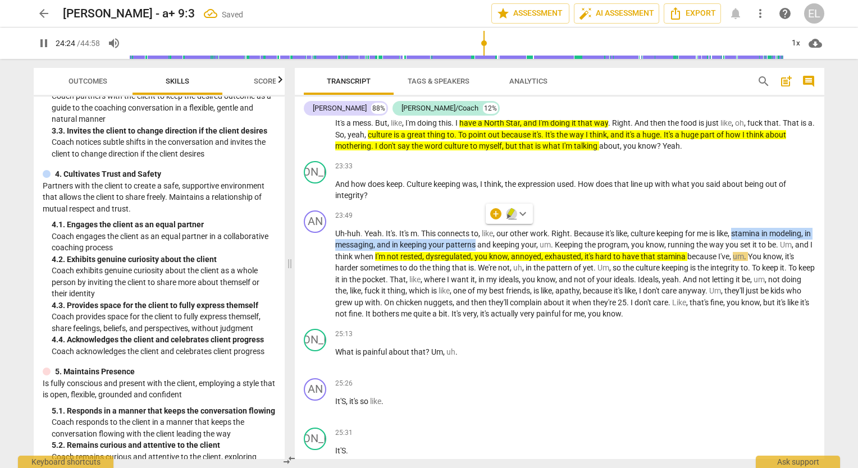
click at [513, 213] on icon "button" at bounding box center [511, 213] width 11 height 13
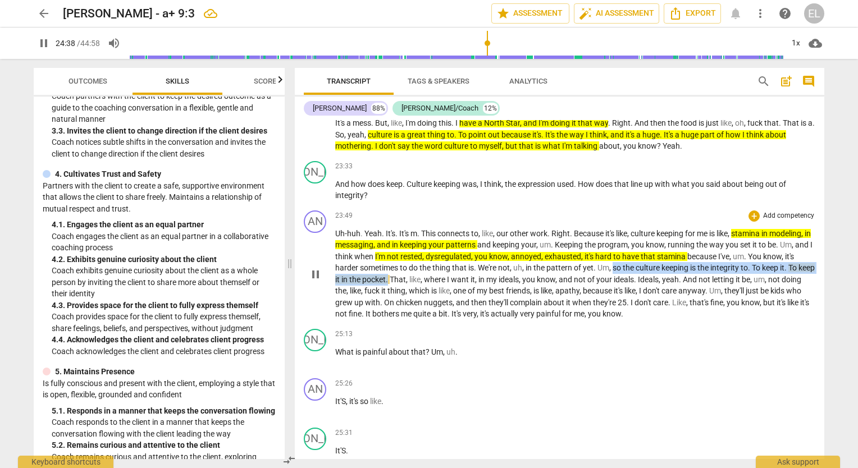
drag, startPoint x: 627, startPoint y: 253, endPoint x: 417, endPoint y: 266, distance: 210.5
click at [417, 266] on p "Uh-huh . Yeah . It's . It's m . This connects to , like , our other work . Righ…" at bounding box center [575, 274] width 480 height 92
click at [444, 249] on icon "button" at bounding box center [444, 247] width 7 height 8
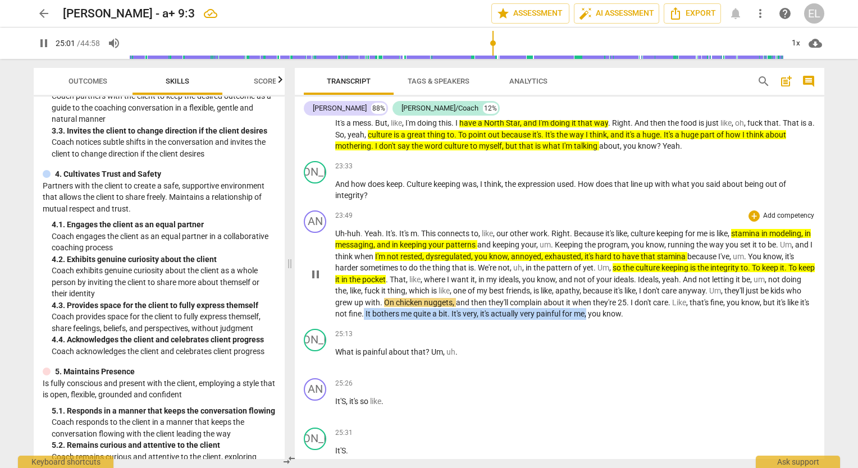
drag, startPoint x: 400, startPoint y: 295, endPoint x: 625, endPoint y: 295, distance: 225.2
click at [625, 295] on p "Uh-huh . Yeah . It's . It's m . This connects to , like , our other work . Righ…" at bounding box center [575, 274] width 480 height 92
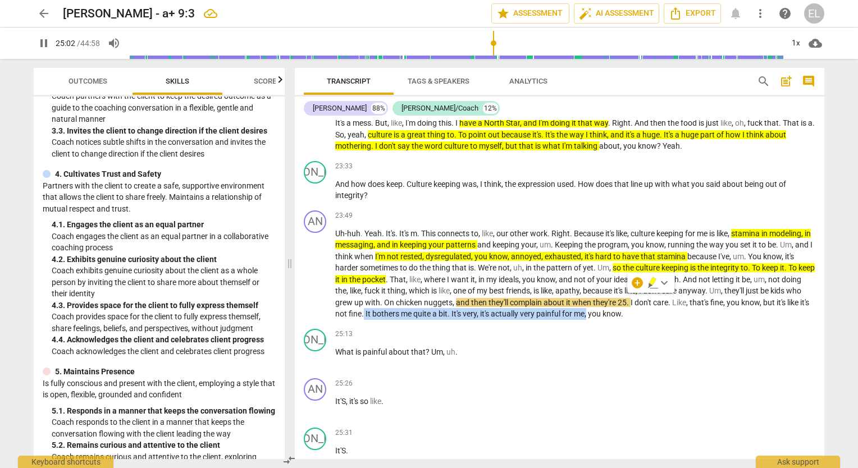
click at [650, 277] on icon "button" at bounding box center [653, 282] width 11 height 13
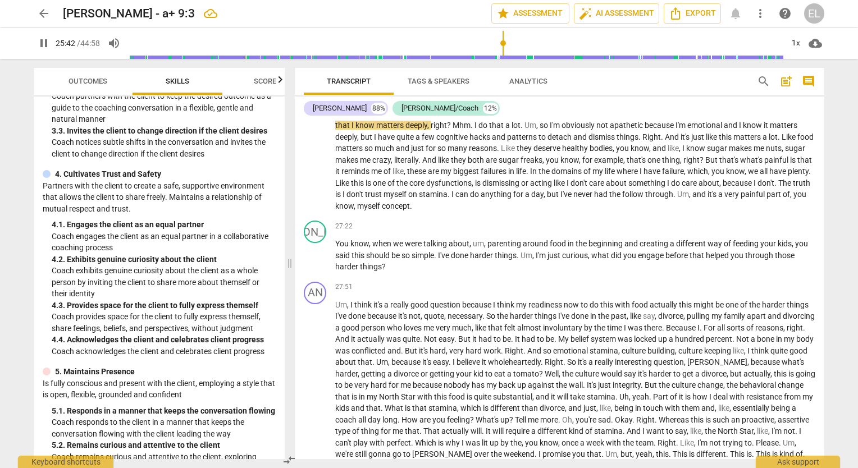
scroll to position [5296, 0]
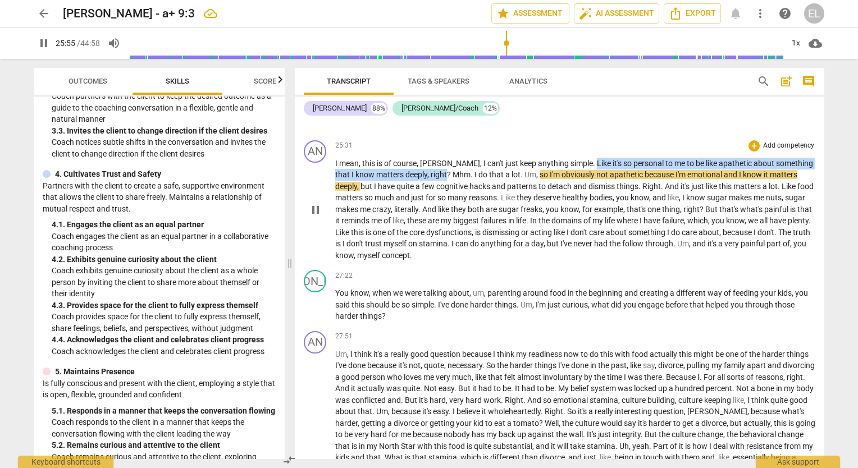
drag, startPoint x: 562, startPoint y: 143, endPoint x: 426, endPoint y: 155, distance: 135.9
click at [426, 158] on p "I mean , this is of course , [PERSON_NAME] , I can't just keep anything simple …" at bounding box center [575, 210] width 480 height 104
click at [451, 142] on icon "button" at bounding box center [451, 141] width 7 height 8
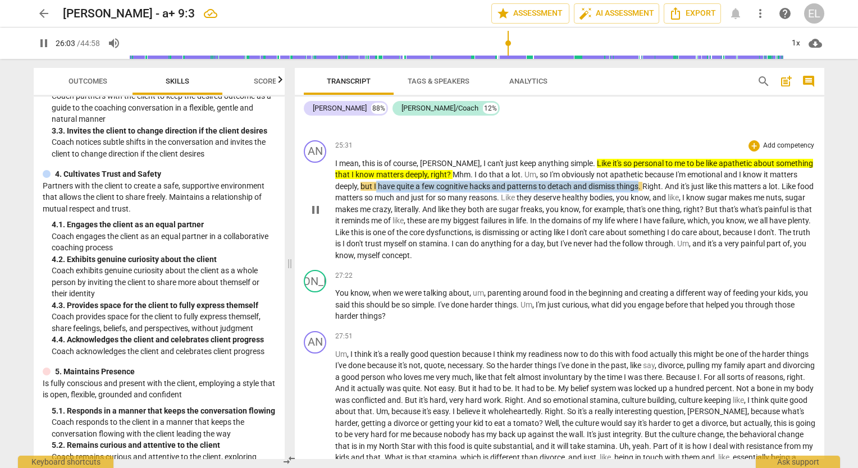
drag, startPoint x: 614, startPoint y: 170, endPoint x: 377, endPoint y: 170, distance: 237.0
click at [350, 170] on p "I mean , this is of course , [PERSON_NAME] , I can't just keep anything simple …" at bounding box center [575, 210] width 480 height 104
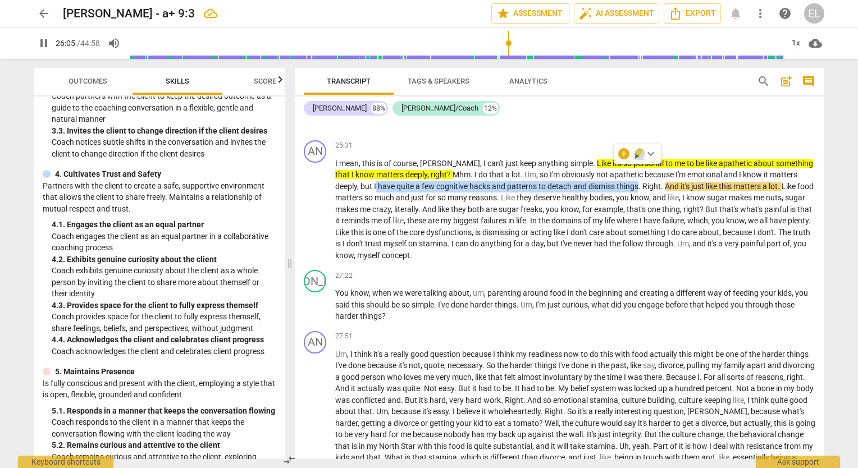
click at [640, 154] on icon "button" at bounding box center [639, 153] width 11 height 13
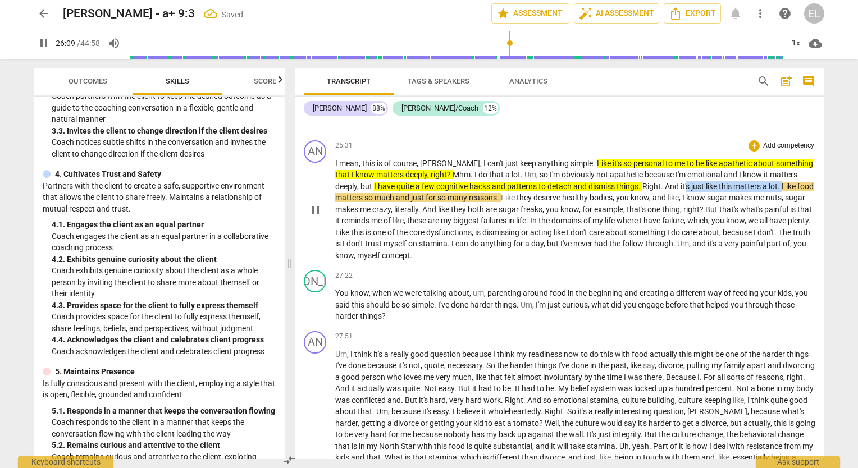
drag, startPoint x: 663, startPoint y: 168, endPoint x: 759, endPoint y: 170, distance: 96.6
click at [759, 170] on p "I mean , this is of course , [PERSON_NAME] , I can't just keep anything simple …" at bounding box center [575, 210] width 480 height 104
click at [785, 156] on icon "button" at bounding box center [785, 153] width 11 height 13
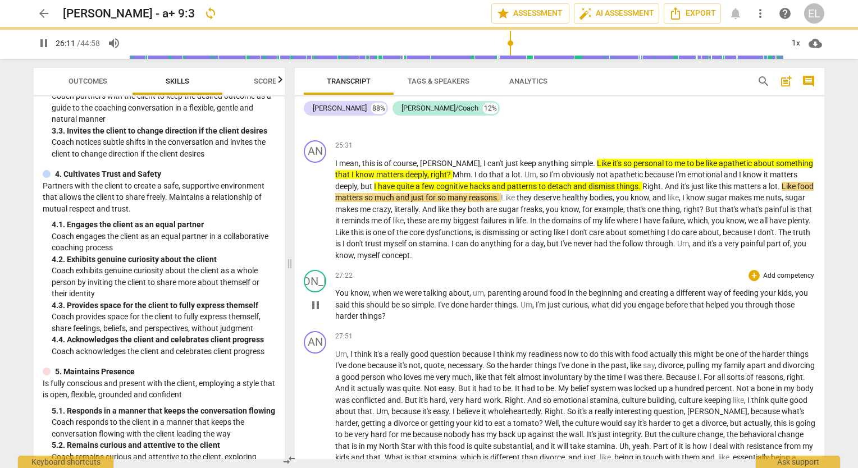
click at [510, 266] on div "JA play_arrow pause 27:22 + Add competency keyboard_arrow_right You know , when…" at bounding box center [560, 296] width 530 height 61
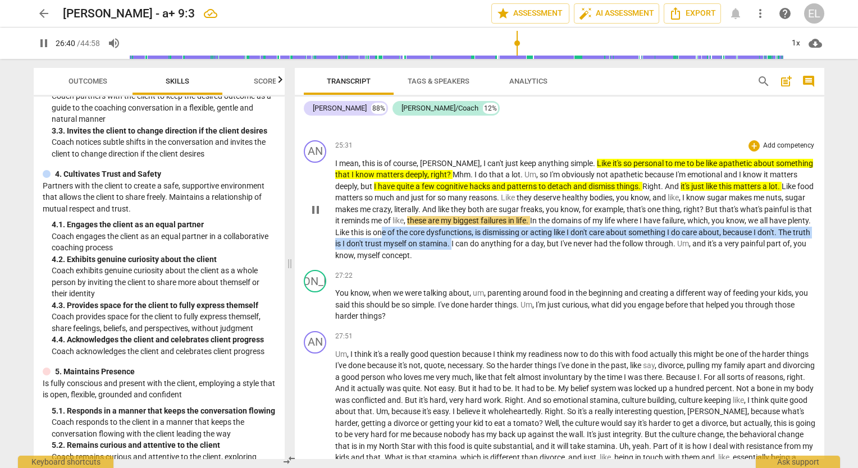
drag, startPoint x: 406, startPoint y: 217, endPoint x: 486, endPoint y: 228, distance: 81.1
click at [486, 228] on p "I mean , this is of course , [PERSON_NAME] , I can't just keep anything simple …" at bounding box center [575, 210] width 480 height 104
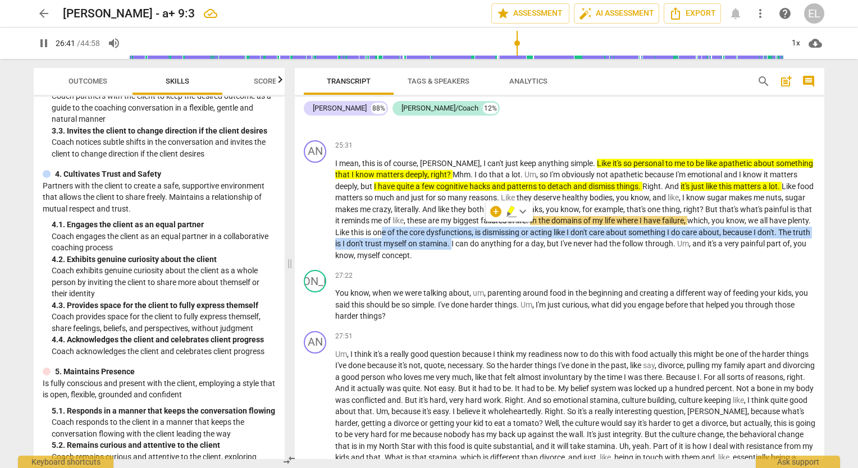
click at [509, 215] on icon "button" at bounding box center [509, 214] width 4 height 4
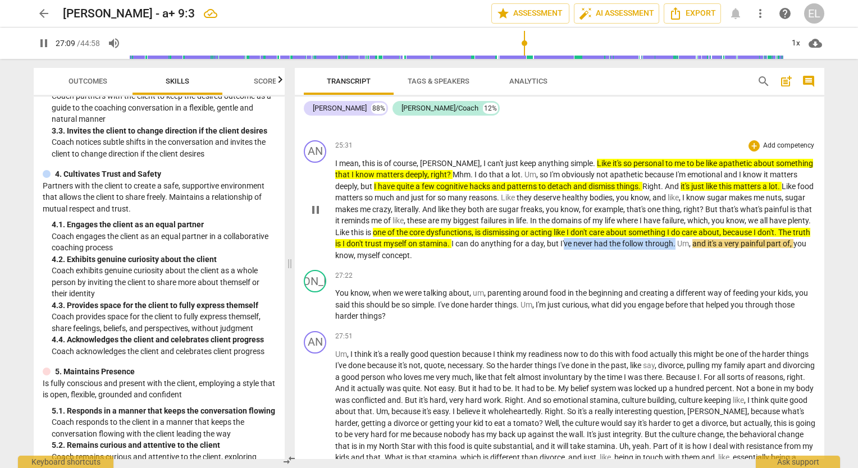
drag, startPoint x: 598, startPoint y: 226, endPoint x: 709, endPoint y: 230, distance: 111.8
click at [709, 230] on p "I mean , this is of course , [PERSON_NAME] , I can't just keep anything simple …" at bounding box center [575, 210] width 480 height 104
click at [739, 215] on icon "button" at bounding box center [736, 211] width 11 height 13
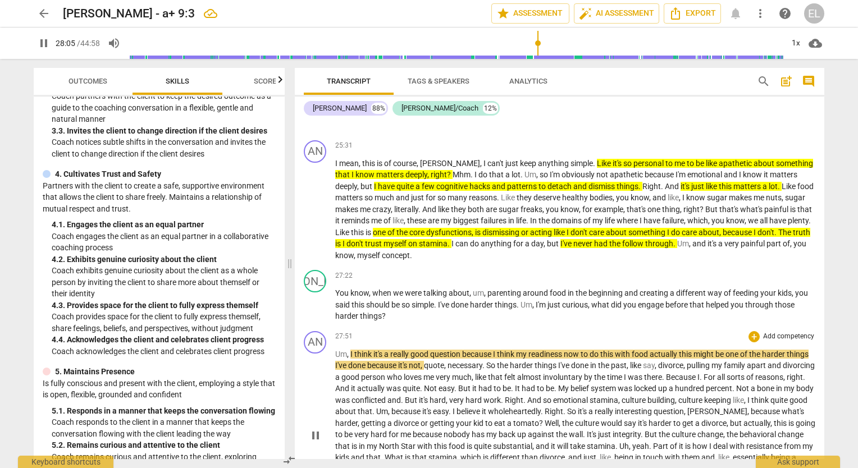
click at [493, 327] on div "AN play_arrow pause 27:51 + Add competency keyboard_arrow_right Um , I think it…" at bounding box center [560, 426] width 530 height 199
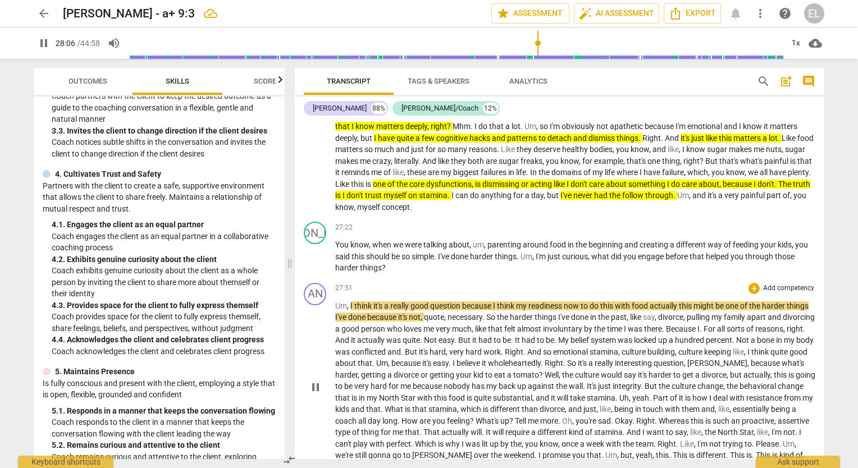
scroll to position [5409, 0]
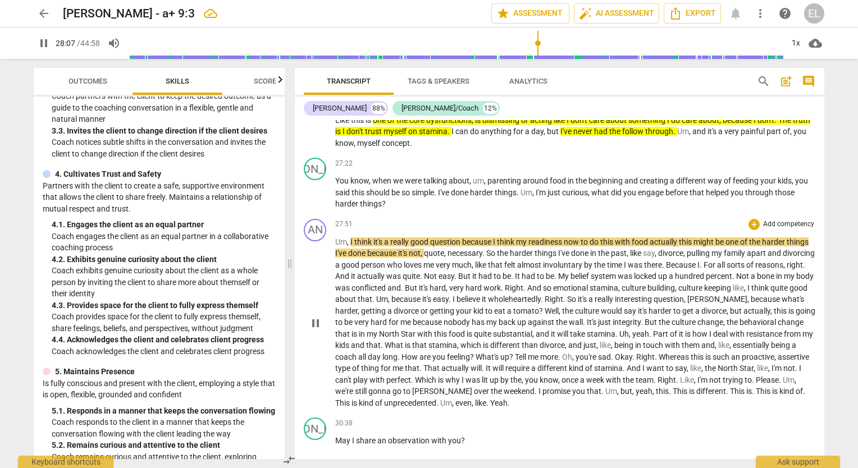
click at [545, 219] on div "27:51 + Add competency keyboard_arrow_right Um , I think it's a really good que…" at bounding box center [575, 314] width 480 height 190
click at [486, 249] on span "." at bounding box center [484, 253] width 4 height 9
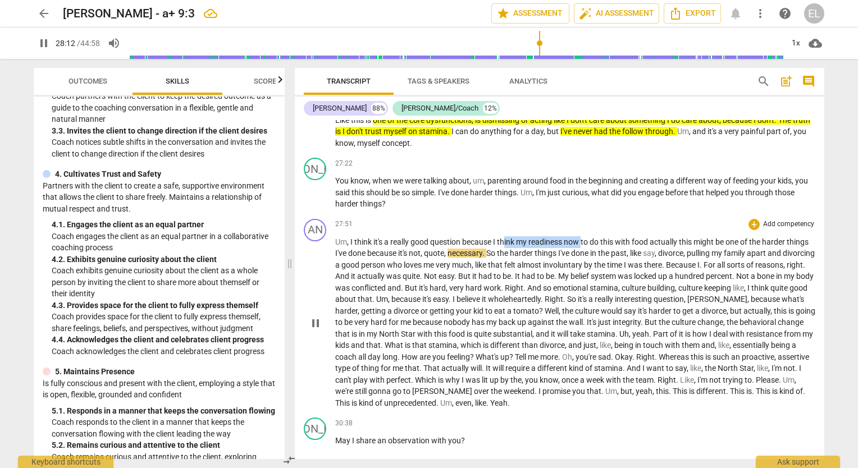
drag, startPoint x: 507, startPoint y: 225, endPoint x: 583, endPoint y: 226, distance: 75.8
click at [583, 236] on p "Um , I think it's a really good question because I think my readiness now to do…" at bounding box center [575, 322] width 480 height 173
click at [611, 212] on icon "button" at bounding box center [609, 209] width 11 height 13
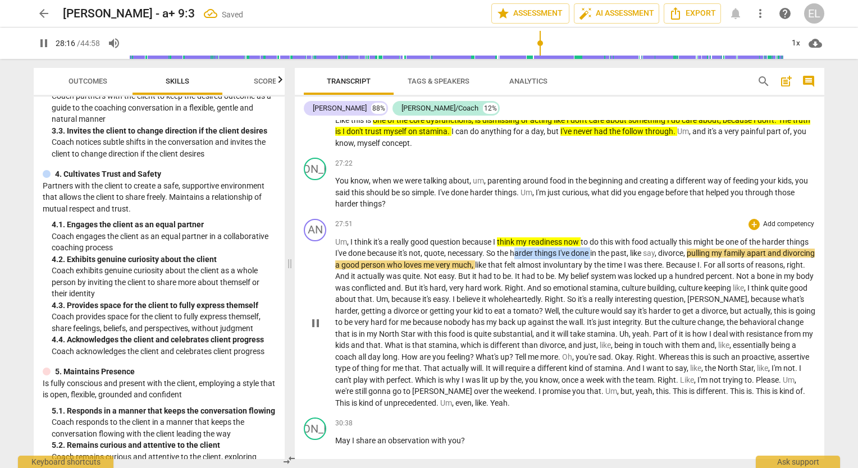
drag, startPoint x: 540, startPoint y: 235, endPoint x: 618, endPoint y: 236, distance: 78.1
click at [618, 236] on p "Um , I think it's a really good question because I think my readiness now to do…" at bounding box center [575, 322] width 480 height 173
drag, startPoint x: 425, startPoint y: 236, endPoint x: 508, endPoint y: 236, distance: 83.1
click at [508, 236] on p "Um , I think it's a really good question because I think my readiness now to do…" at bounding box center [575, 322] width 480 height 173
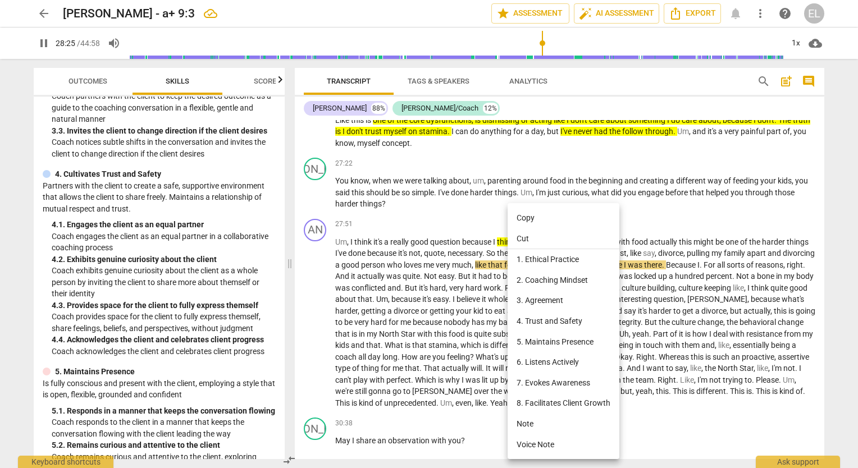
click at [471, 197] on div at bounding box center [429, 234] width 858 height 468
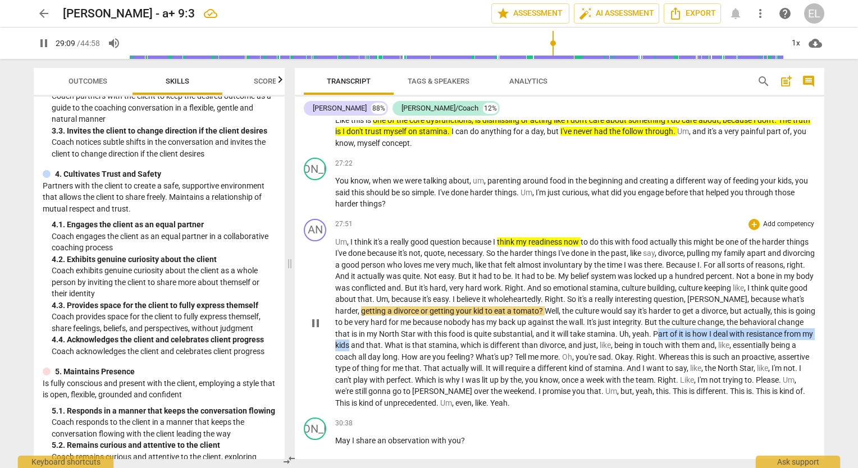
drag, startPoint x: 723, startPoint y: 318, endPoint x: 436, endPoint y: 325, distance: 287.1
click at [436, 325] on p "Um , I think it's a really good question because I think my readiness now to do…" at bounding box center [575, 322] width 480 height 173
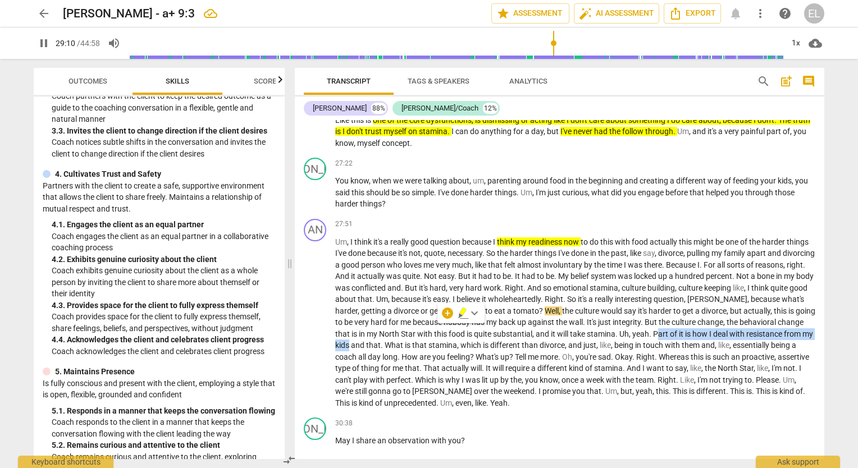
click at [461, 312] on icon "button" at bounding box center [462, 312] width 7 height 8
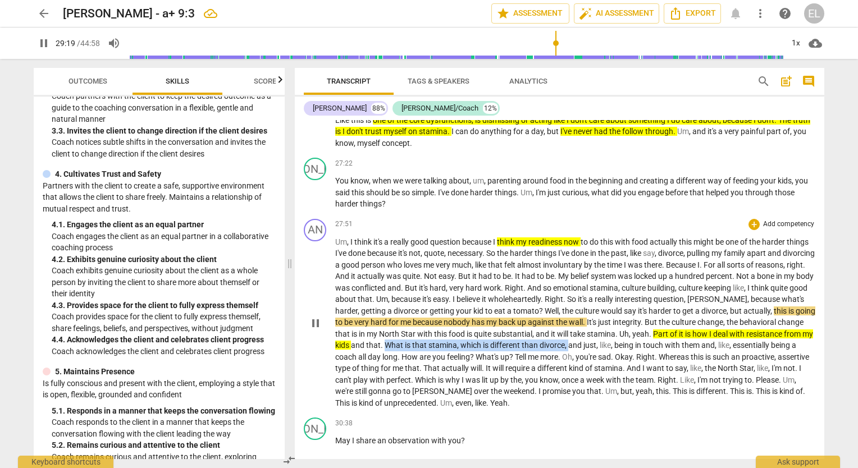
drag, startPoint x: 472, startPoint y: 326, endPoint x: 654, endPoint y: 331, distance: 182.1
click at [654, 331] on p "Um , I think it's a really good question because I think my readiness now to do…" at bounding box center [575, 322] width 480 height 173
click at [677, 311] on icon "button" at bounding box center [680, 313] width 11 height 13
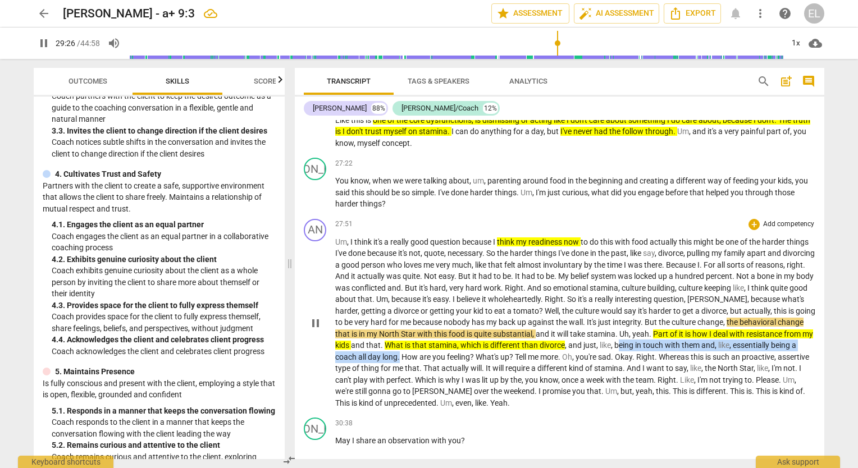
drag, startPoint x: 707, startPoint y: 329, endPoint x: 481, endPoint y: 343, distance: 226.7
click at [481, 343] on p "Um , I think it's a really good question because I think my readiness now to do…" at bounding box center [575, 322] width 480 height 173
click at [509, 326] on icon "button" at bounding box center [509, 324] width 11 height 13
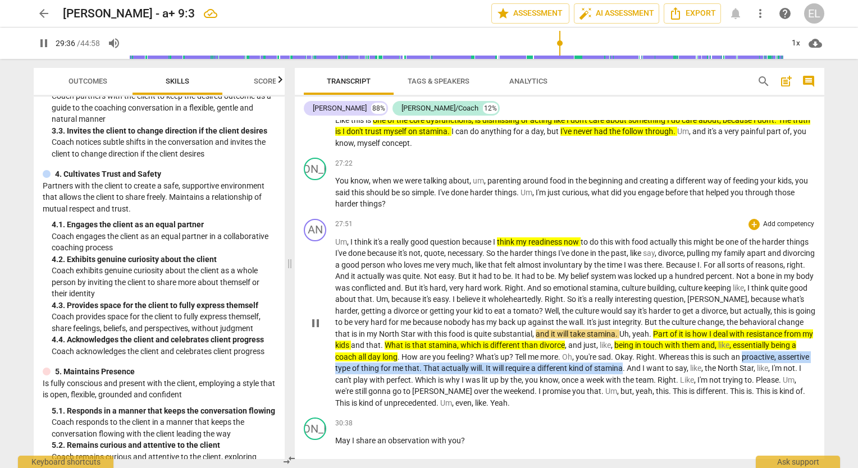
drag, startPoint x: 363, startPoint y: 349, endPoint x: 722, endPoint y: 354, distance: 358.9
click at [722, 354] on p "Um , I think it's a really good question because I think my readiness now to do…" at bounding box center [575, 322] width 480 height 173
click at [748, 332] on icon "button" at bounding box center [748, 335] width 7 height 8
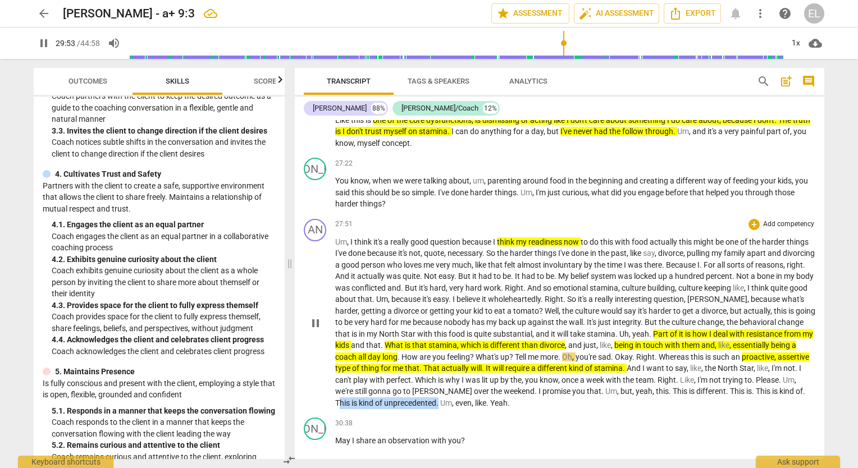
drag, startPoint x: 422, startPoint y: 388, endPoint x: 518, endPoint y: 385, distance: 96.1
click at [518, 385] on p "Um , I think it's a really good question because I think my readiness now to do…" at bounding box center [575, 322] width 480 height 173
click at [546, 373] on icon "button" at bounding box center [546, 370] width 11 height 13
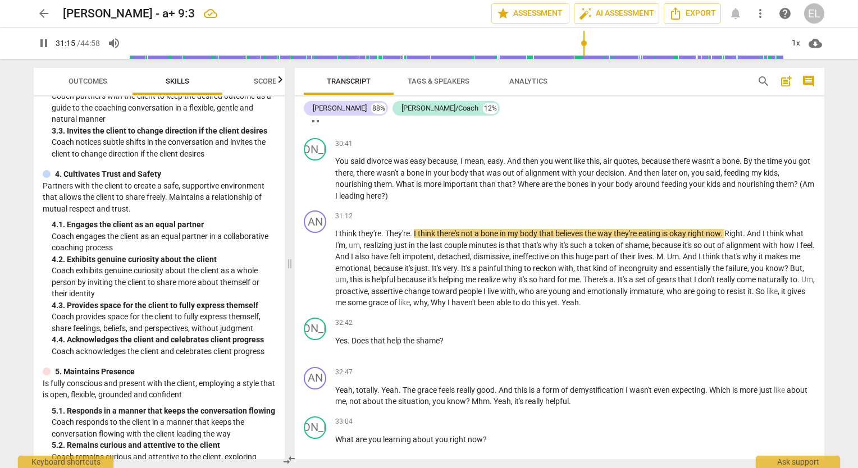
scroll to position [5802, 0]
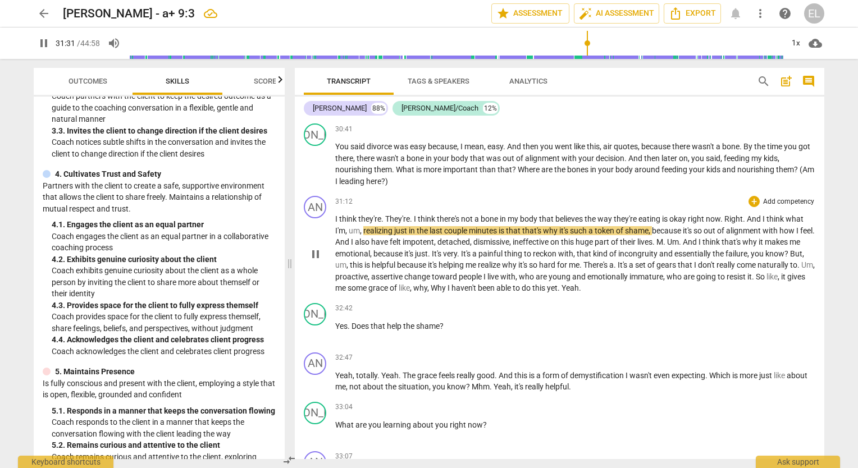
click at [464, 196] on div "31:12 + Add competency keyboard_arrow_right" at bounding box center [575, 201] width 480 height 11
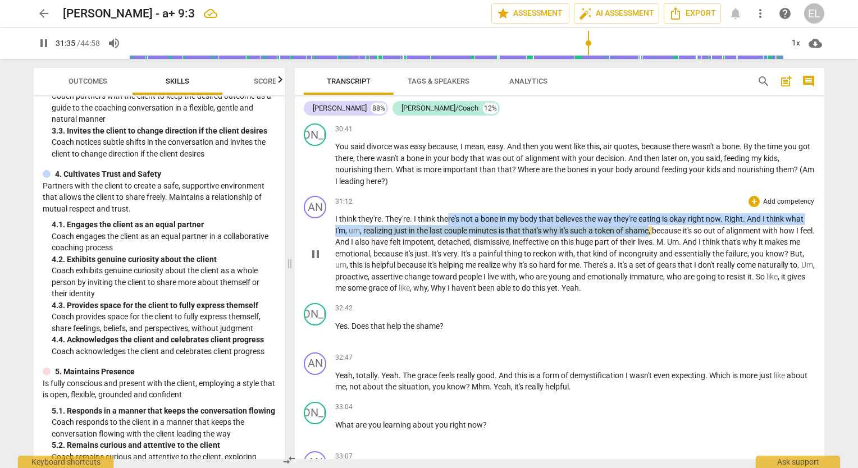
drag, startPoint x: 446, startPoint y: 199, endPoint x: 653, endPoint y: 208, distance: 206.9
click at [653, 213] on p "I think they're . They're . I think there's not a bone in my body that believes…" at bounding box center [575, 253] width 480 height 81
click at [676, 195] on icon "button" at bounding box center [678, 196] width 7 height 8
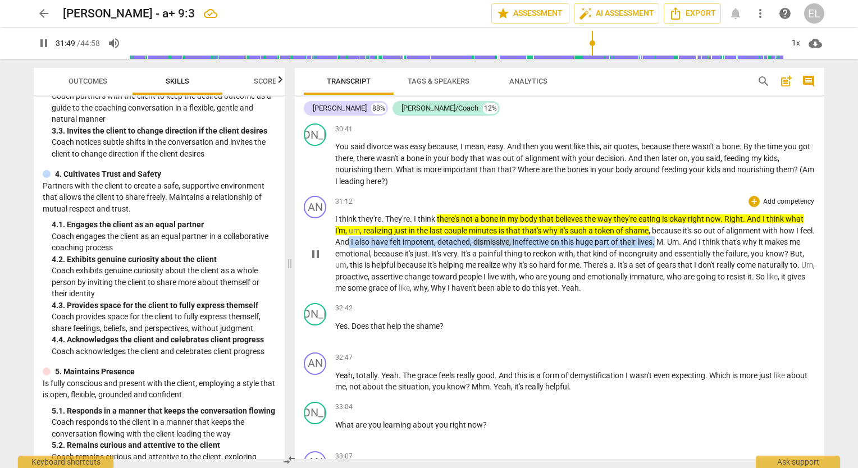
drag, startPoint x: 364, startPoint y: 221, endPoint x: 694, endPoint y: 226, distance: 330.3
click at [676, 226] on p "I think they're . They're . I think there's not a bone in my body that believes…" at bounding box center [575, 253] width 480 height 81
click at [703, 210] on icon "button" at bounding box center [703, 207] width 7 height 8
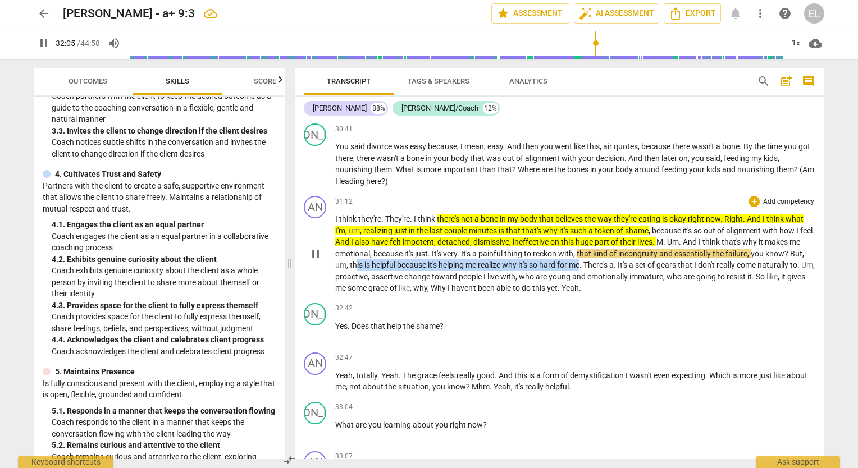
drag, startPoint x: 372, startPoint y: 248, endPoint x: 599, endPoint y: 247, distance: 227.5
click at [599, 247] on p "I think they're . They're . I think there's not a bone in my body that believes…" at bounding box center [575, 253] width 480 height 81
click at [624, 233] on icon "button" at bounding box center [626, 231] width 11 height 13
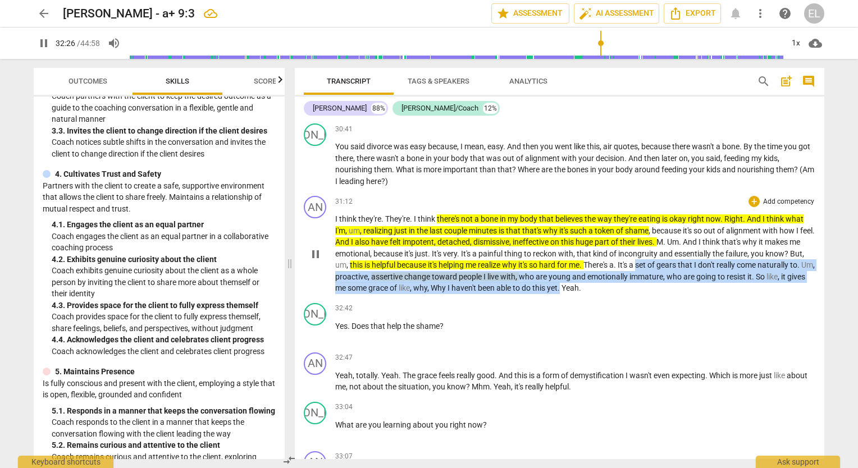
drag, startPoint x: 658, startPoint y: 246, endPoint x: 589, endPoint y: 271, distance: 73.9
click at [589, 271] on p "I think they're . They're . I think there's not a bone in my body that believes…" at bounding box center [575, 253] width 480 height 81
click at [613, 250] on icon "button" at bounding box center [617, 254] width 11 height 13
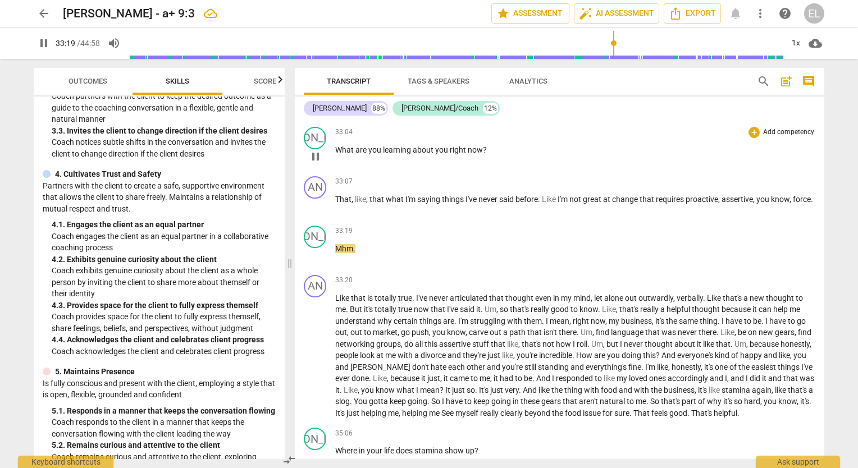
scroll to position [6083, 0]
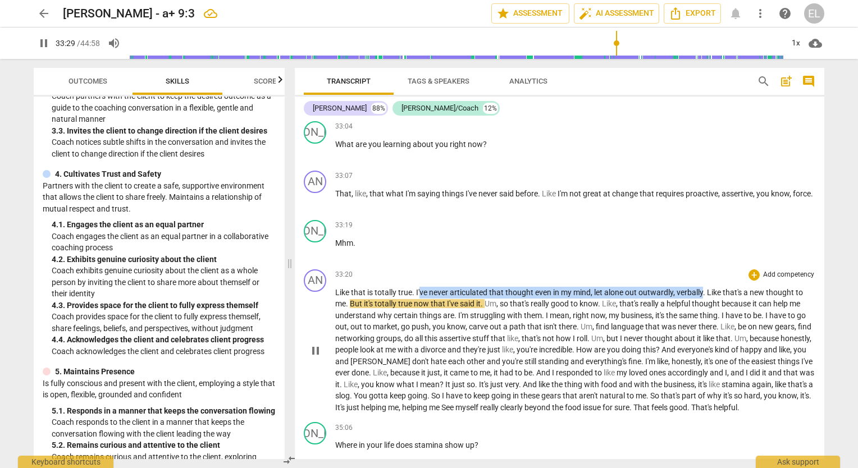
drag, startPoint x: 419, startPoint y: 268, endPoint x: 703, endPoint y: 276, distance: 283.7
click at [703, 287] on p "Like that is totally true . I've never articulated that thought even in my mind…" at bounding box center [575, 350] width 480 height 127
click at [730, 257] on icon "button" at bounding box center [728, 256] width 7 height 8
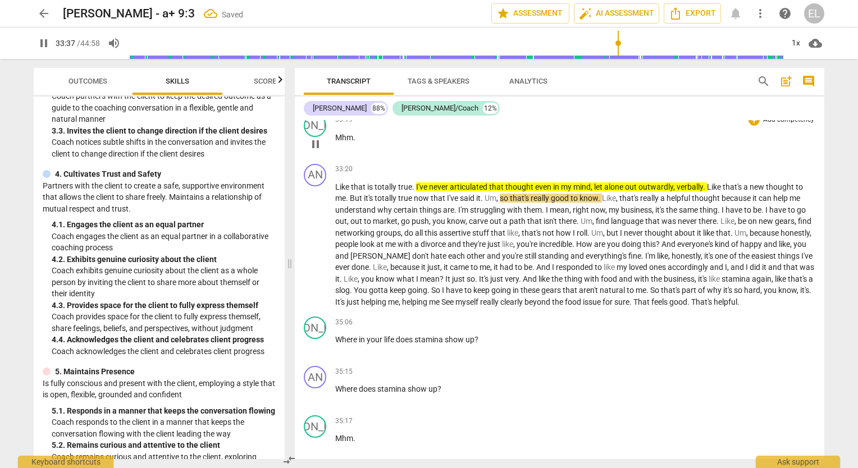
scroll to position [6195, 0]
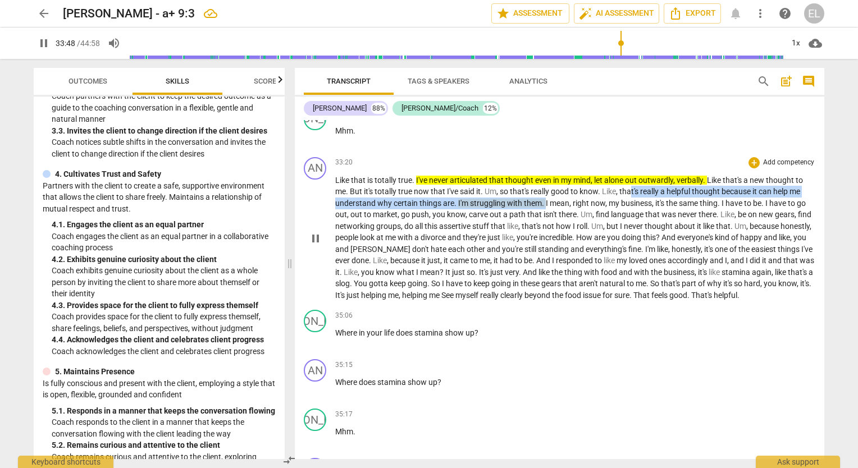
drag, startPoint x: 629, startPoint y: 174, endPoint x: 544, endPoint y: 184, distance: 85.3
click at [544, 184] on p "Like that is totally true . I've never articulated that thought even in my mind…" at bounding box center [575, 238] width 480 height 127
click at [571, 171] on icon "button" at bounding box center [571, 168] width 11 height 13
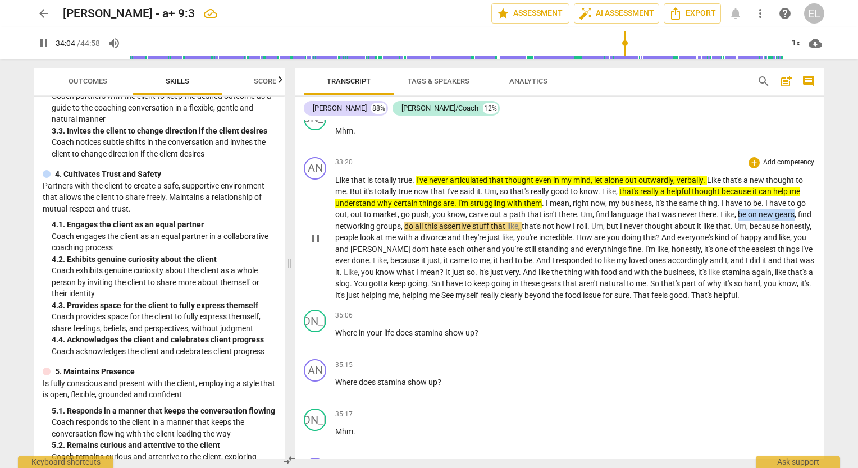
drag, startPoint x: 739, startPoint y: 196, endPoint x: 793, endPoint y: 197, distance: 53.9
click at [793, 197] on p "Like that is totally true . I've never articulated that thought even in my mind…" at bounding box center [575, 238] width 480 height 127
click at [817, 179] on icon "button" at bounding box center [819, 179] width 7 height 8
drag, startPoint x: 614, startPoint y: 184, endPoint x: 653, endPoint y: 183, distance: 38.8
click at [653, 183] on p "Like that is totally true . I've never articulated that thought even in my mind…" at bounding box center [575, 238] width 480 height 127
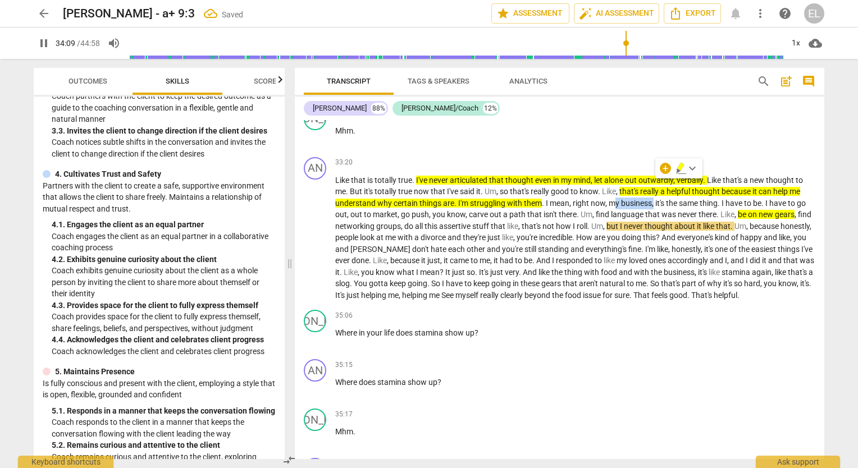
click at [681, 170] on icon "button" at bounding box center [681, 168] width 11 height 13
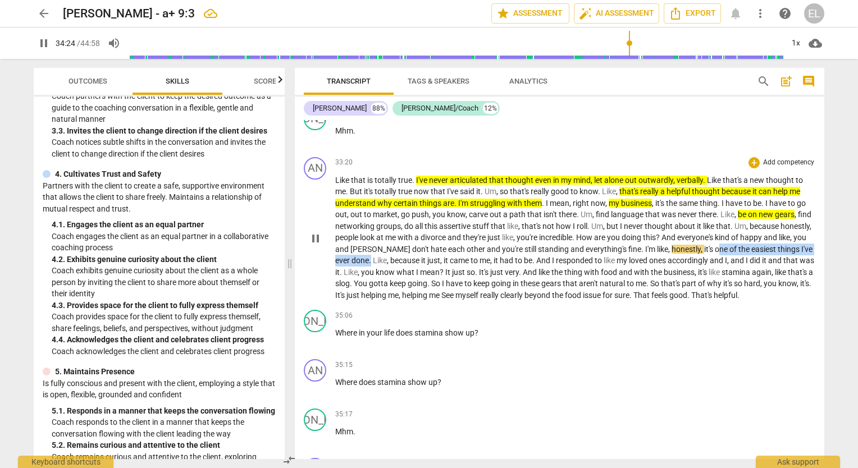
drag, startPoint x: 732, startPoint y: 231, endPoint x: 408, endPoint y: 237, distance: 324.1
click at [408, 237] on p "Like that is totally true . I've never articulated that thought even in my mind…" at bounding box center [575, 238] width 480 height 127
click at [437, 226] on icon "button" at bounding box center [435, 226] width 11 height 13
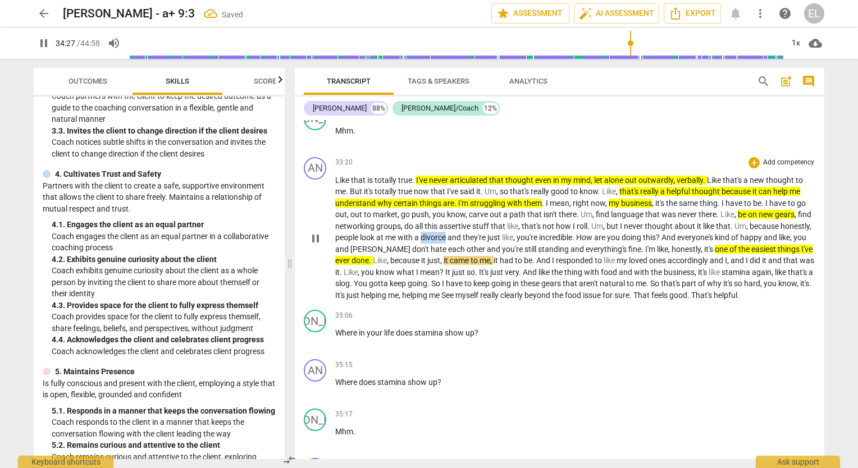
drag, startPoint x: 468, startPoint y: 218, endPoint x: 480, endPoint y: 216, distance: 11.9
click at [448, 233] on span "divorce" at bounding box center [434, 237] width 27 height 9
click at [508, 206] on icon "button" at bounding box center [507, 203] width 11 height 13
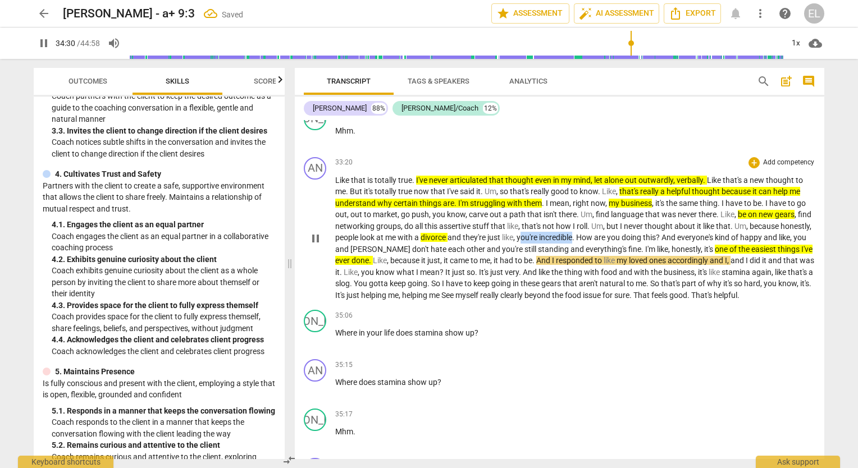
drag, startPoint x: 571, startPoint y: 220, endPoint x: 609, endPoint y: 217, distance: 38.9
click at [609, 217] on p "Like that is totally true . I've never articulated that thought even in my mind…" at bounding box center [575, 238] width 480 height 127
click at [634, 206] on icon "button" at bounding box center [634, 203] width 11 height 13
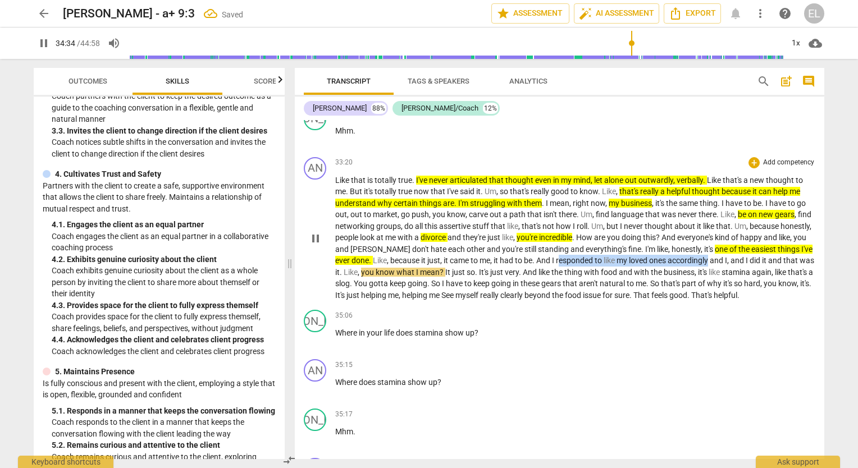
drag, startPoint x: 598, startPoint y: 238, endPoint x: 749, endPoint y: 239, distance: 151.6
click at [749, 239] on p "Like that is totally true . I've never articulated that thought even in my mind…" at bounding box center [575, 238] width 480 height 127
click at [775, 222] on icon "button" at bounding box center [778, 226] width 11 height 13
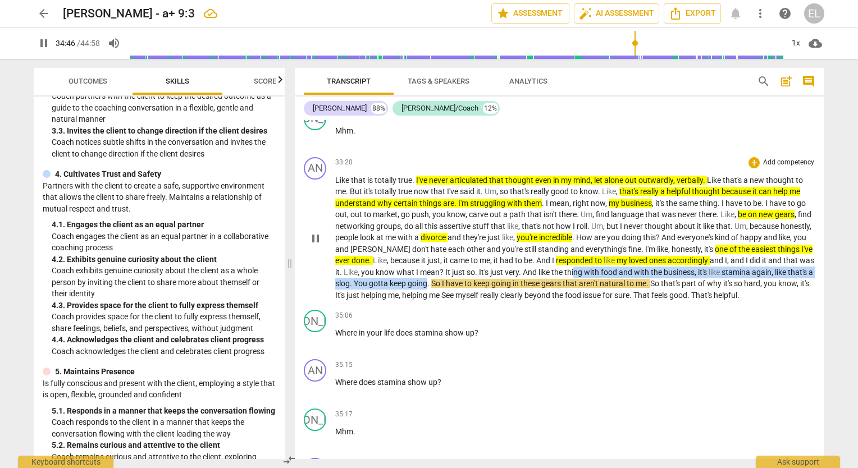
drag, startPoint x: 622, startPoint y: 249, endPoint x: 504, endPoint y: 261, distance: 118.5
click at [491, 265] on p "Like that is totally true . I've never articulated that thought even in my mind…" at bounding box center [575, 238] width 480 height 127
click at [513, 250] on icon "button" at bounding box center [516, 249] width 11 height 13
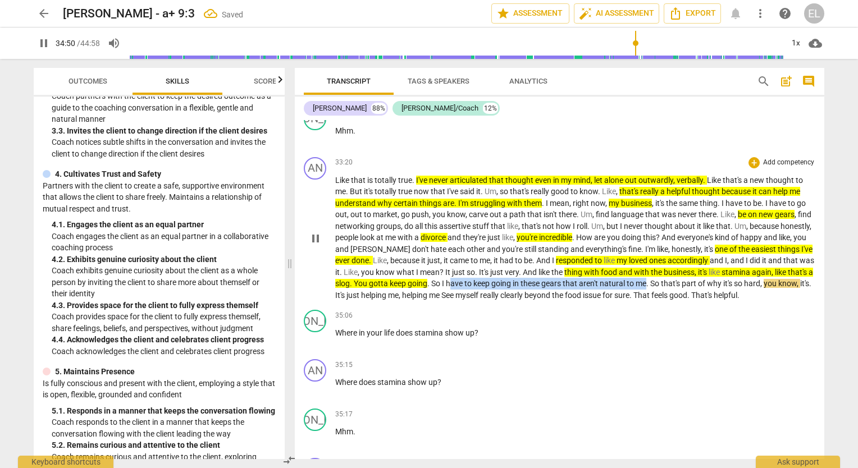
drag, startPoint x: 648, startPoint y: 282, endPoint x: 711, endPoint y: 264, distance: 65.4
click at [711, 264] on p "Like that is totally true . I've never articulated that thought even in my mind…" at bounding box center [575, 238] width 480 height 127
drag, startPoint x: 735, startPoint y: 253, endPoint x: 741, endPoint y: 280, distance: 27.1
click at [735, 253] on icon "button" at bounding box center [737, 249] width 11 height 13
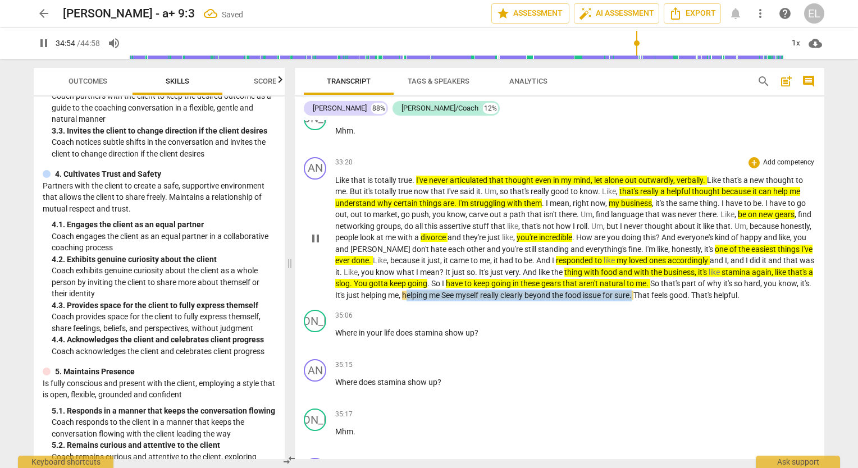
drag, startPoint x: 477, startPoint y: 276, endPoint x: 707, endPoint y: 279, distance: 229.7
click at [707, 279] on p "Like that is totally true . I've never articulated that thought even in my mind…" at bounding box center [575, 238] width 480 height 127
click at [732, 261] on icon "button" at bounding box center [733, 259] width 7 height 8
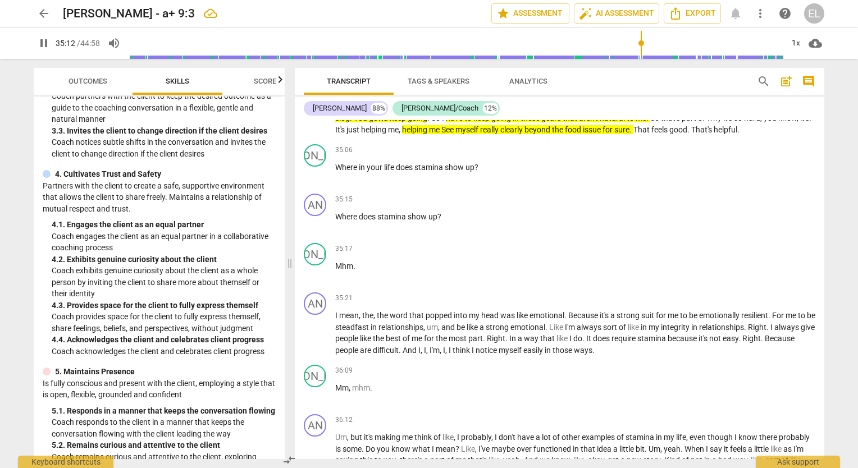
scroll to position [6364, 0]
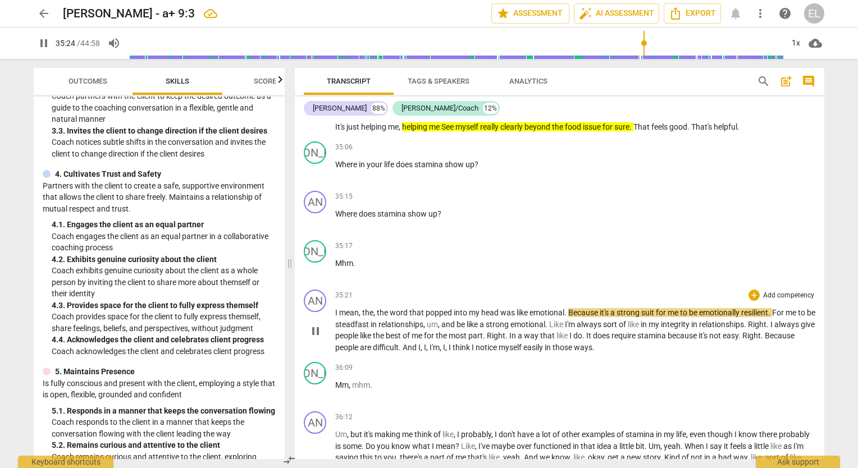
click at [523, 297] on div "35:21 + Add competency keyboard_arrow_right I mean , the , the word that popped…" at bounding box center [575, 321] width 480 height 63
drag, startPoint x: 529, startPoint y: 303, endPoint x: 776, endPoint y: 306, distance: 247.1
click at [776, 307] on p "I mean , the , the word that popped into my head was like emotional . Because i…" at bounding box center [575, 330] width 480 height 46
drag, startPoint x: 802, startPoint y: 284, endPoint x: 795, endPoint y: 295, distance: 13.1
click at [802, 284] on icon "button" at bounding box center [802, 287] width 7 height 8
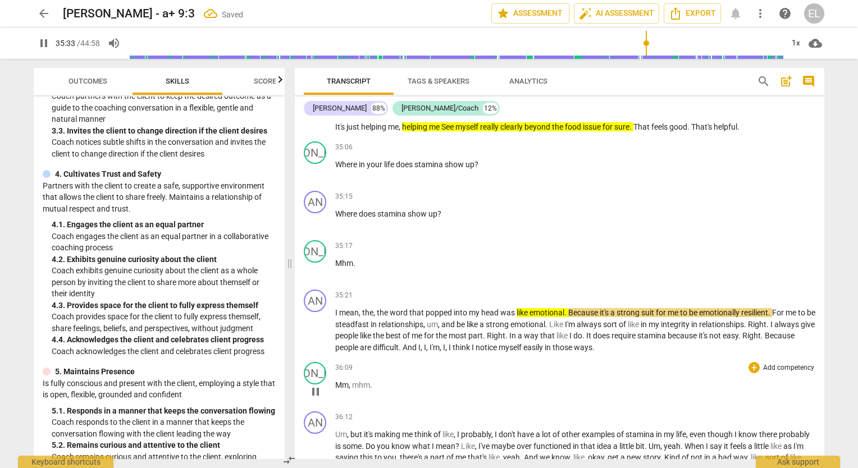
type input "2134"
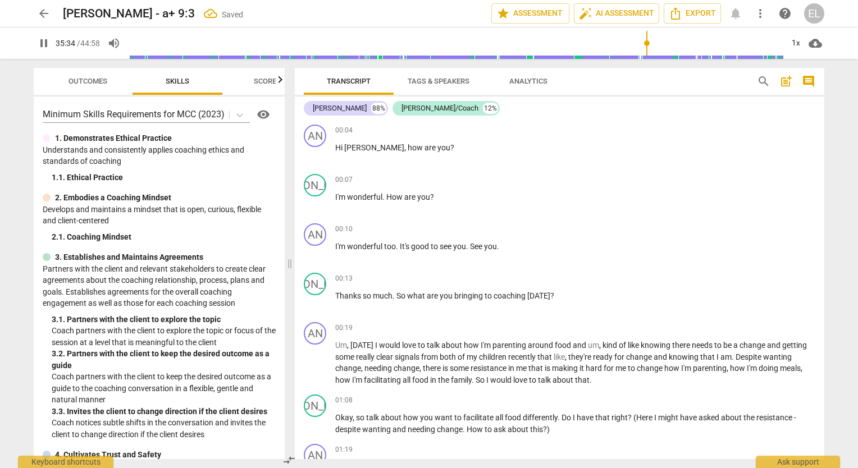
scroll to position [6364, 0]
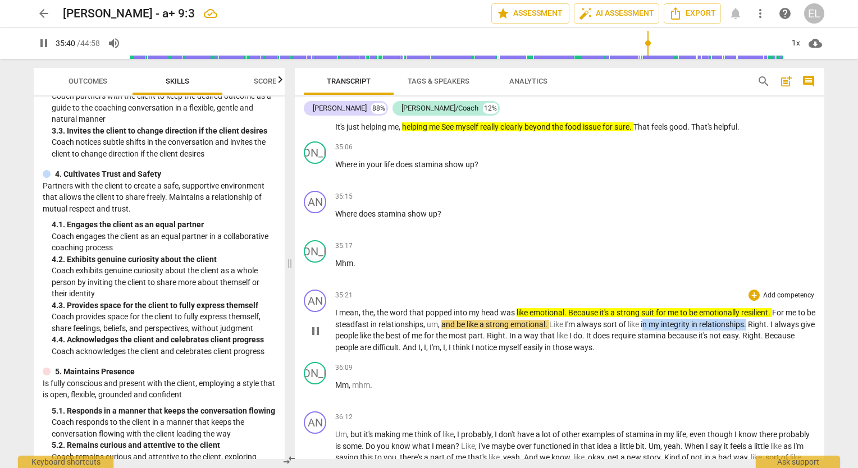
drag, startPoint x: 656, startPoint y: 313, endPoint x: 762, endPoint y: 314, distance: 105.6
click at [762, 314] on p "I mean , the , the word that popped into my head was like emotional . Because i…" at bounding box center [575, 330] width 480 height 46
click at [787, 297] on icon "button" at bounding box center [788, 299] width 7 height 8
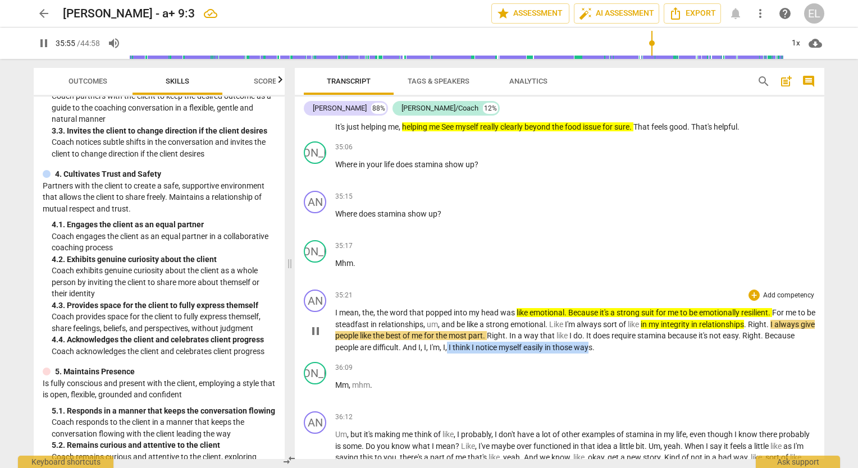
drag, startPoint x: 480, startPoint y: 335, endPoint x: 625, endPoint y: 336, distance: 144.9
click at [625, 336] on p "I mean , the , the word that popped into my head was like emotional . Because i…" at bounding box center [575, 330] width 480 height 46
click at [652, 322] on icon "button" at bounding box center [653, 322] width 7 height 8
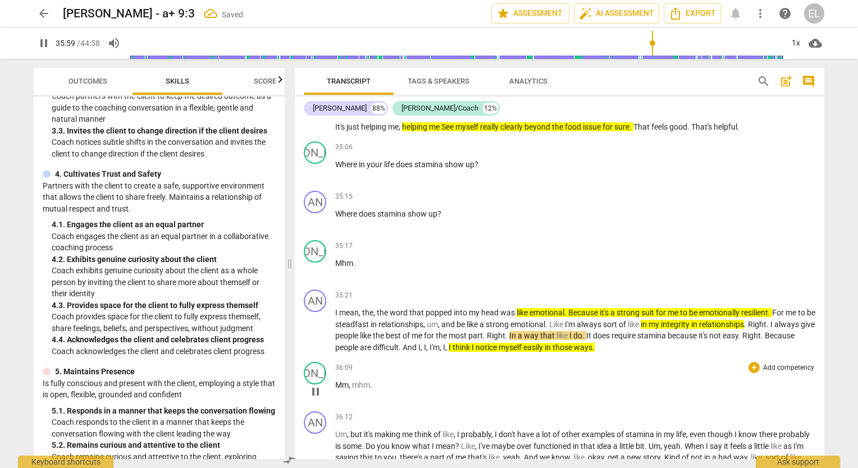
click at [668, 368] on div "36:09 + Add competency keyboard_arrow_right Mm , mhm ." at bounding box center [575, 382] width 480 height 40
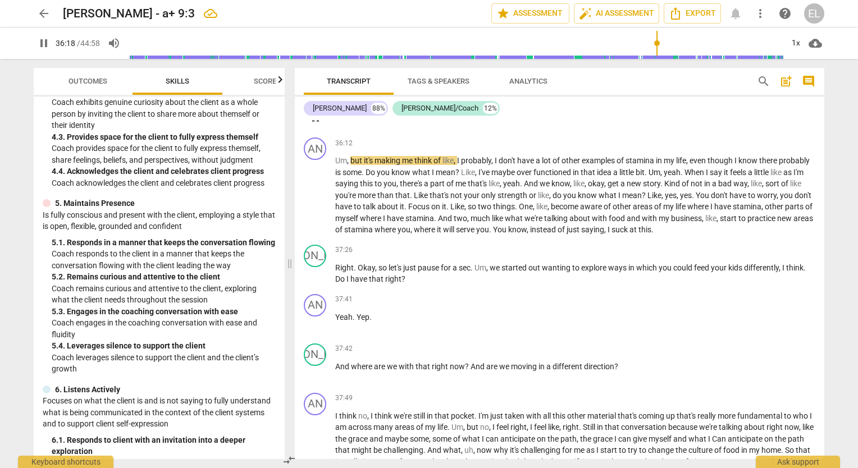
scroll to position [6644, 0]
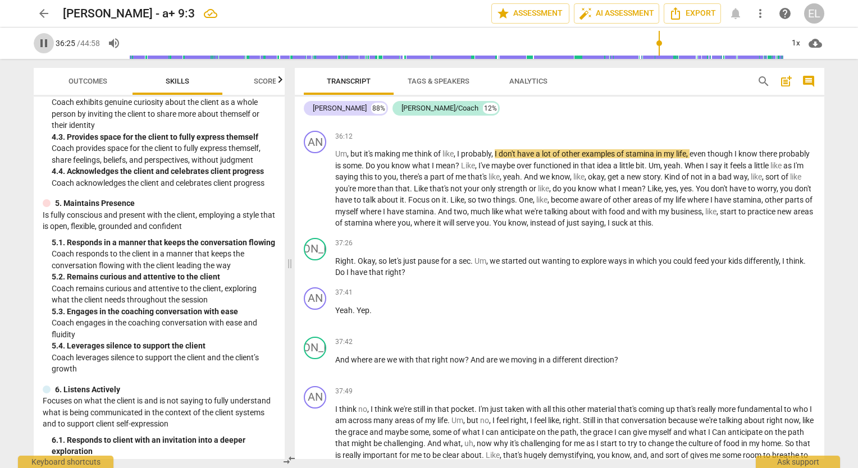
click at [43, 42] on span "pause" at bounding box center [43, 43] width 13 height 13
click at [44, 45] on span "play_arrow" at bounding box center [43, 43] width 13 height 13
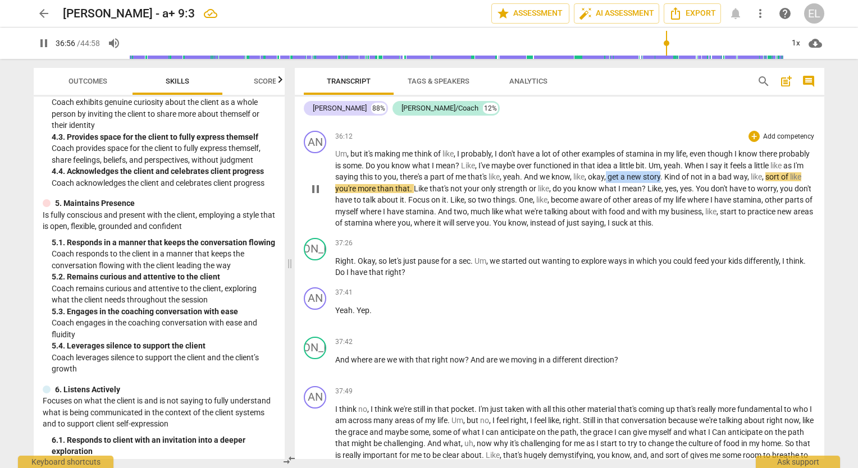
drag, startPoint x: 645, startPoint y: 167, endPoint x: 699, endPoint y: 165, distance: 53.9
click at [699, 165] on p "Um , but it's making me think of like , I probably , I don't have a lot of othe…" at bounding box center [575, 188] width 480 height 81
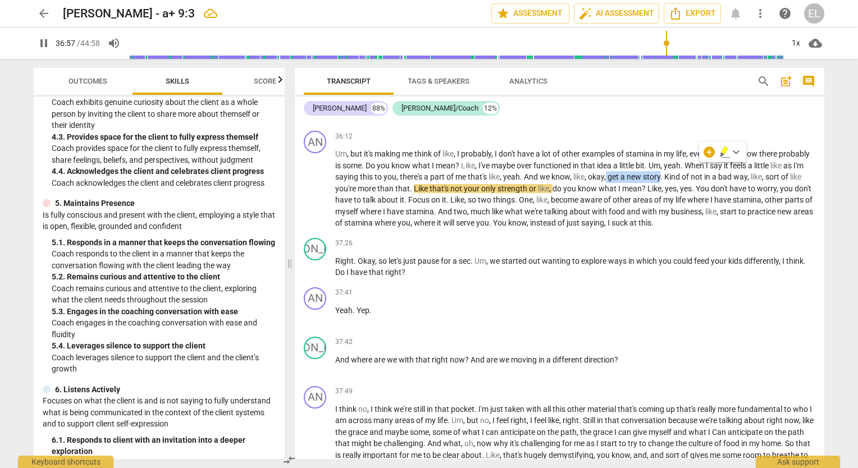
click at [723, 151] on icon "button" at bounding box center [724, 151] width 7 height 8
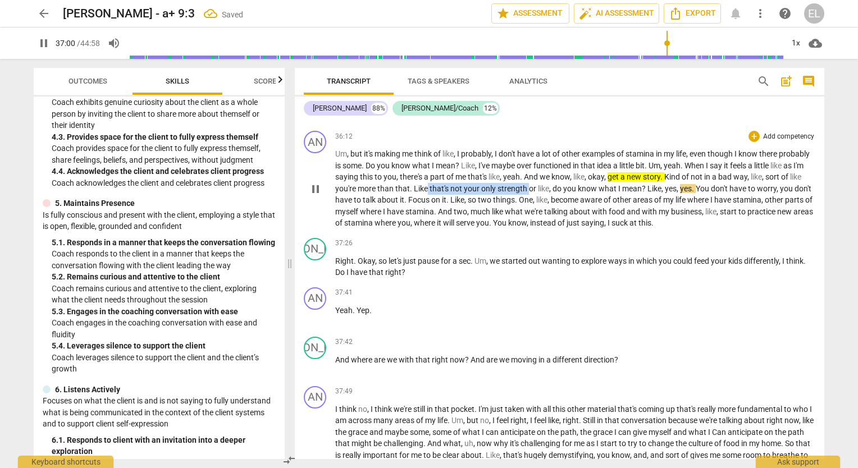
drag, startPoint x: 465, startPoint y: 180, endPoint x: 568, endPoint y: 181, distance: 102.8
click at [568, 181] on p "Um , but it's making me think of like , I probably , I don't have a lot of othe…" at bounding box center [575, 188] width 480 height 81
click at [592, 165] on icon "button" at bounding box center [592, 162] width 7 height 8
drag, startPoint x: 364, startPoint y: 187, endPoint x: 568, endPoint y: 192, distance: 204.5
click at [568, 192] on p "Um , but it's making me think of like , I probably , I don't have a lot of othe…" at bounding box center [575, 188] width 480 height 81
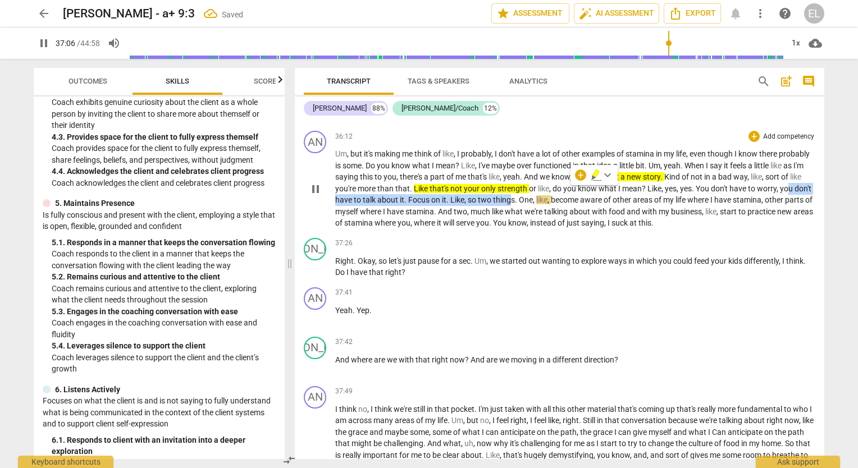
click at [595, 171] on icon "button" at bounding box center [596, 174] width 11 height 13
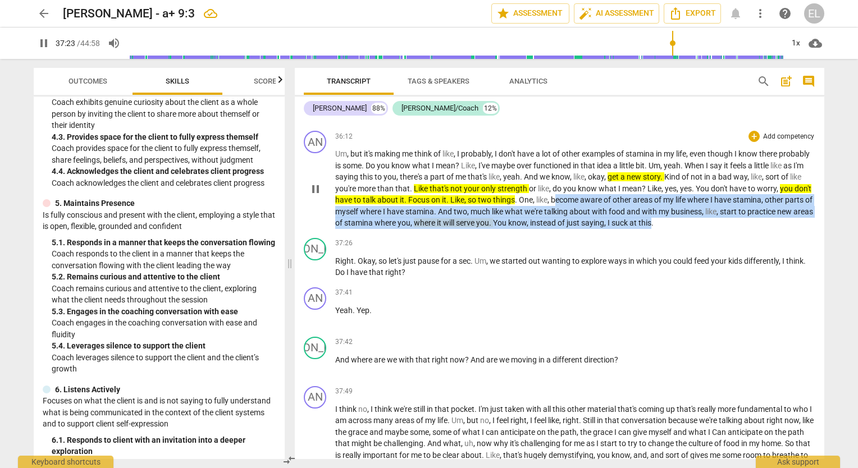
drag, startPoint x: 610, startPoint y: 190, endPoint x: 758, endPoint y: 222, distance: 151.1
click at [748, 217] on p "Um , but it's making me think of like , I probably , I don't have a lot of othe…" at bounding box center [575, 188] width 480 height 81
click at [772, 197] on icon "button" at bounding box center [773, 197] width 7 height 8
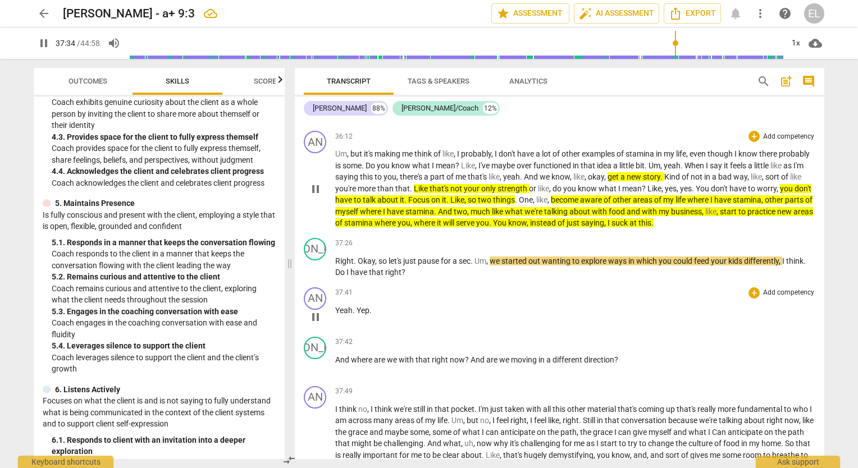
scroll to position [6700, 0]
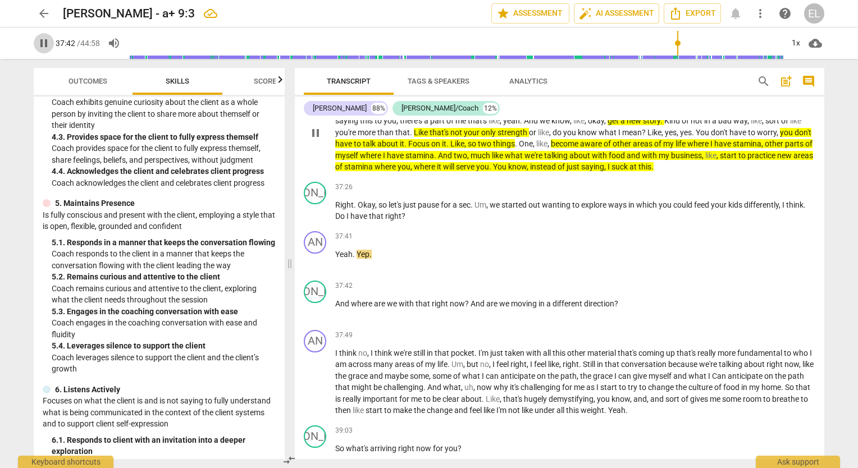
click at [45, 47] on span "pause" at bounding box center [43, 43] width 13 height 13
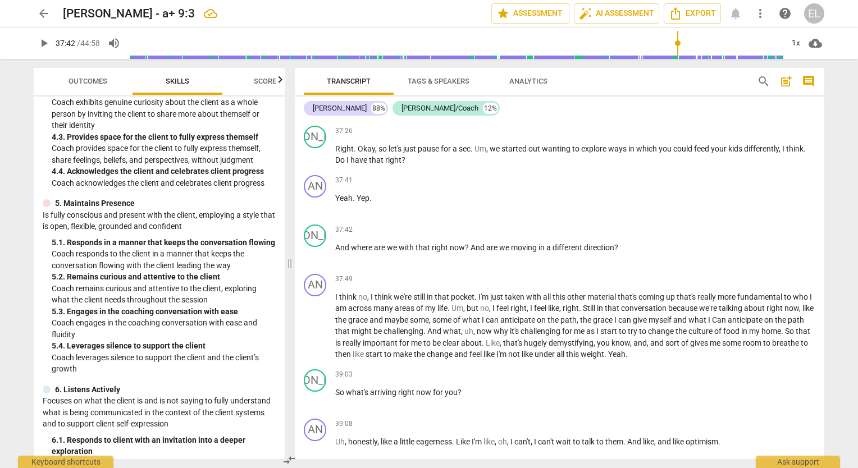
click at [42, 39] on span "play_arrow" at bounding box center [43, 43] width 13 height 13
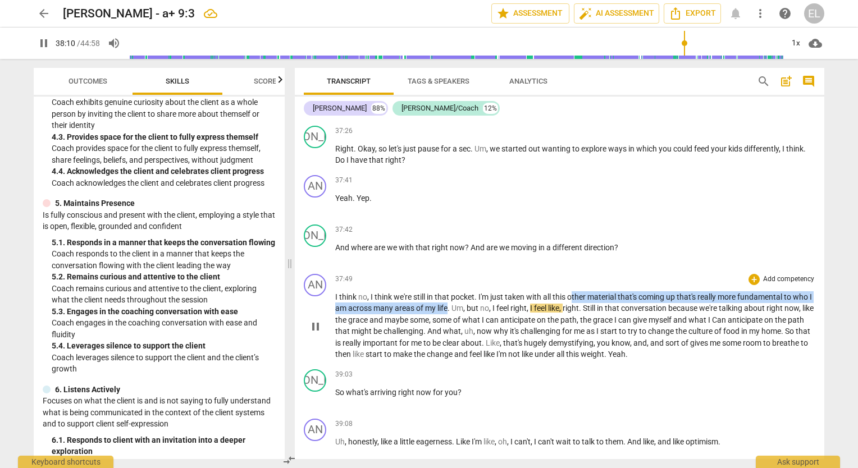
drag, startPoint x: 573, startPoint y: 282, endPoint x: 452, endPoint y: 300, distance: 122.7
click at [452, 300] on p "I think no , I think we're still in that pocket . I'm just taken with all this …" at bounding box center [575, 325] width 480 height 69
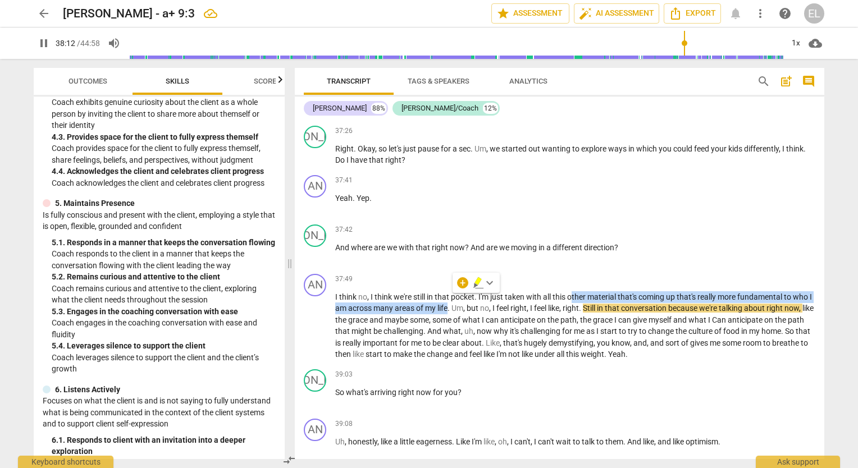
click at [478, 284] on icon "button" at bounding box center [478, 281] width 7 height 8
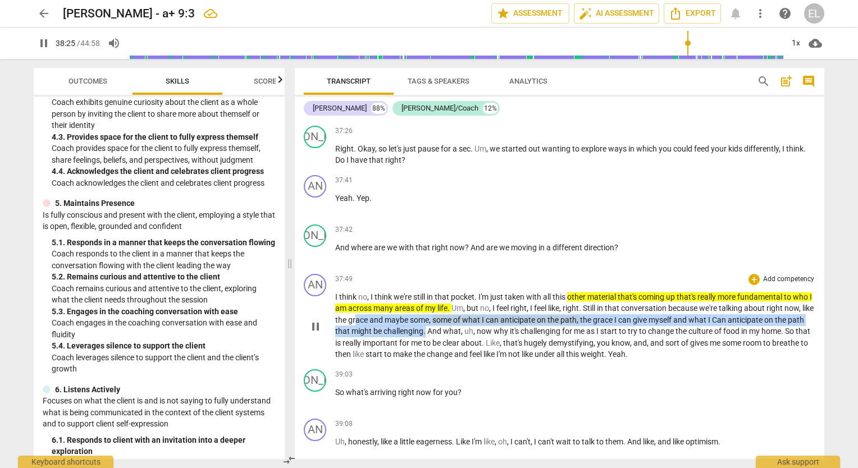
drag, startPoint x: 368, startPoint y: 311, endPoint x: 443, endPoint y: 322, distance: 75.5
click at [443, 322] on p "I think no , I think we're still in that pocket . I'm just taken with all this …" at bounding box center [575, 325] width 480 height 69
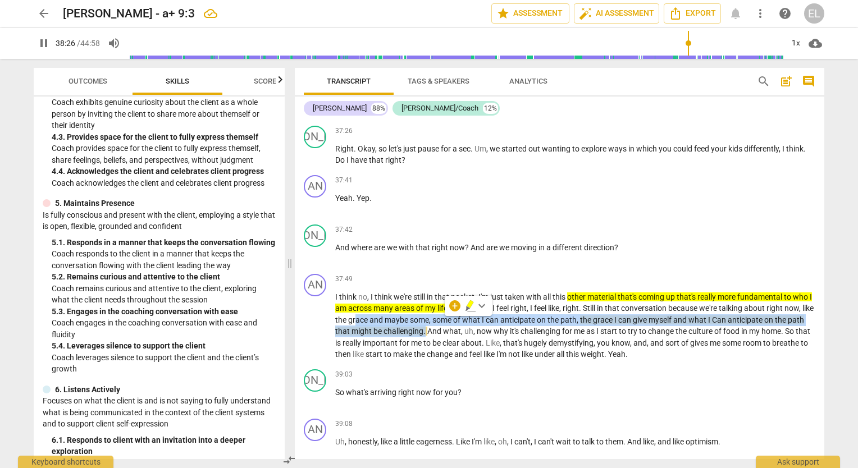
click at [469, 309] on icon "button" at bounding box center [470, 305] width 11 height 13
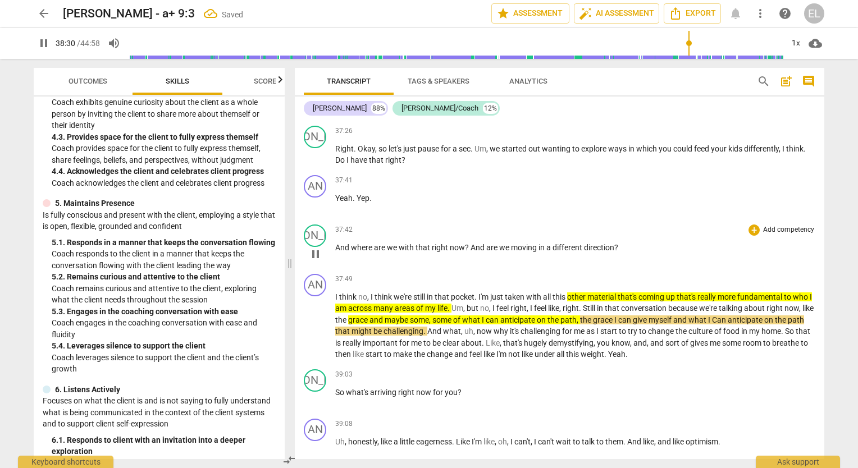
scroll to position [6813, 0]
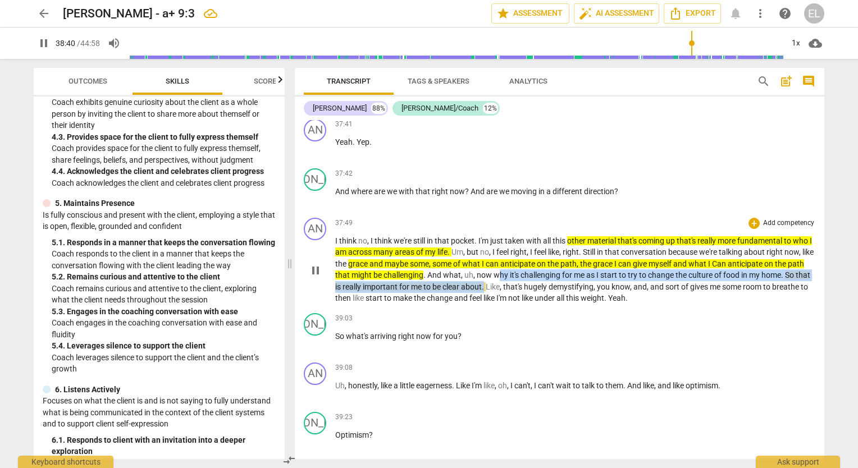
drag, startPoint x: 514, startPoint y: 267, endPoint x: 511, endPoint y: 277, distance: 10.5
click at [511, 277] on p "I think no , I think we're still in that pocket . I'm just taken with all this …" at bounding box center [575, 269] width 480 height 69
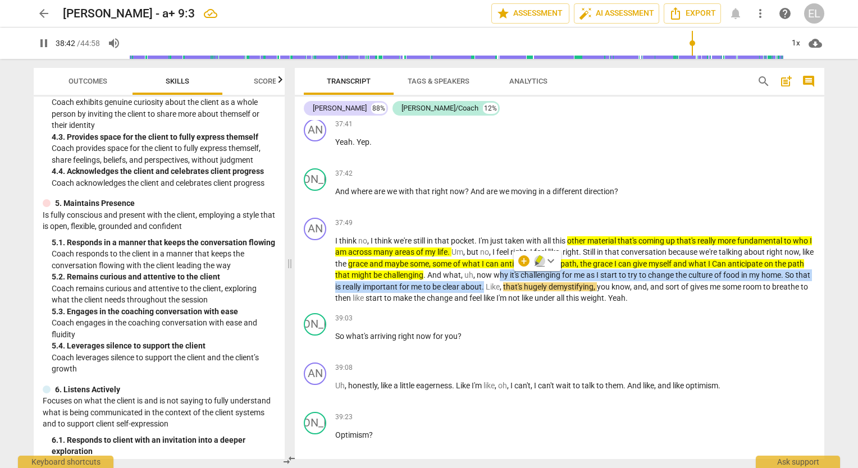
click at [539, 264] on icon "button" at bounding box center [539, 260] width 11 height 13
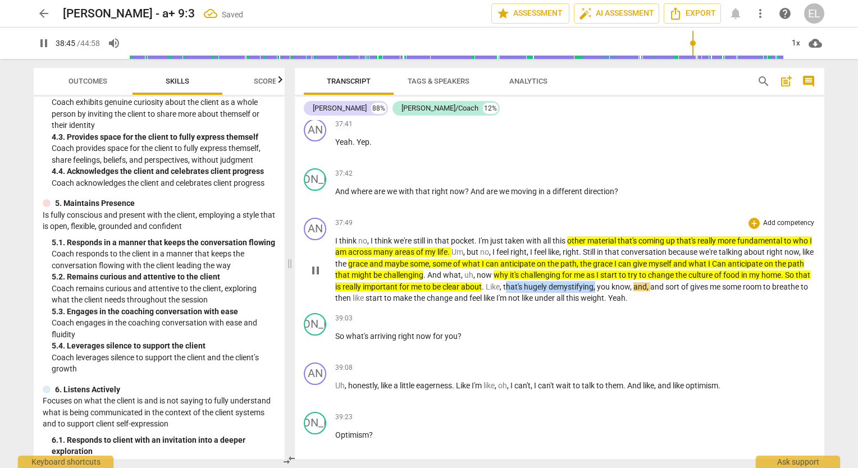
drag, startPoint x: 535, startPoint y: 275, endPoint x: 625, endPoint y: 277, distance: 89.3
click at [625, 277] on p "I think no , I think we're still in that pocket . I'm just taken with all this …" at bounding box center [575, 269] width 480 height 69
click at [649, 263] on icon "button" at bounding box center [649, 264] width 4 height 4
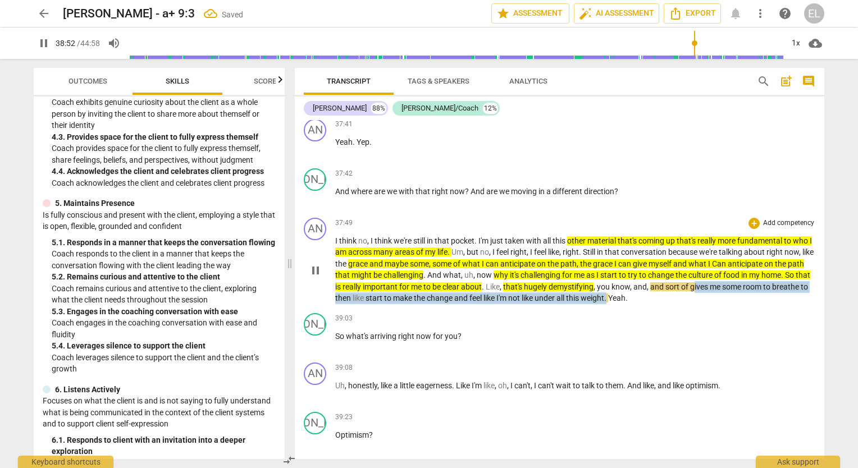
drag, startPoint x: 722, startPoint y: 271, endPoint x: 648, endPoint y: 290, distance: 76.6
click at [648, 290] on p "I think no , I think we're still in that pocket . I'm just taken with all this …" at bounding box center [575, 269] width 480 height 69
click at [674, 272] on icon "button" at bounding box center [675, 271] width 7 height 8
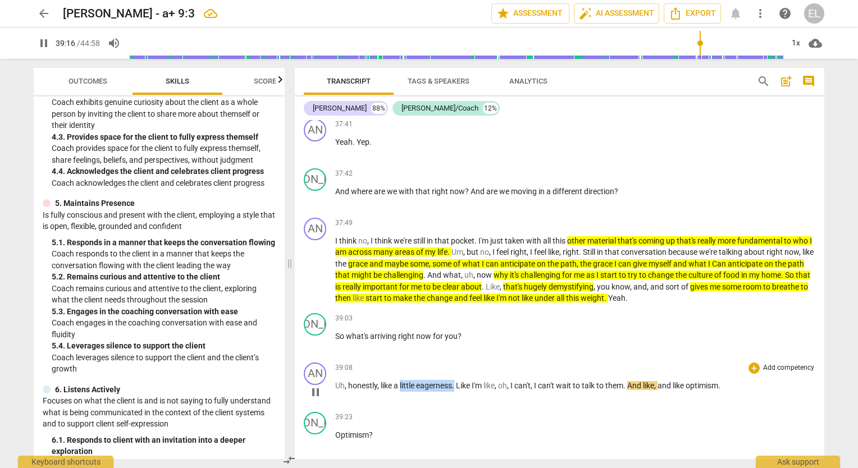
drag, startPoint x: 400, startPoint y: 372, endPoint x: 455, endPoint y: 373, distance: 54.5
click at [455, 380] on p "Uh , honestly , like a little eagerness . Like I'm like , oh , I can't , I can'…" at bounding box center [575, 386] width 480 height 12
click at [484, 359] on icon "button" at bounding box center [483, 359] width 11 height 13
drag, startPoint x: 542, startPoint y: 374, endPoint x: 629, endPoint y: 377, distance: 87.1
click at [629, 380] on p "Uh , honestly , like a little eagerness . Like I'm like , oh , I can't , I can'…" at bounding box center [575, 386] width 480 height 12
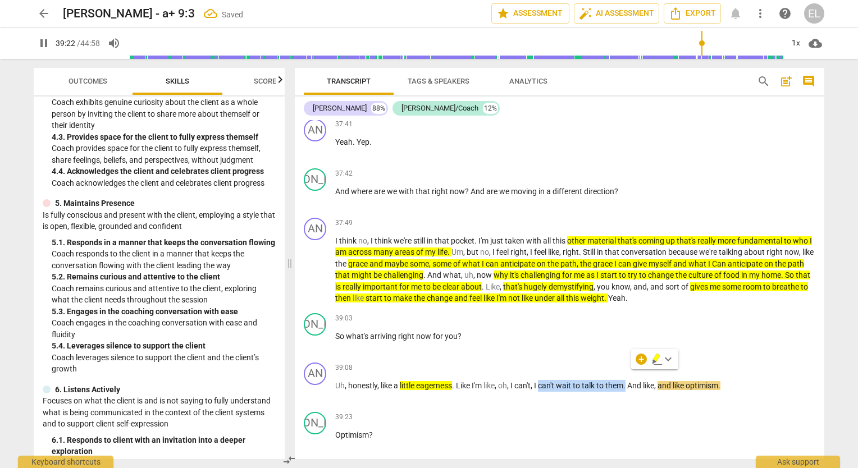
click at [653, 358] on icon "button" at bounding box center [657, 359] width 11 height 13
drag, startPoint x: 713, startPoint y: 378, endPoint x: 726, endPoint y: 379, distance: 13.0
click at [726, 380] on p "Uh , honestly , like a little eagerness . Like I'm like , oh , I can't , I can'…" at bounding box center [575, 386] width 480 height 12
click at [752, 358] on icon "button" at bounding box center [752, 358] width 7 height 8
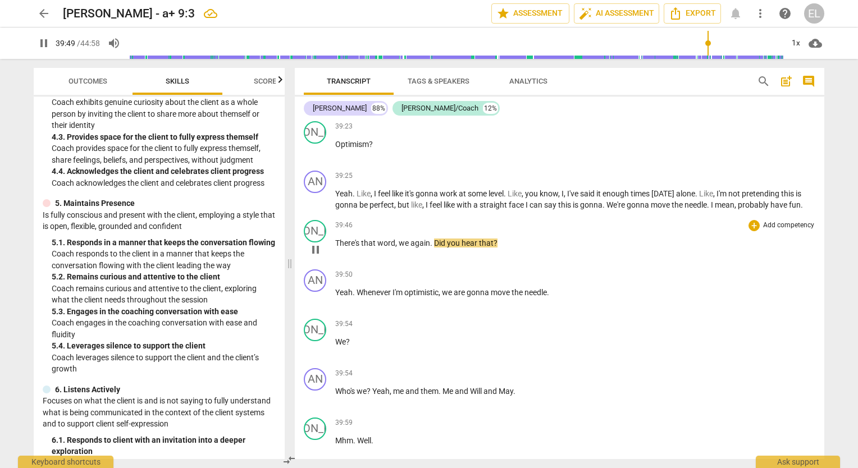
scroll to position [7048, 0]
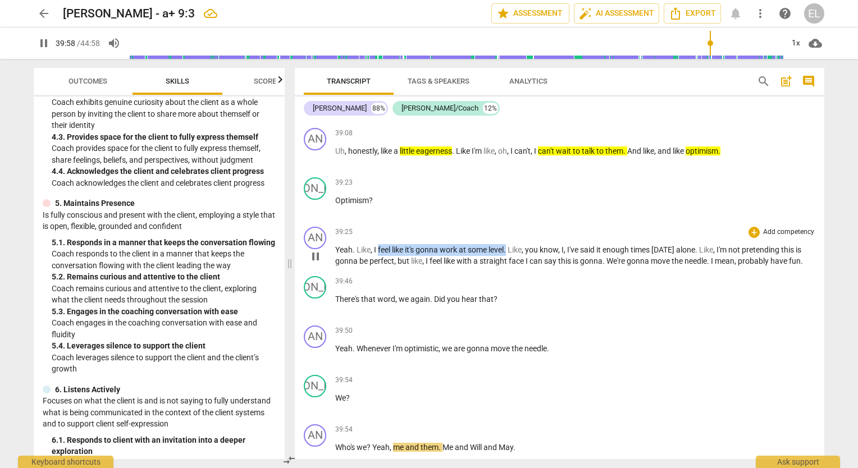
drag, startPoint x: 379, startPoint y: 238, endPoint x: 508, endPoint y: 236, distance: 129.7
click at [508, 244] on p "Yeah . Like , I feel like it's gonna work at some level . Like , you know , I ,…" at bounding box center [575, 255] width 480 height 23
drag, startPoint x: 537, startPoint y: 219, endPoint x: 595, endPoint y: 230, distance: 59.5
click at [537, 218] on icon "button" at bounding box center [536, 221] width 7 height 8
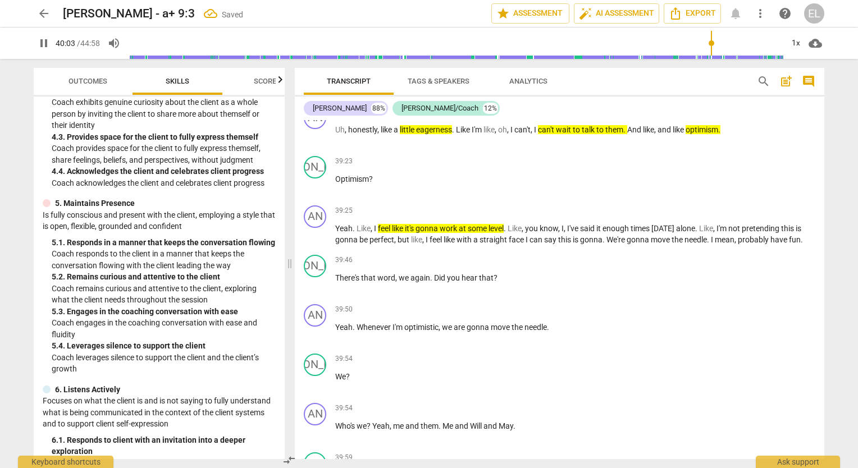
scroll to position [7068, 0]
click at [43, 45] on span "pause" at bounding box center [43, 43] width 13 height 13
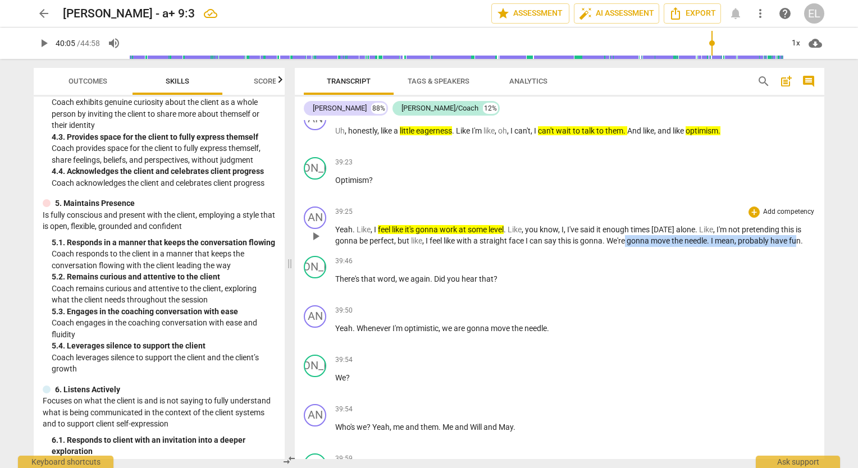
drag, startPoint x: 627, startPoint y: 231, endPoint x: 802, endPoint y: 233, distance: 174.7
click at [802, 233] on p "Yeah . Like , I feel like it's gonna work at some level . Like , you know , I ,…" at bounding box center [575, 235] width 480 height 23
click at [827, 213] on icon "button" at bounding box center [830, 212] width 7 height 8
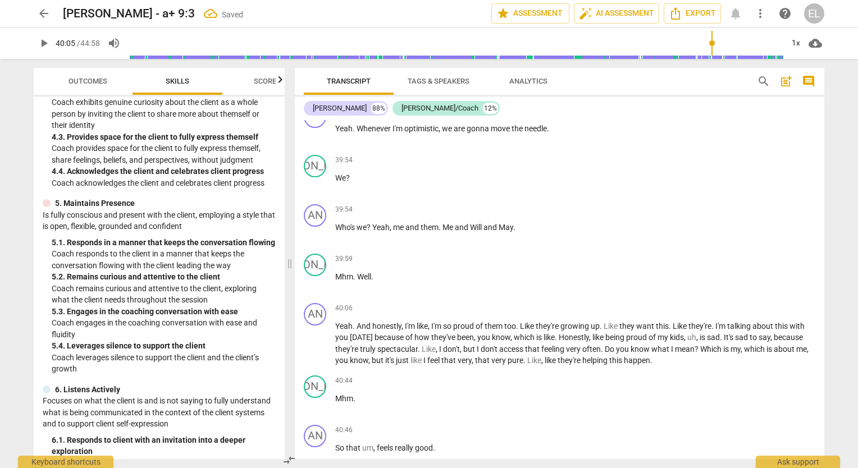
scroll to position [7292, 0]
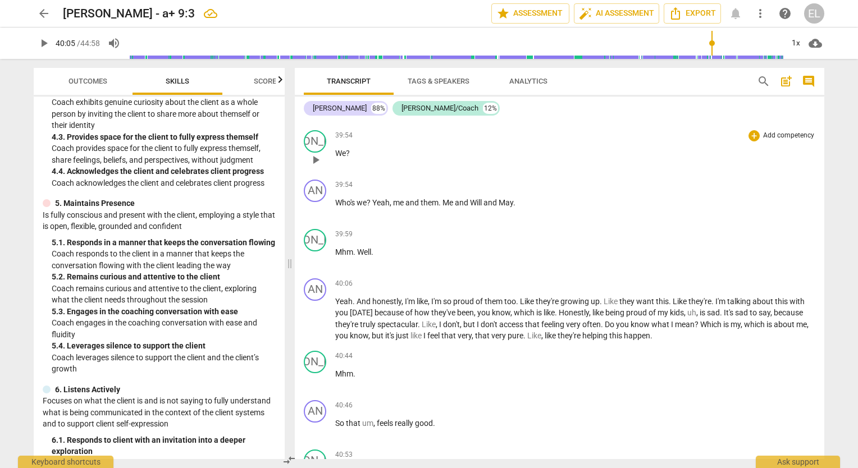
click at [343, 149] on span "We" at bounding box center [340, 153] width 11 height 9
click at [317, 153] on span "play_arrow" at bounding box center [315, 159] width 13 height 13
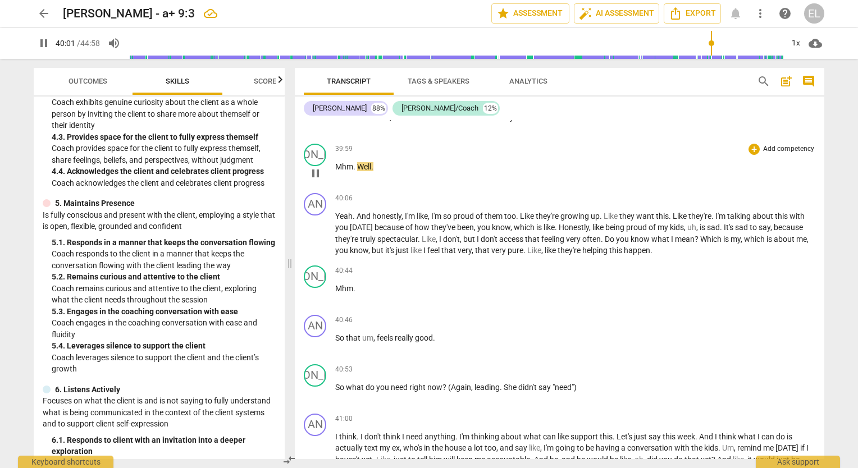
scroll to position [7405, 0]
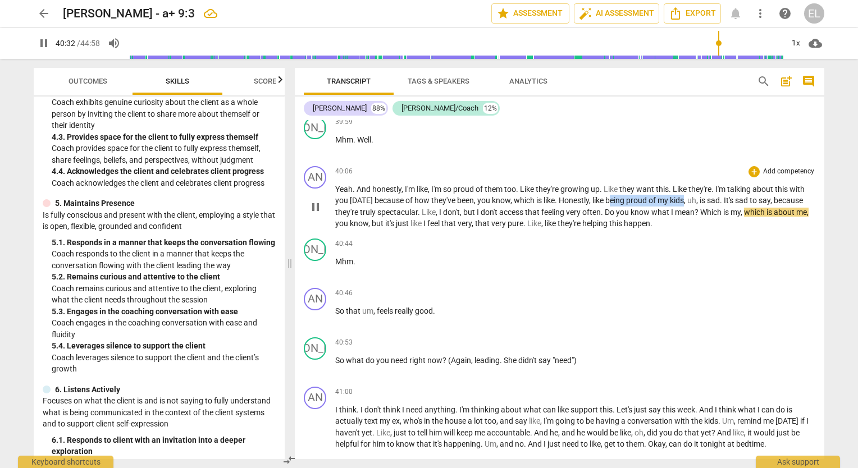
drag, startPoint x: 611, startPoint y: 186, endPoint x: 684, endPoint y: 184, distance: 72.5
click at [684, 184] on p "Yeah . And honestly , I'm like , I'm so proud of them too . Like they're growin…" at bounding box center [575, 207] width 480 height 46
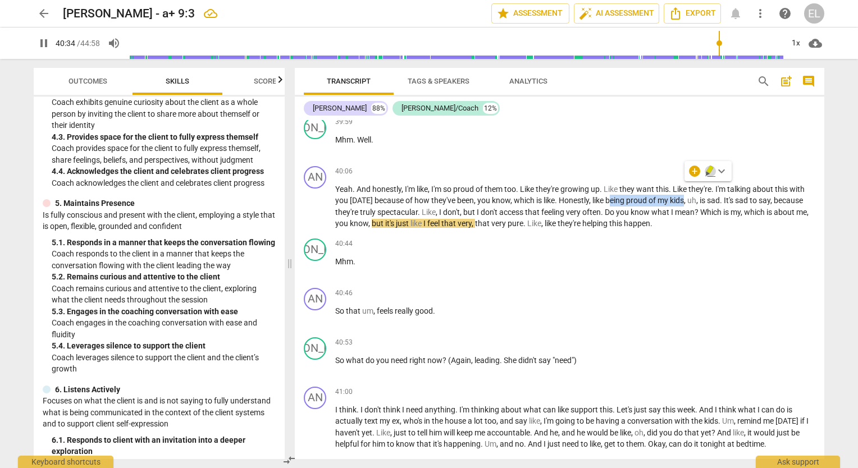
click at [710, 171] on icon "button" at bounding box center [710, 170] width 7 height 8
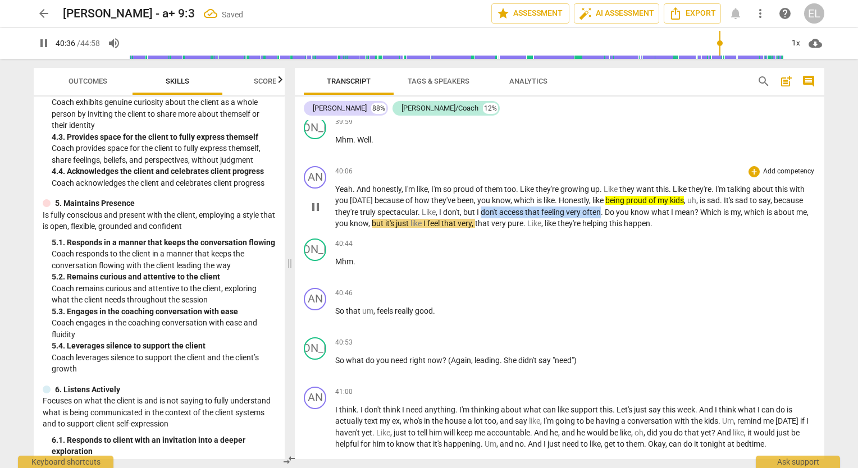
drag, startPoint x: 526, startPoint y: 203, endPoint x: 603, endPoint y: 197, distance: 76.6
click at [603, 197] on p "Yeah . And honestly , I'm like , I'm so proud of them too . Like they're growin…" at bounding box center [575, 207] width 480 height 46
click at [626, 181] on icon "button" at bounding box center [627, 181] width 7 height 8
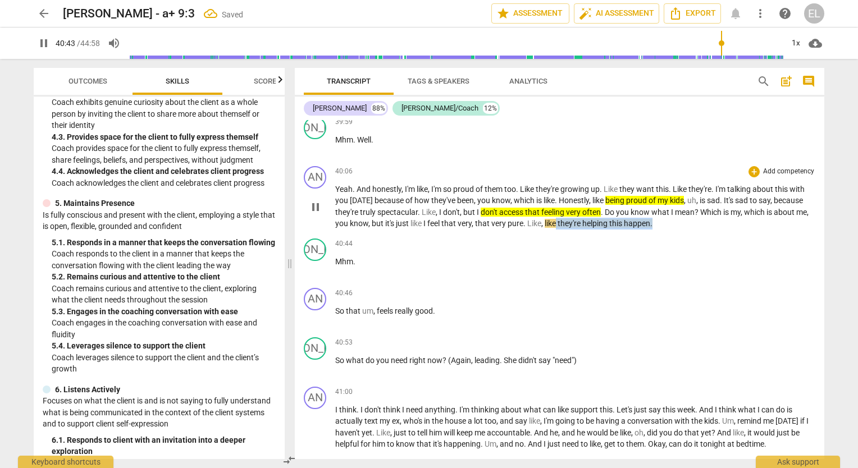
drag, startPoint x: 556, startPoint y: 208, endPoint x: 654, endPoint y: 215, distance: 98.5
click at [654, 215] on div "AN play_arrow pause 40:06 + Add competency keyboard_arrow_right Yeah . And hone…" at bounding box center [560, 198] width 530 height 72
click at [678, 198] on icon "button" at bounding box center [680, 194] width 11 height 13
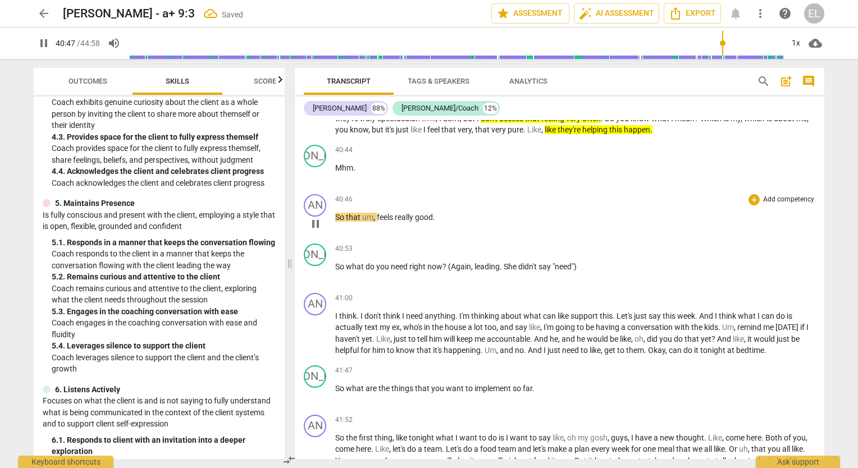
scroll to position [7517, 0]
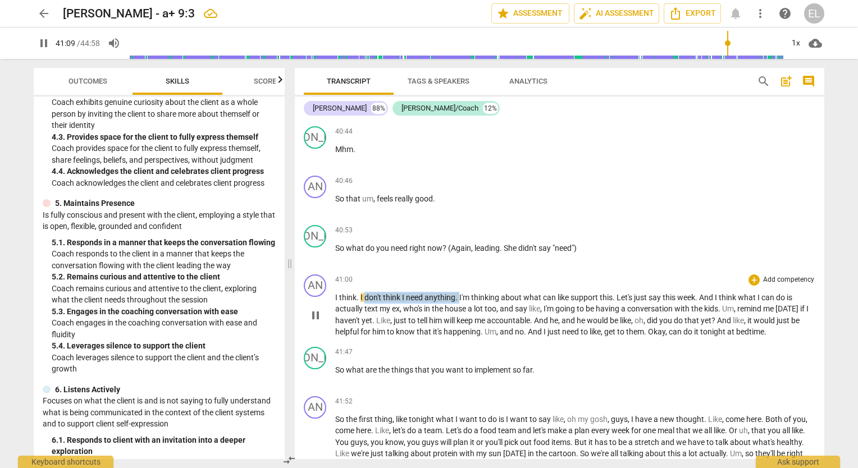
drag, startPoint x: 365, startPoint y: 281, endPoint x: 458, endPoint y: 284, distance: 93.9
click at [458, 292] on p "I think . I don't think I need anything . I'm thinking about what can like supp…" at bounding box center [575, 315] width 480 height 46
click at [483, 264] on icon "button" at bounding box center [484, 265] width 7 height 8
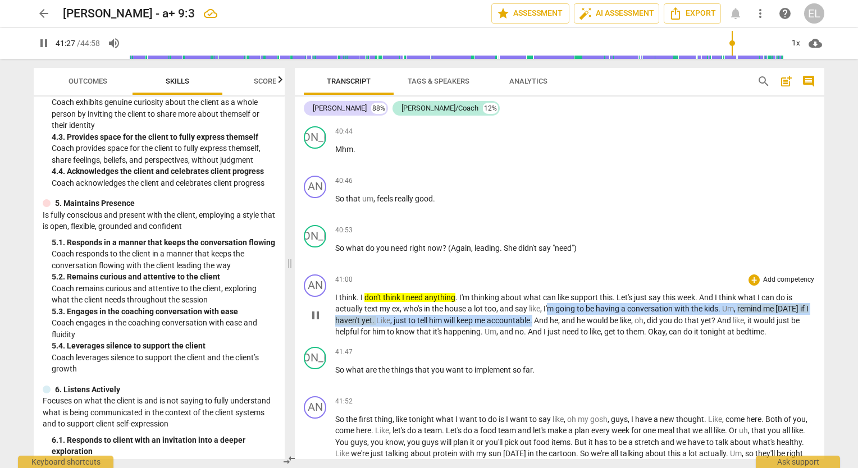
drag, startPoint x: 550, startPoint y: 291, endPoint x: 582, endPoint y: 306, distance: 35.0
click at [582, 306] on p "I think . I don't think I need anything . I'm thinking about what can like supp…" at bounding box center [575, 315] width 480 height 46
click at [608, 292] on icon "button" at bounding box center [607, 292] width 4 height 4
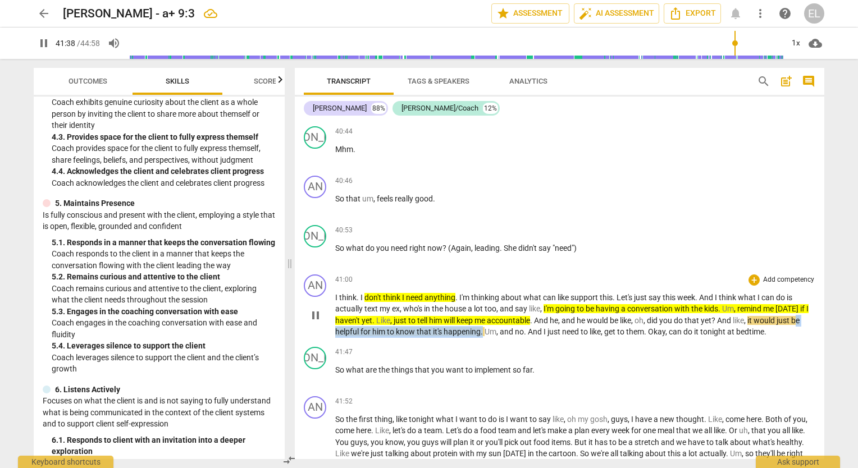
drag, startPoint x: 379, startPoint y: 316, endPoint x: 530, endPoint y: 318, distance: 151.7
click at [530, 318] on p "I think . I don't think I need anything . I'm thinking about what can like supp…" at bounding box center [575, 315] width 480 height 46
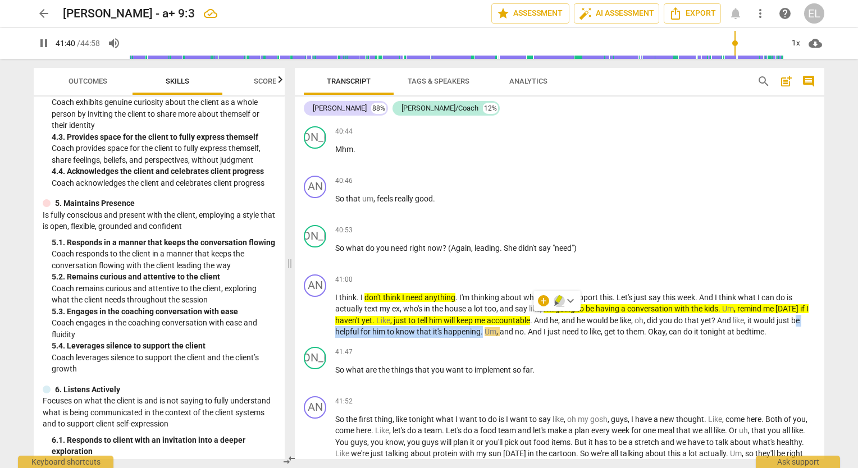
click at [561, 304] on icon "button" at bounding box center [559, 300] width 11 height 13
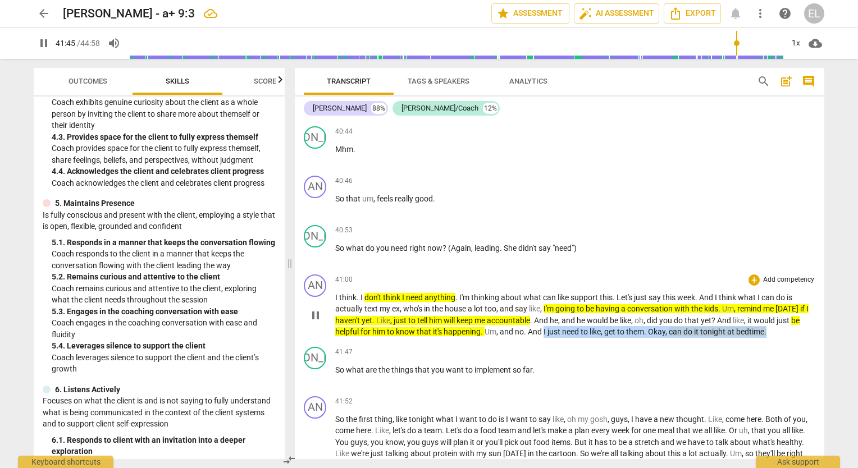
drag, startPoint x: 593, startPoint y: 311, endPoint x: 661, endPoint y: 334, distance: 71.8
click at [661, 334] on div "AN play_arrow pause 41:00 + Add competency keyboard_arrow_right I think . I don…" at bounding box center [560, 306] width 530 height 72
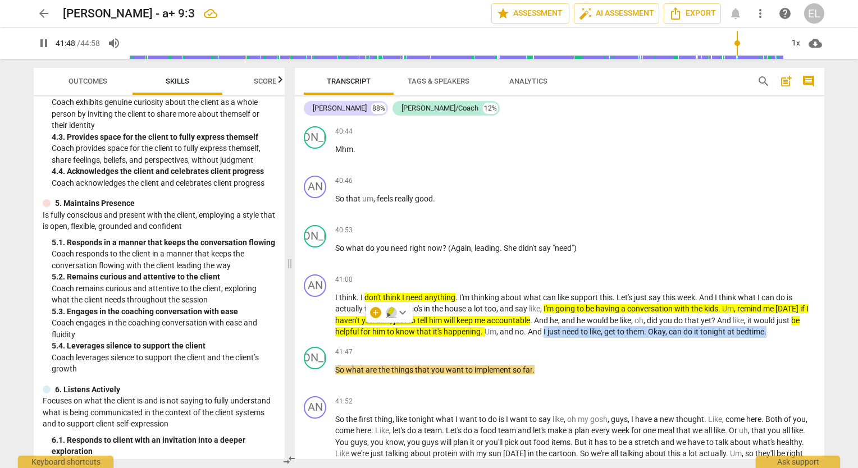
click at [388, 310] on icon "button" at bounding box center [391, 312] width 11 height 13
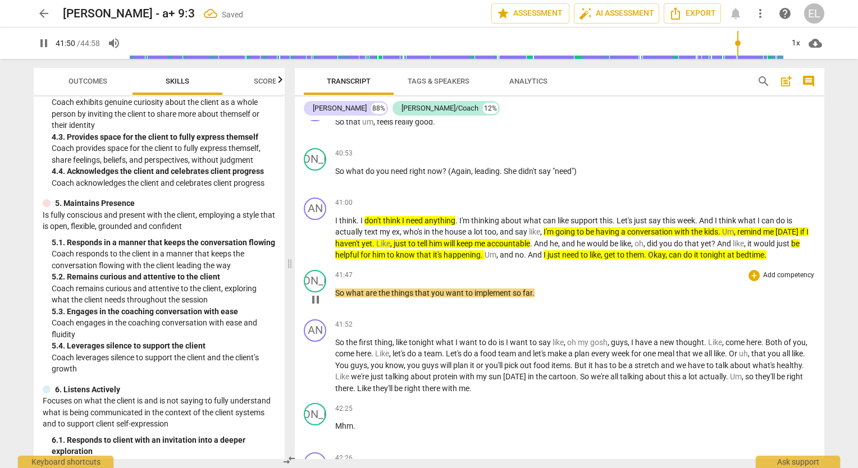
scroll to position [7629, 0]
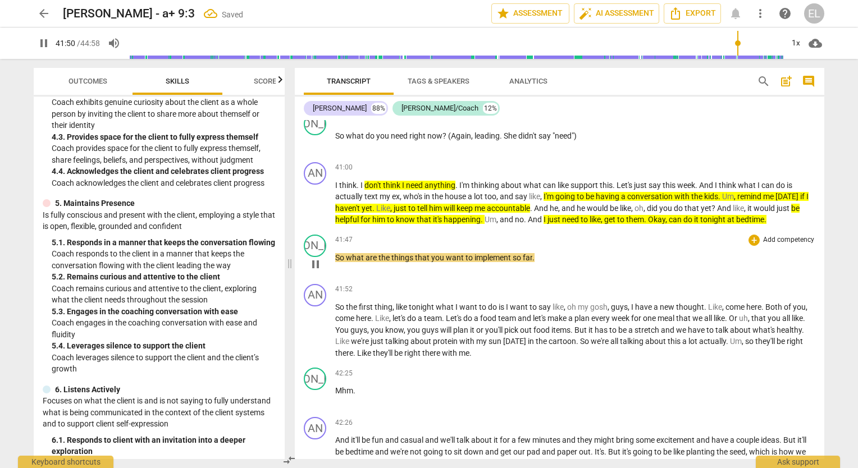
click at [586, 257] on p "So what are the things that you want to implement so far ." at bounding box center [575, 258] width 480 height 12
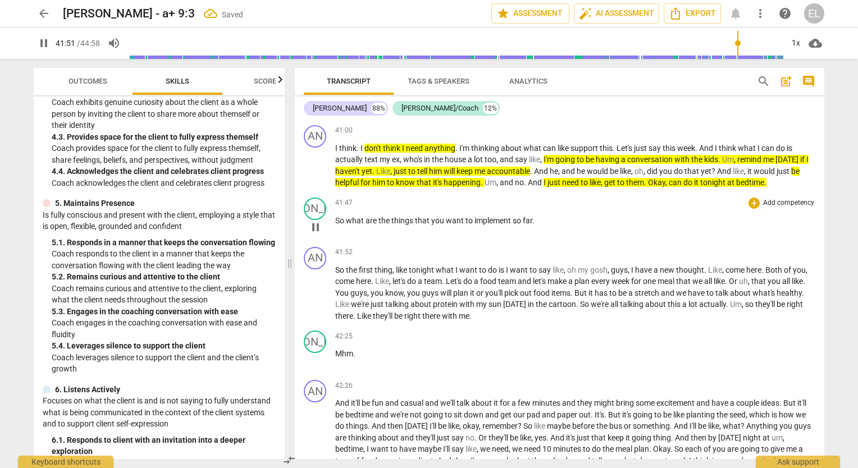
scroll to position [7686, 0]
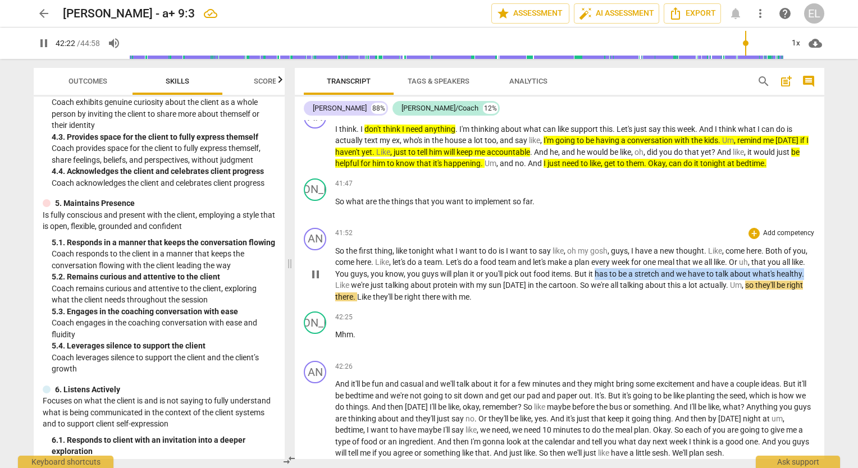
drag, startPoint x: 613, startPoint y: 267, endPoint x: 362, endPoint y: 277, distance: 251.3
click at [362, 277] on p "So the first thing , like tonight what I want to do is I want to say like , oh …" at bounding box center [575, 274] width 480 height 58
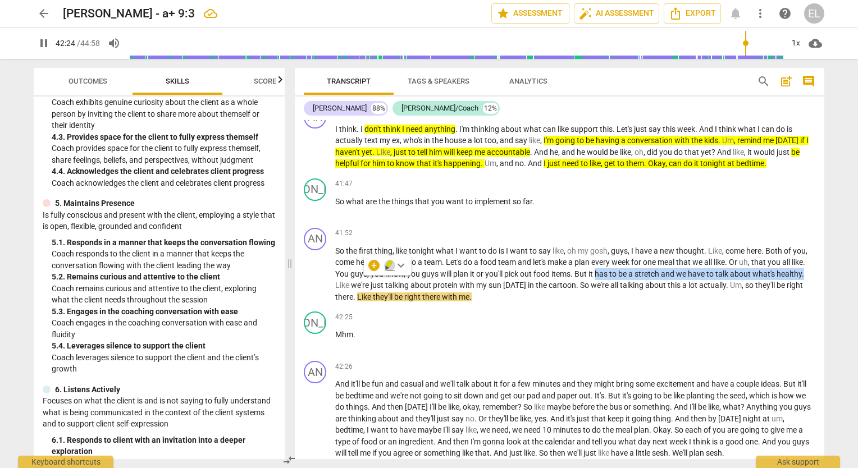
click at [389, 270] on icon "button" at bounding box center [389, 265] width 11 height 13
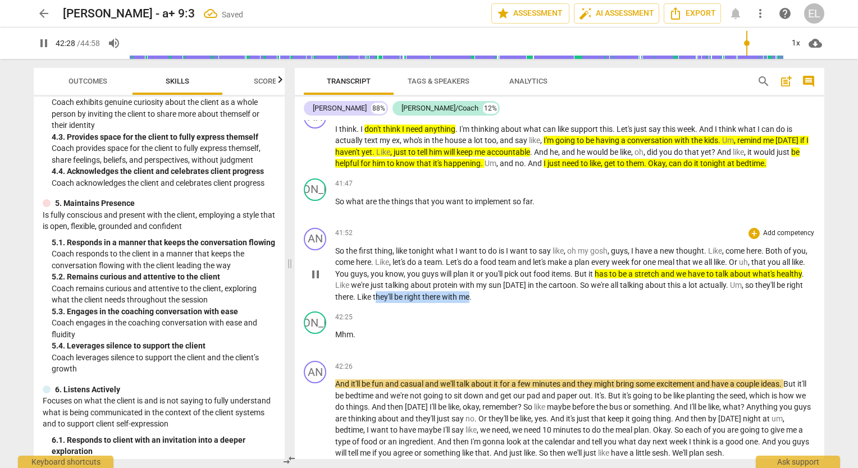
drag, startPoint x: 405, startPoint y: 289, endPoint x: 497, endPoint y: 296, distance: 92.4
click at [497, 296] on p "So the first thing , like tonight what I want to do is I want to say like , oh …" at bounding box center [575, 274] width 480 height 58
drag, startPoint x: 522, startPoint y: 272, endPoint x: 530, endPoint y: 291, distance: 20.4
click at [522, 272] on icon "button" at bounding box center [525, 277] width 11 height 13
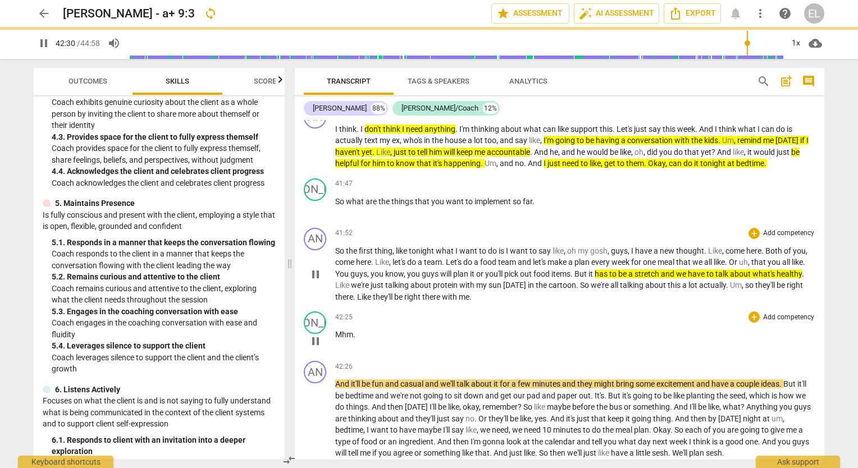
click at [561, 318] on div "42:25 + Add competency keyboard_arrow_right Mhm ." at bounding box center [575, 332] width 480 height 40
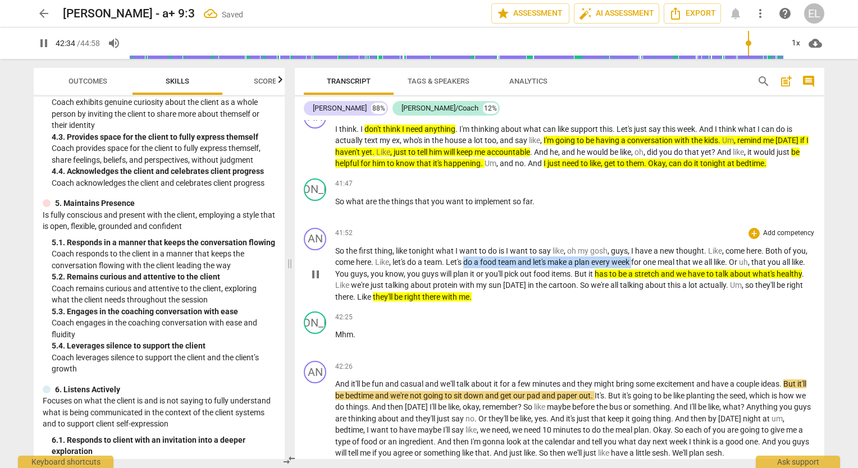
drag, startPoint x: 467, startPoint y: 256, endPoint x: 639, endPoint y: 259, distance: 172.4
click at [636, 257] on p "So the first thing , like tonight what I want to do is I want to say like , oh …" at bounding box center [575, 274] width 480 height 58
click at [661, 247] on icon "button" at bounding box center [662, 242] width 11 height 13
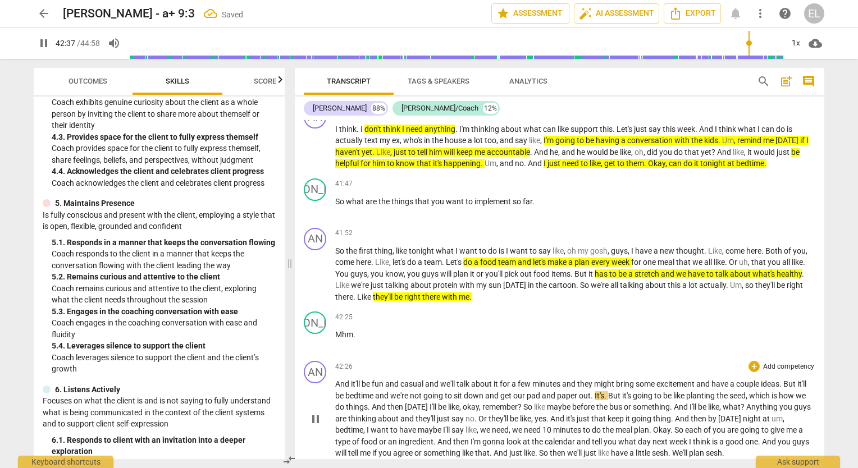
scroll to position [7798, 0]
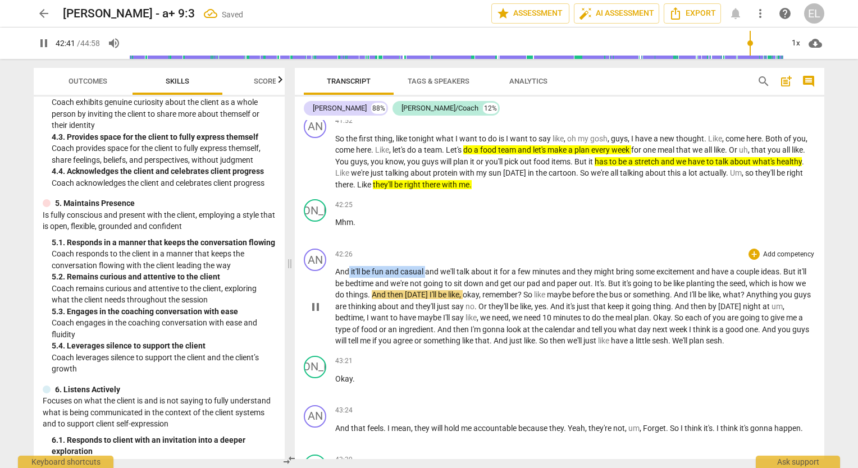
drag, startPoint x: 347, startPoint y: 265, endPoint x: 426, endPoint y: 271, distance: 79.4
click at [426, 271] on p "And it'll be fun and casual and we'll talk about it for a few minutes and they …" at bounding box center [575, 306] width 480 height 81
click at [450, 247] on icon "button" at bounding box center [452, 251] width 11 height 13
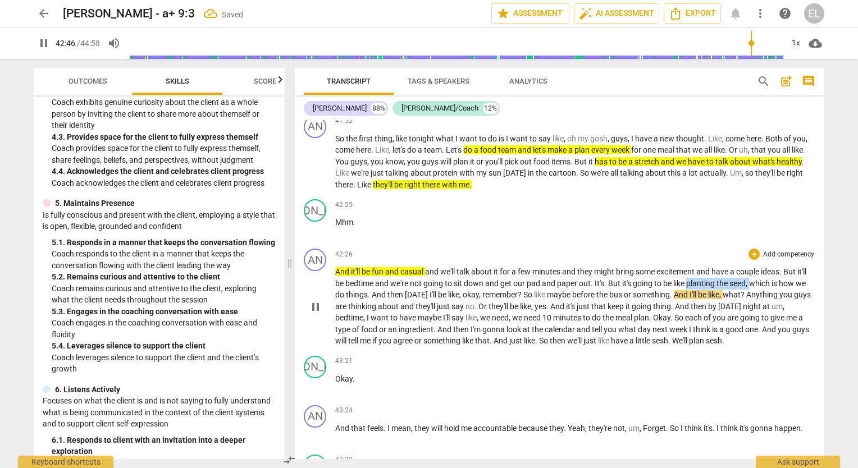
drag, startPoint x: 689, startPoint y: 279, endPoint x: 755, endPoint y: 283, distance: 65.8
click at [755, 283] on p "And it'll be fun and casual and we'll talk about it for a few minutes and they …" at bounding box center [575, 306] width 480 height 81
click at [780, 261] on icon "button" at bounding box center [778, 262] width 7 height 8
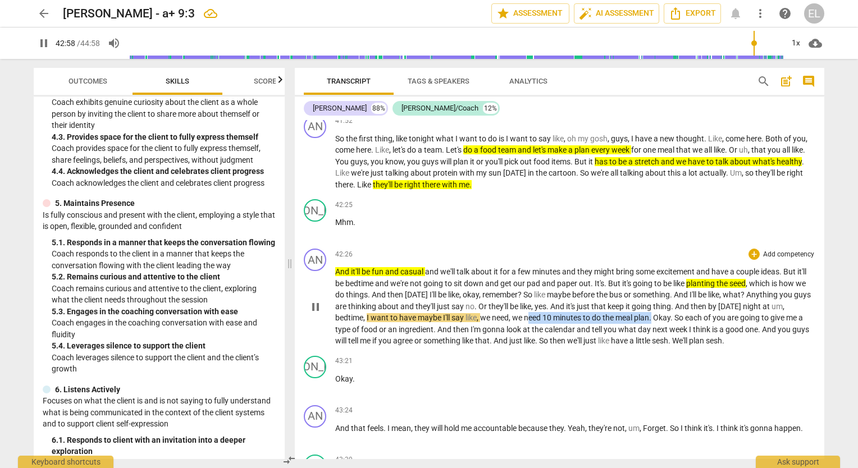
drag, startPoint x: 544, startPoint y: 315, endPoint x: 671, endPoint y: 308, distance: 127.1
click at [671, 308] on p "And it'll be fun and casual and we'll talk about it for a few minutes and they …" at bounding box center [575, 306] width 480 height 81
click at [700, 294] on icon "button" at bounding box center [697, 296] width 7 height 8
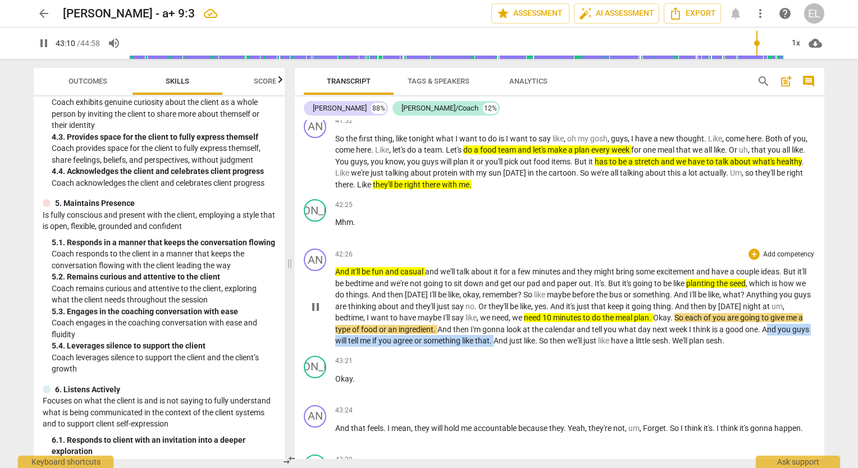
drag, startPoint x: 786, startPoint y: 324, endPoint x: 517, endPoint y: 336, distance: 269.9
click at [517, 336] on p "And it'll be fun and casual and we'll talk about it for a few minutes and they …" at bounding box center [575, 306] width 480 height 81
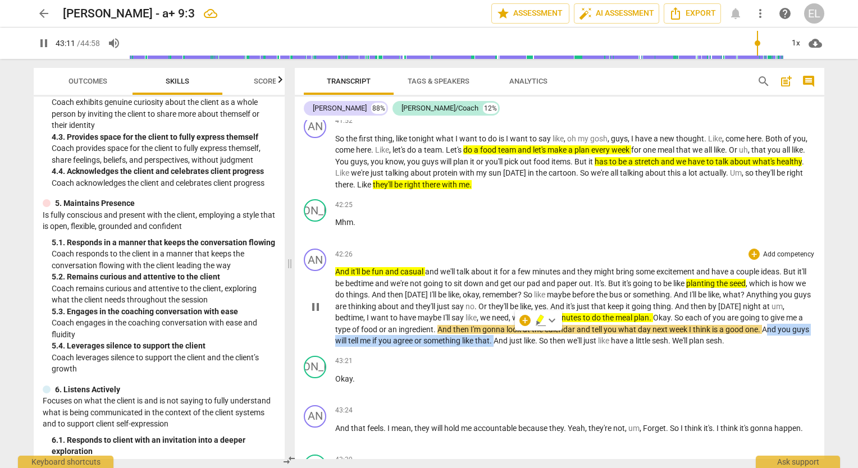
click at [543, 320] on icon "button" at bounding box center [540, 320] width 11 height 13
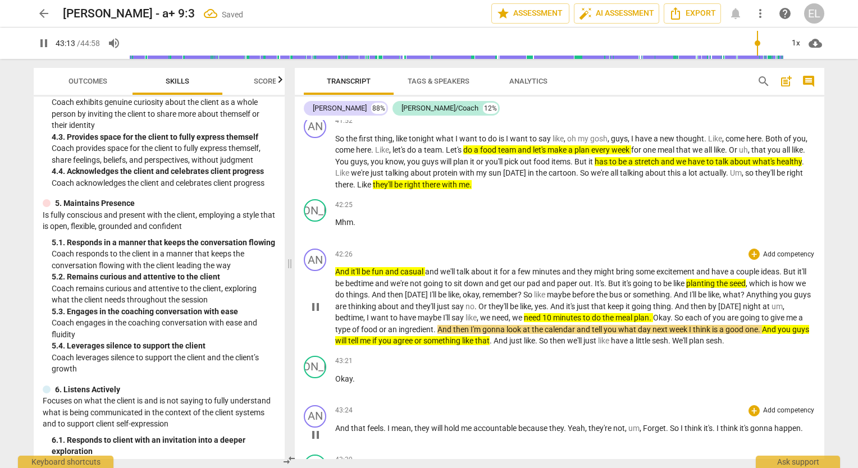
scroll to position [7966, 0]
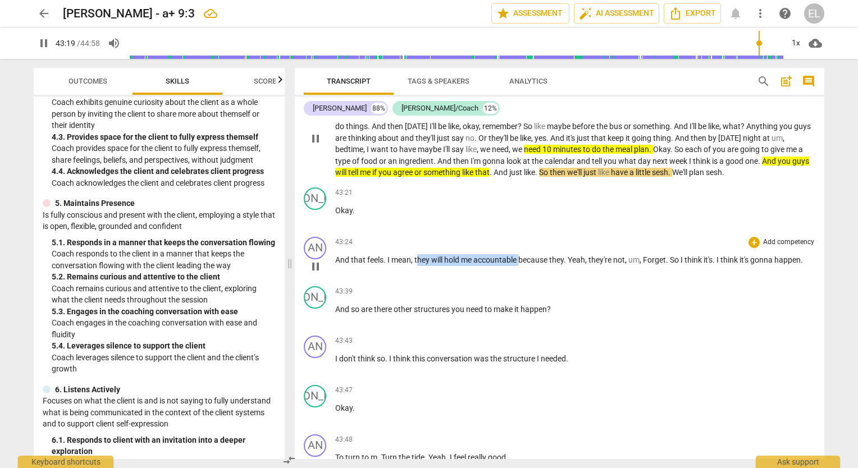
drag, startPoint x: 418, startPoint y: 252, endPoint x: 520, endPoint y: 259, distance: 101.9
click at [520, 259] on p "And that feels . I mean , they will hold me accountable because they . Yeah , t…" at bounding box center [575, 260] width 480 height 12
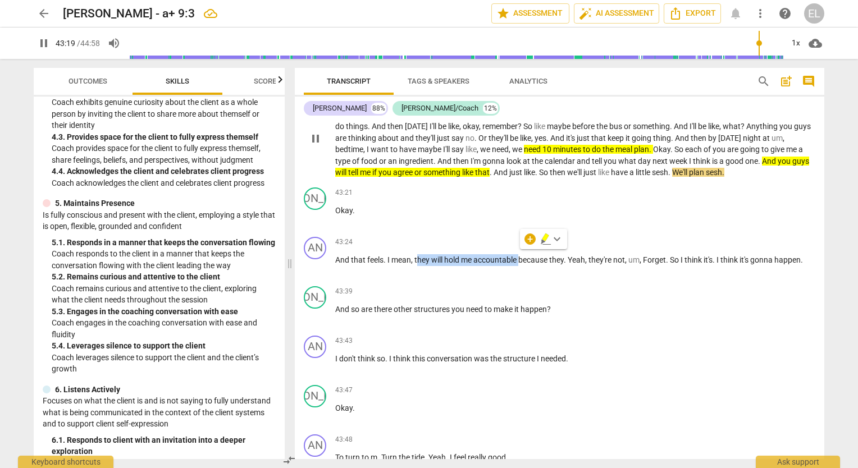
click at [544, 241] on icon "button" at bounding box center [543, 242] width 4 height 4
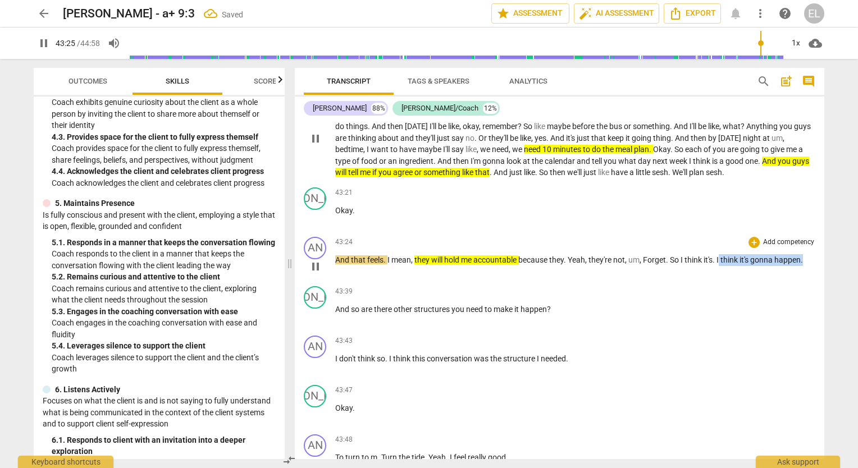
drag, startPoint x: 721, startPoint y: 258, endPoint x: 810, endPoint y: 254, distance: 88.8
click at [810, 254] on p "And that feels . I mean , they will hold me accountable because they . Yeah , t…" at bounding box center [575, 260] width 480 height 12
click at [829, 238] on icon "button" at bounding box center [832, 239] width 11 height 13
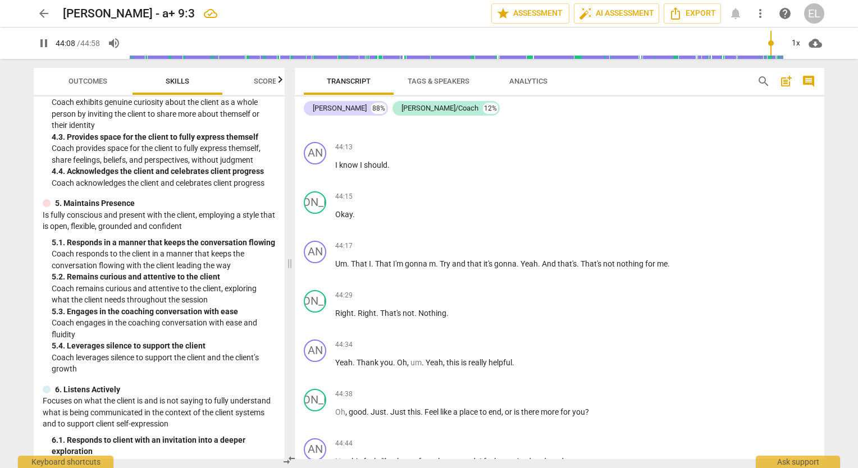
scroll to position [8360, 0]
drag, startPoint x: 394, startPoint y: 250, endPoint x: 457, endPoint y: 256, distance: 63.1
click at [457, 257] on p "Um . That I . That I'm gonna m . Try and that it's gonna . Yeah . And that's . …" at bounding box center [575, 263] width 480 height 12
click at [493, 242] on icon "button" at bounding box center [493, 237] width 11 height 13
drag, startPoint x: 582, startPoint y: 252, endPoint x: 667, endPoint y: 248, distance: 85.4
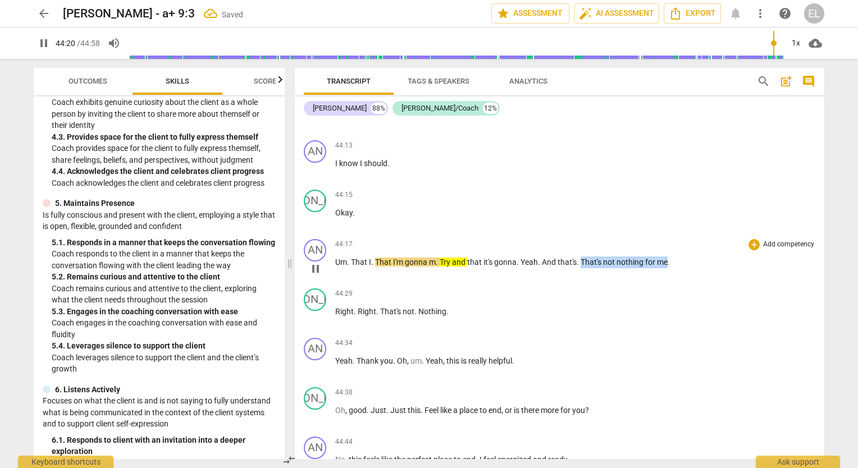
click at [667, 257] on p "Um . That I . That I'm gonna m . Try and that it's gonna . Yeah . And that's . …" at bounding box center [575, 263] width 480 height 12
click at [693, 241] on icon "button" at bounding box center [693, 237] width 11 height 13
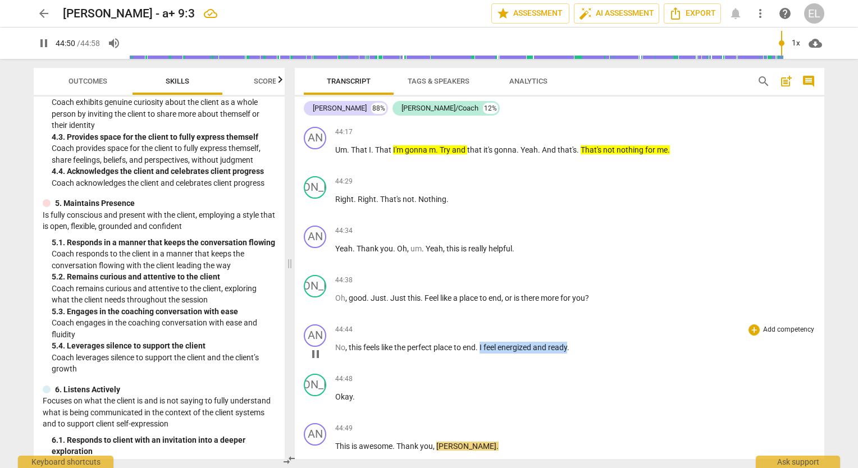
drag, startPoint x: 483, startPoint y: 336, endPoint x: 572, endPoint y: 336, distance: 88.7
click at [572, 342] on p "No , this feels like the perfect place to end . I feel energized and ready ." at bounding box center [575, 348] width 480 height 12
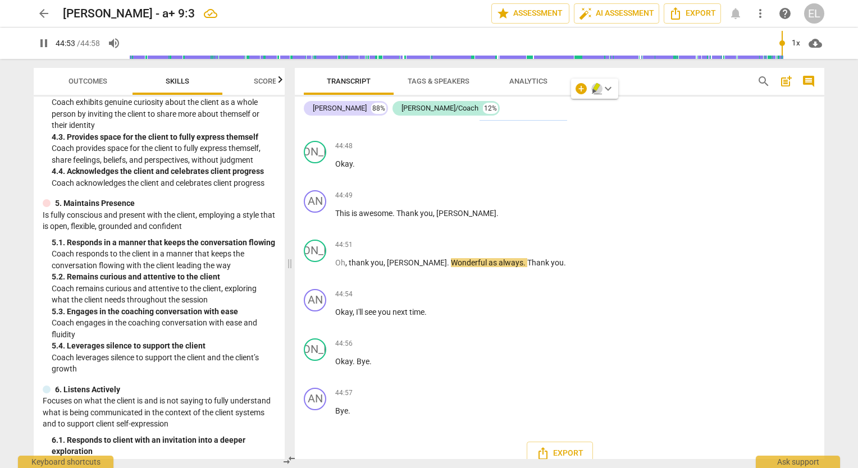
click at [595, 86] on icon "button" at bounding box center [596, 87] width 7 height 8
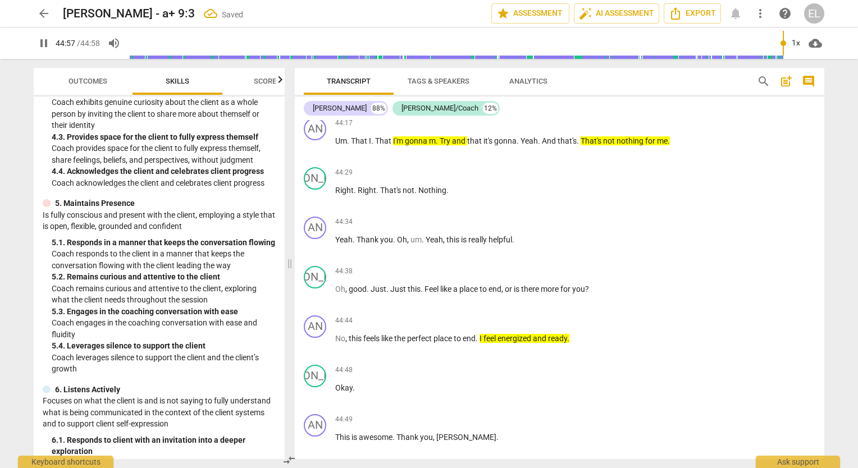
scroll to position [8480, 0]
type input "2698"
